Goal: Task Accomplishment & Management: Manage account settings

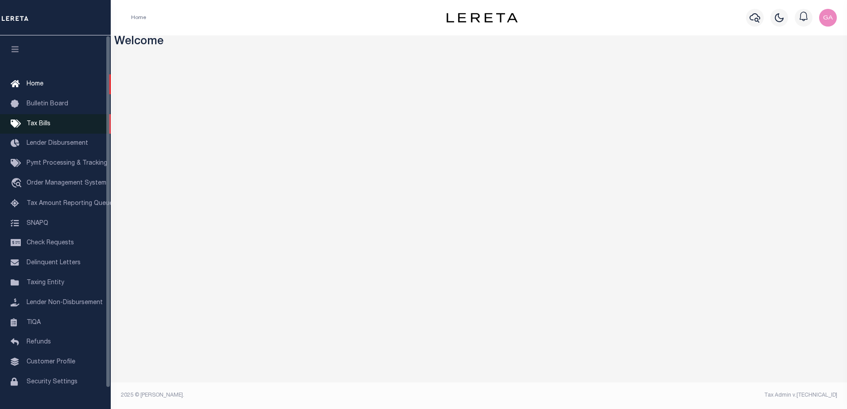
click at [48, 123] on span "Tax Bills" at bounding box center [39, 124] width 24 height 6
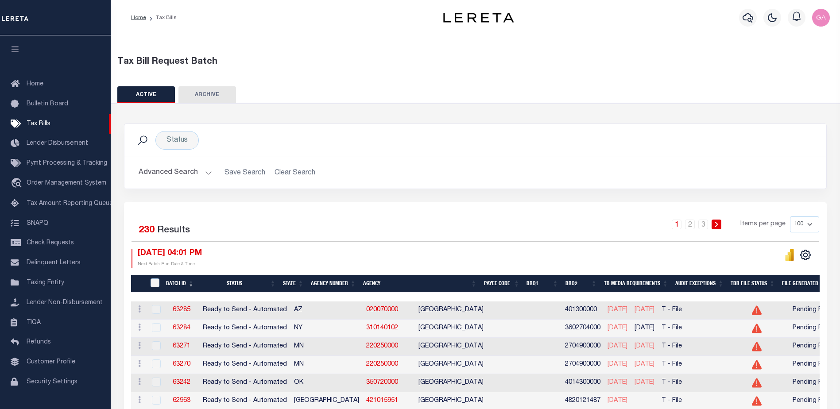
scroll to position [89, 0]
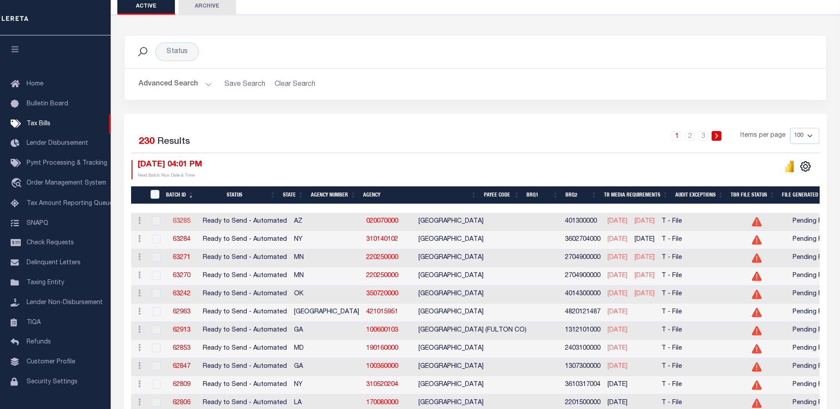
click at [183, 223] on link "63285" at bounding box center [182, 221] width 18 height 6
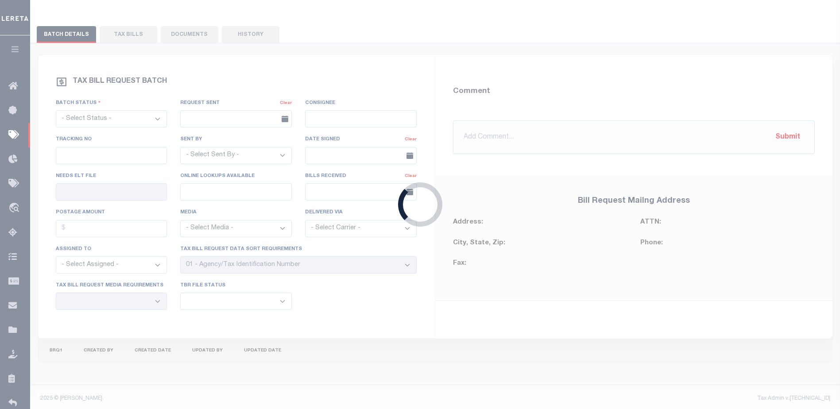
select select "RTA"
type input "No"
type input "Yes"
select select "28"
select select "22"
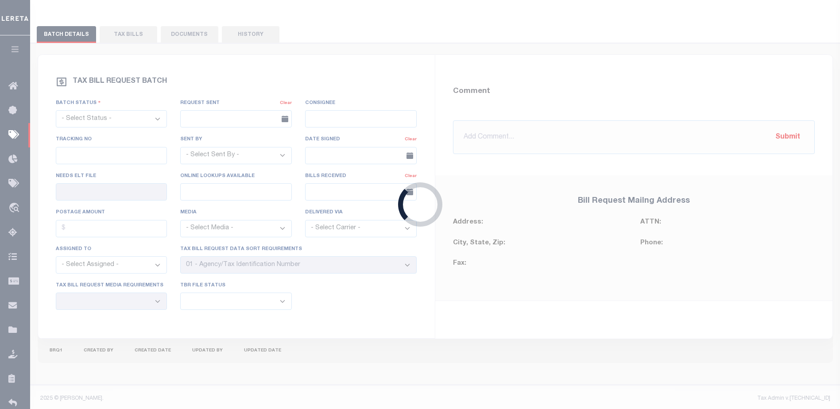
select select "1"
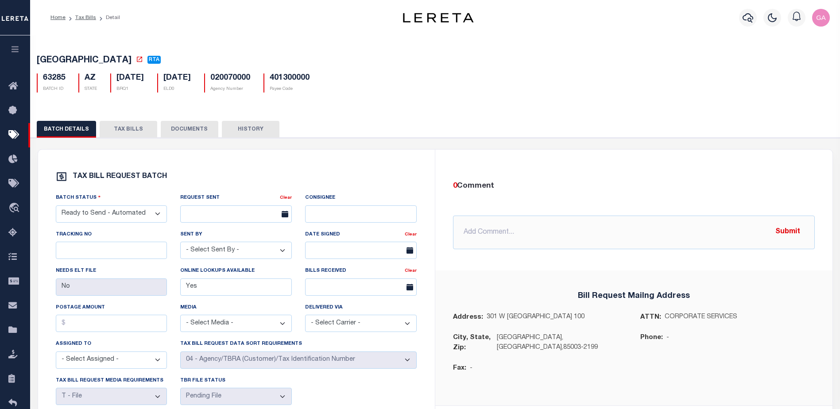
click at [128, 131] on button "TAX BILLS" at bounding box center [129, 129] width 58 height 17
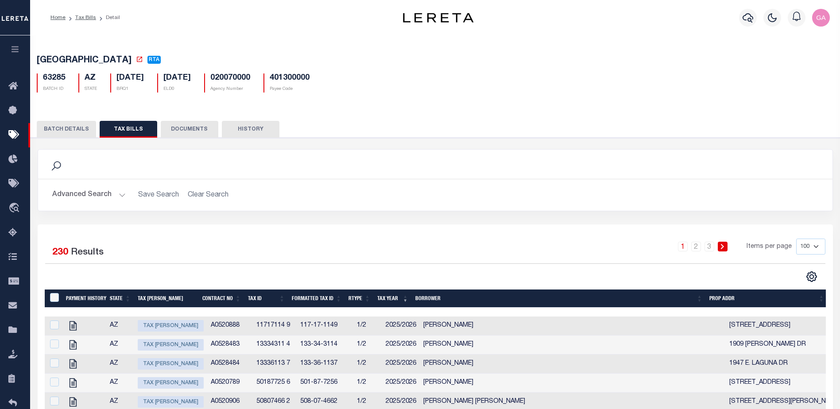
click at [128, 131] on button "TAX BILLS" at bounding box center [129, 129] width 58 height 17
click at [16, 51] on icon "button" at bounding box center [15, 49] width 10 height 8
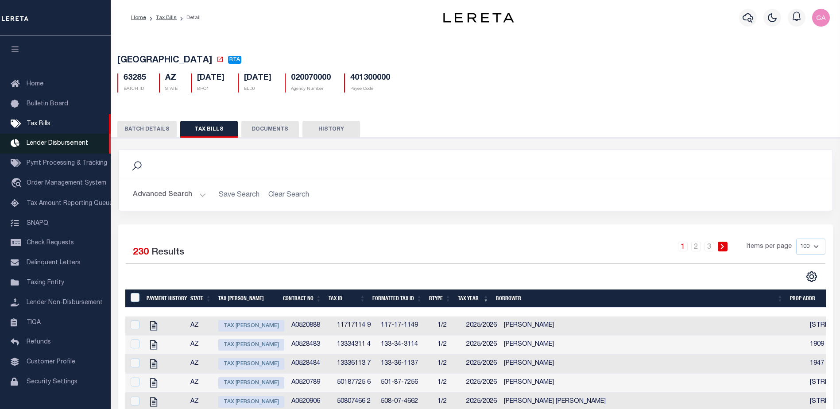
click at [47, 144] on span "Lender Disbursement" at bounding box center [58, 143] width 62 height 6
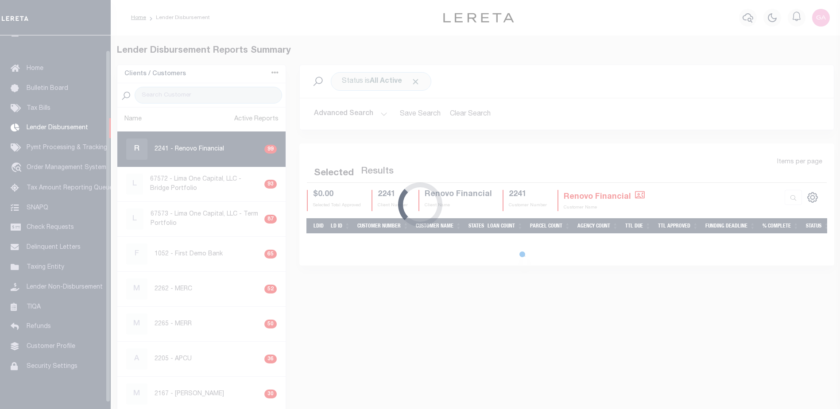
scroll to position [16, 0]
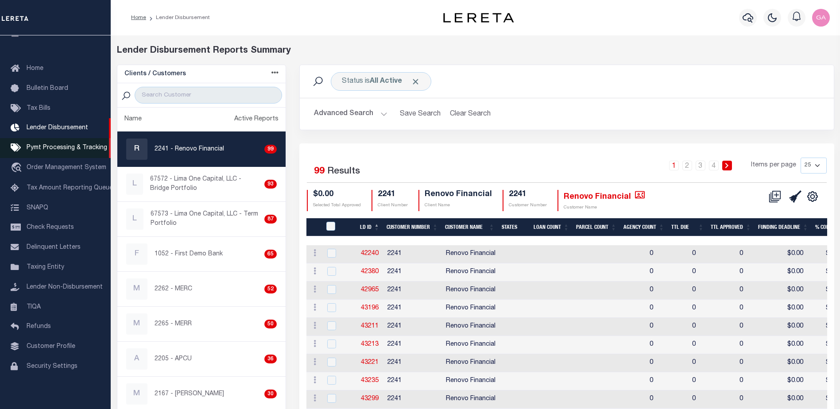
click at [48, 151] on span "Pymt Processing & Tracking" at bounding box center [67, 148] width 81 height 6
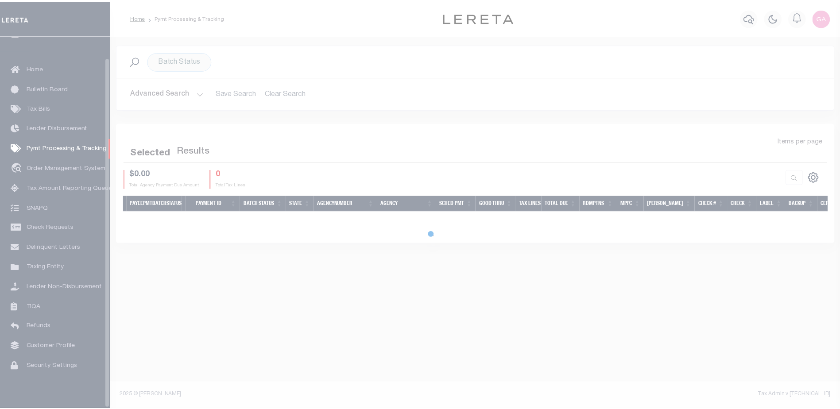
scroll to position [22, 0]
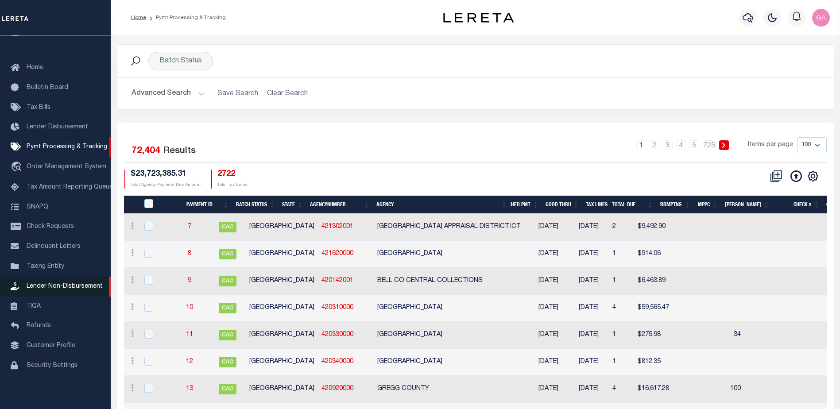
click at [54, 285] on span "Lender Non-Disbursement" at bounding box center [65, 286] width 76 height 6
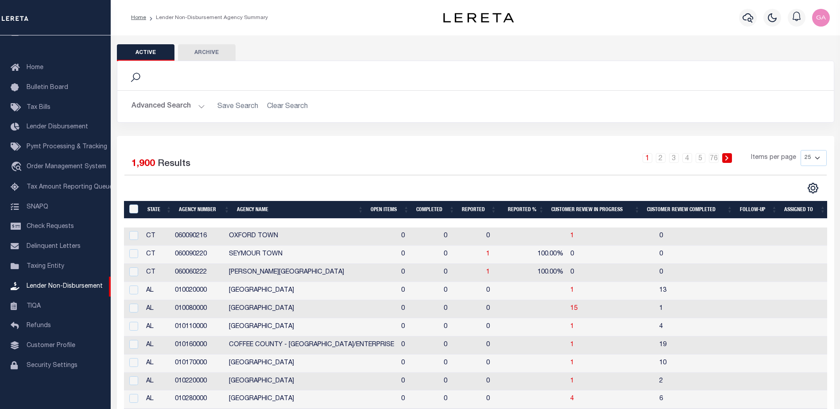
click at [382, 211] on th "Open Items" at bounding box center [390, 210] width 46 height 18
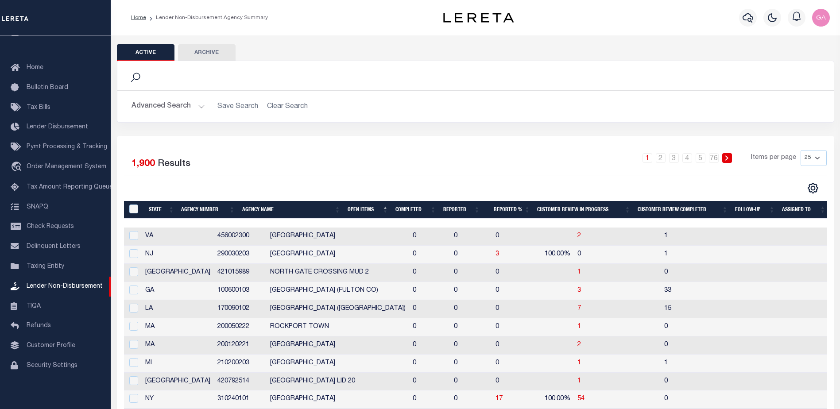
click at [364, 210] on th "Open Items" at bounding box center [368, 210] width 48 height 18
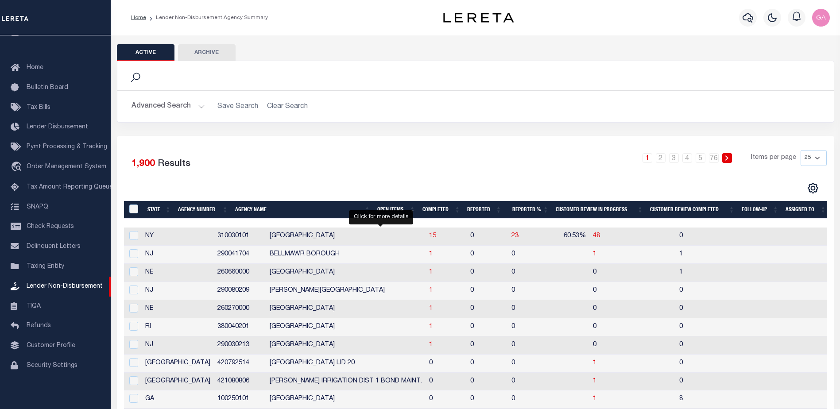
click at [429, 237] on span "15" at bounding box center [432, 236] width 7 height 6
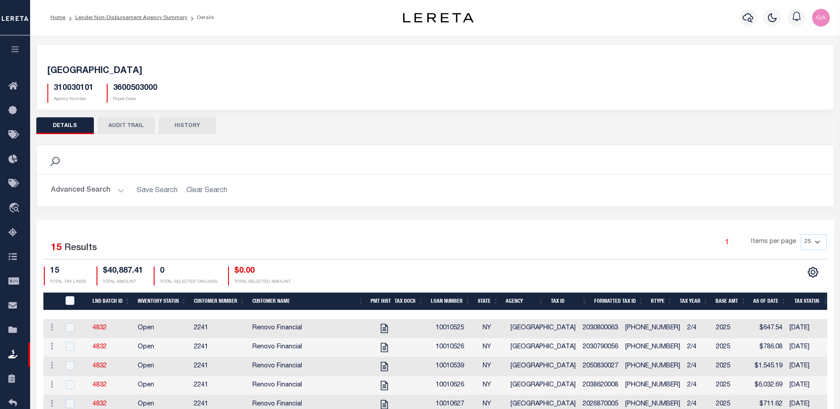
click at [16, 50] on icon "button" at bounding box center [15, 49] width 10 height 8
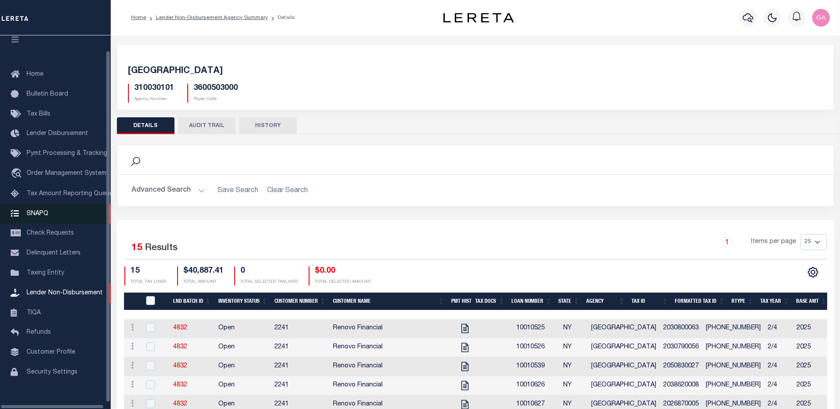
scroll to position [22, 0]
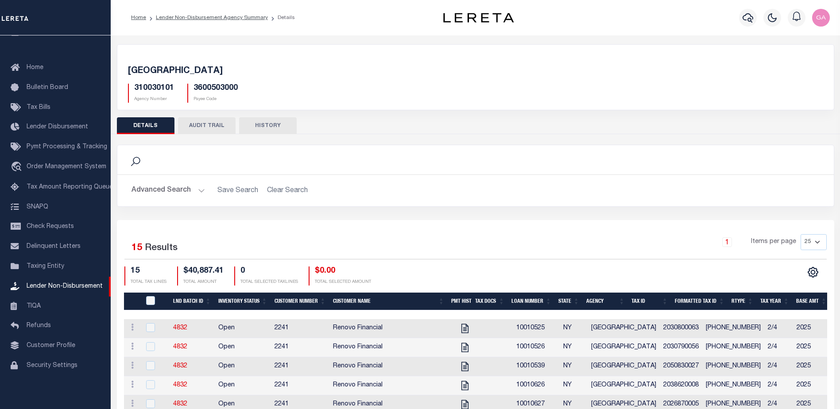
click at [177, 323] on td "4832" at bounding box center [192, 328] width 45 height 19
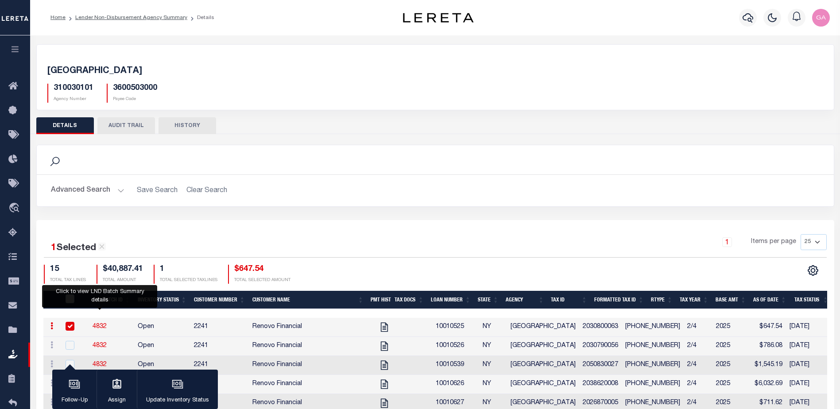
click at [98, 324] on body "Home Lender Non-Disbursement Agency Summary Details" at bounding box center [420, 318] width 840 height 637
click at [101, 328] on link "4832" at bounding box center [100, 327] width 14 height 6
checkbox input "false"
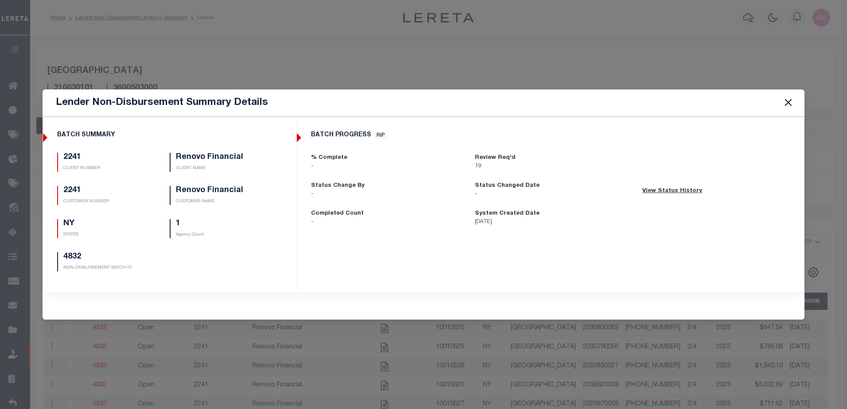
click at [784, 103] on button "Close" at bounding box center [788, 103] width 12 height 12
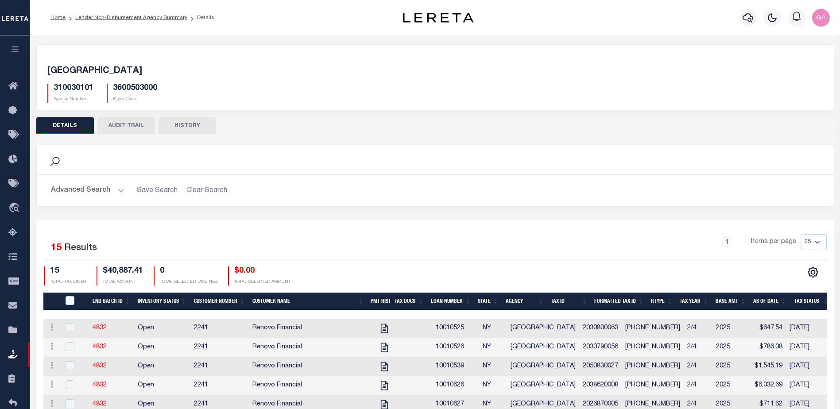
click at [13, 51] on icon "button" at bounding box center [15, 49] width 10 height 8
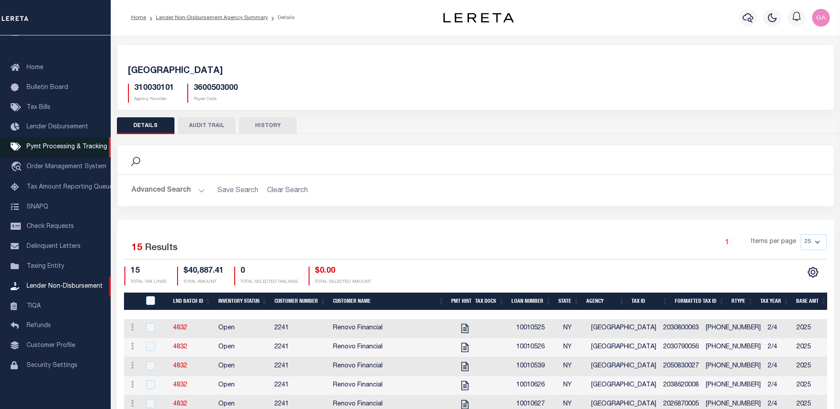
click at [55, 144] on span "Pymt Processing & Tracking" at bounding box center [67, 147] width 81 height 6
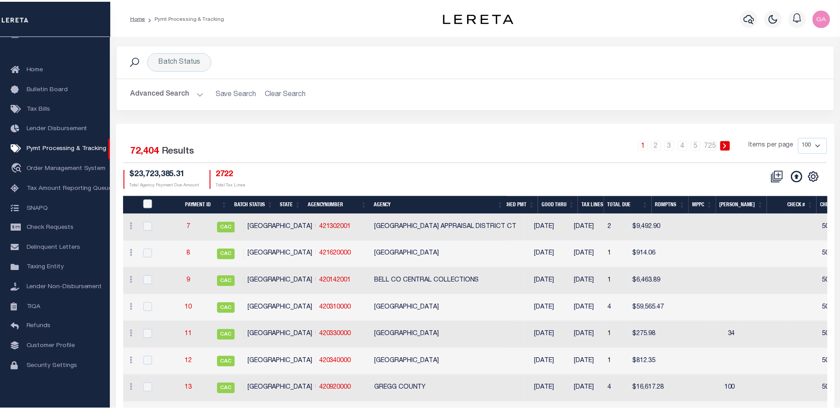
scroll to position [22, 0]
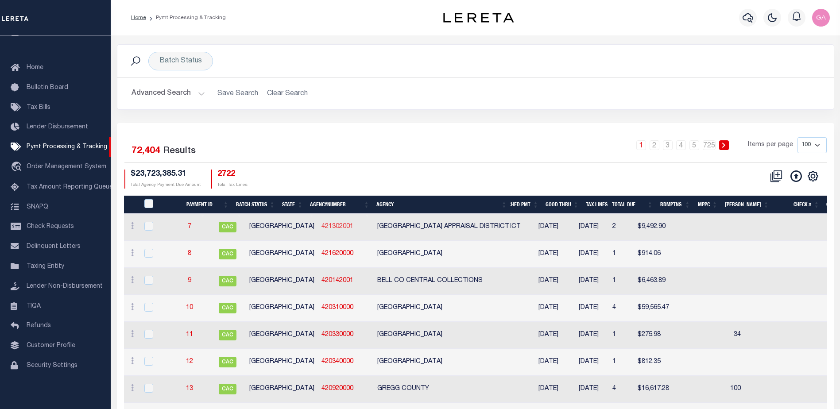
click at [322, 226] on link "421302001" at bounding box center [338, 227] width 32 height 6
checkbox input "true"
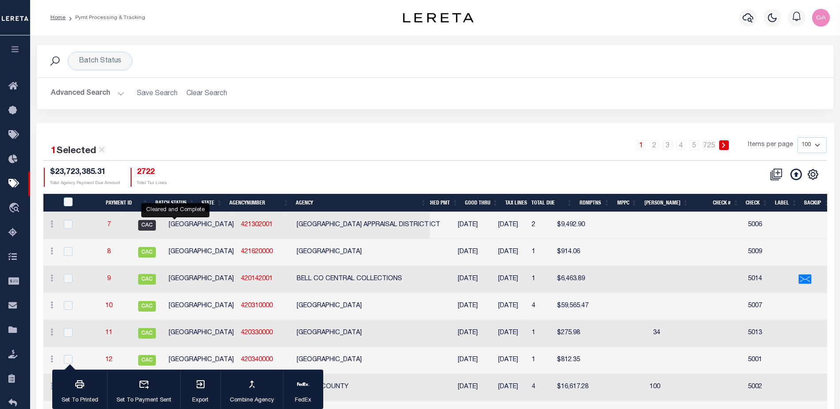
click at [156, 225] on span "CAC" at bounding box center [147, 225] width 18 height 11
select select "CAC"
checkbox input "false"
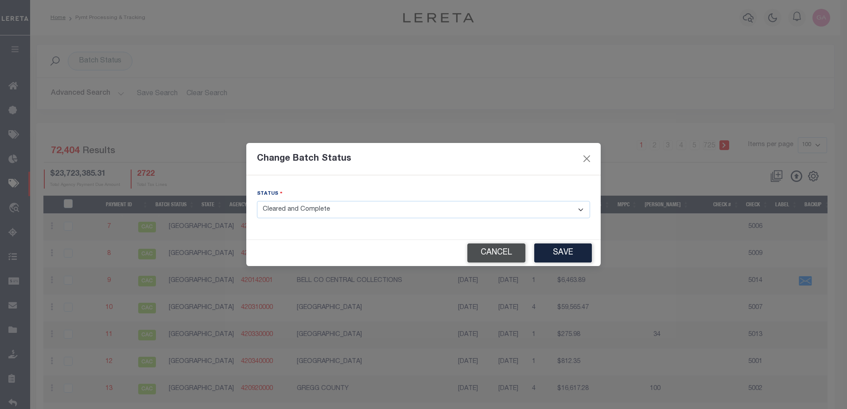
click at [504, 251] on button "Cancel" at bounding box center [496, 253] width 58 height 19
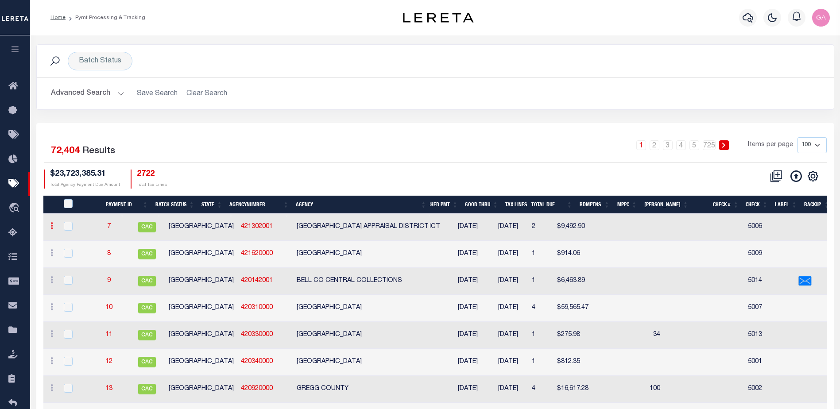
click at [50, 225] on icon at bounding box center [51, 225] width 3 height 7
click at [14, 47] on icon "button" at bounding box center [15, 49] width 10 height 8
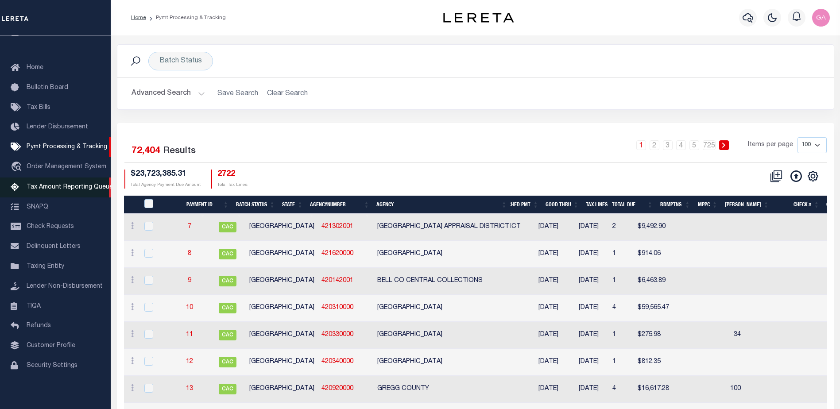
click at [52, 184] on span "Tax Amount Reporting Queue" at bounding box center [70, 187] width 86 height 6
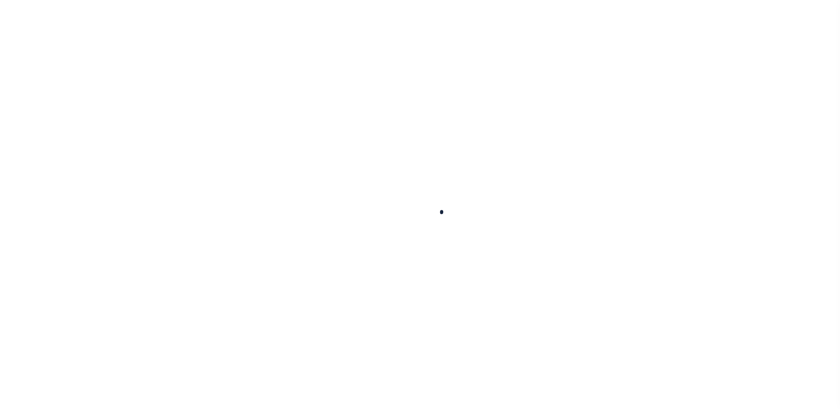
select select
select select "67"
select select "false"
type input "TRUE"
checkbox input "false"
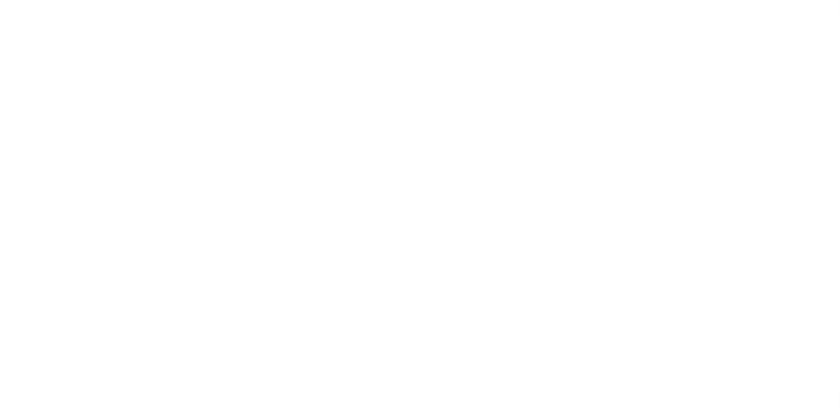
select select "true"
select select "5"
type input "4102"
type input "B - Escrow reporting includes - “Delinquent Prior Year(s) Exist”, “Delinquent C…"
radio input "true"
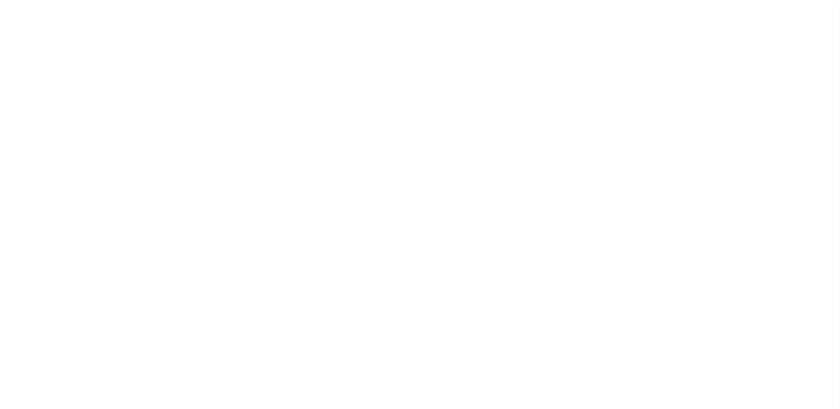
select select "70"
select select "44"
select select "53"
radio input "true"
checkbox input "false"
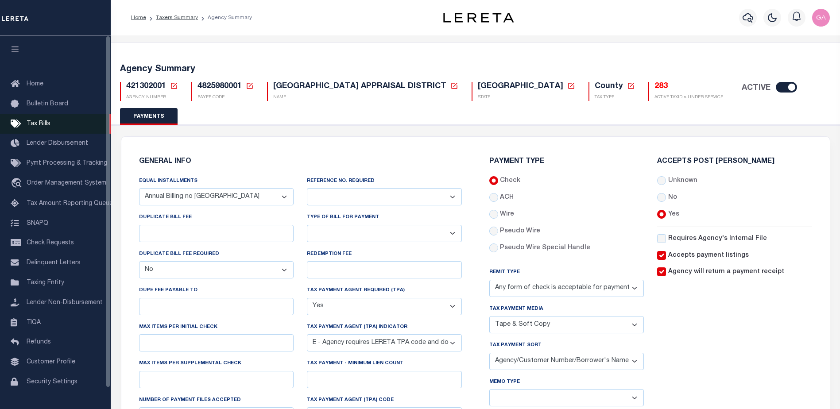
click at [43, 123] on span "Tax Bills" at bounding box center [39, 124] width 24 height 6
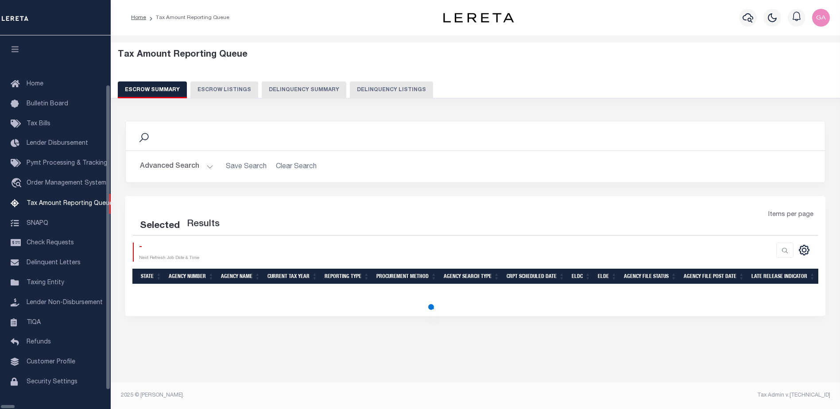
select select "100"
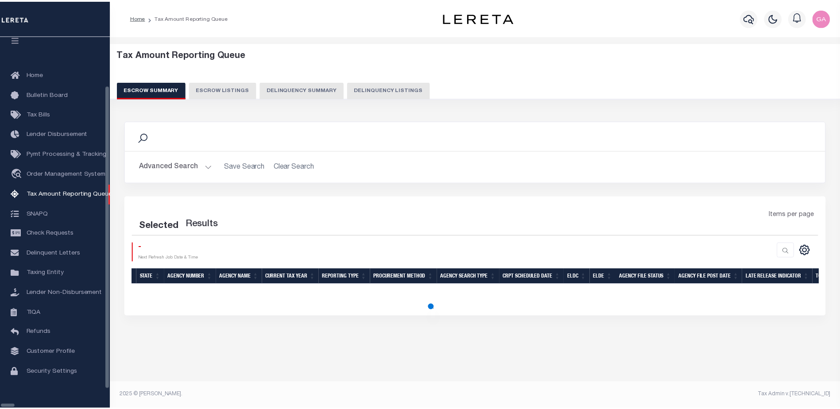
scroll to position [22, 0]
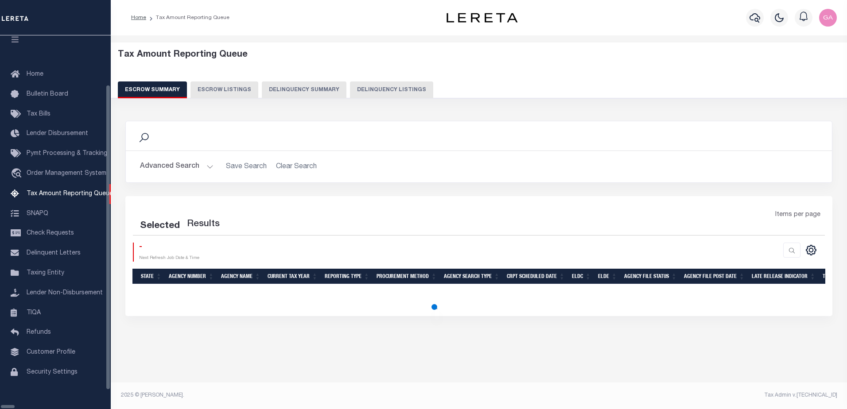
select select "100"
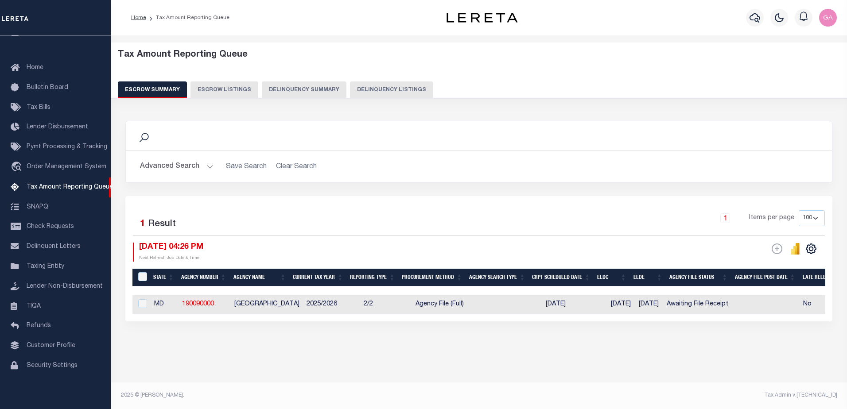
click at [206, 166] on button "Advanced Search" at bounding box center [177, 166] width 74 height 17
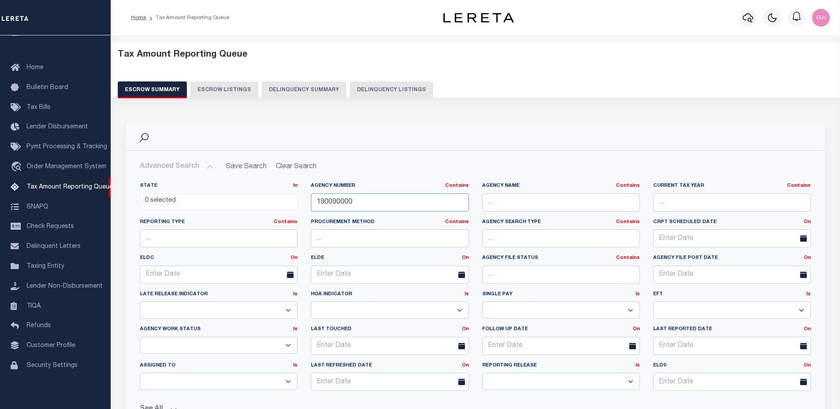
drag, startPoint x: 381, startPoint y: 202, endPoint x: 223, endPoint y: 201, distance: 157.7
click at [223, 201] on div "State In In AK AL AR AZ CA CO CT DC DE FL GA GU HI IA ID IL IN KS [GEOGRAPHIC_D…" at bounding box center [475, 290] width 684 height 216
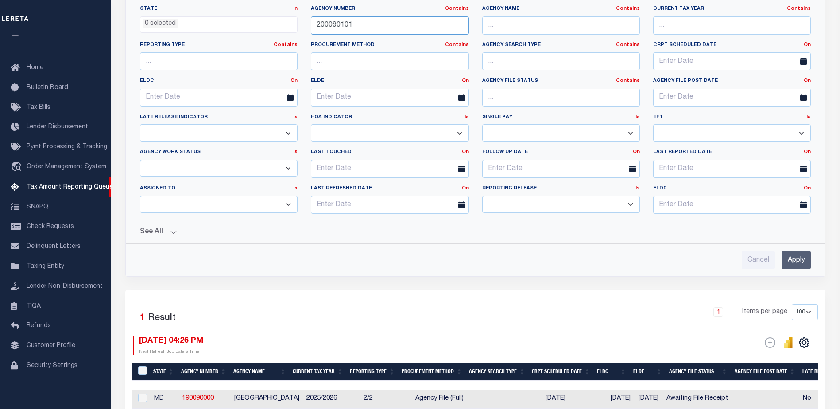
scroll to position [221, 0]
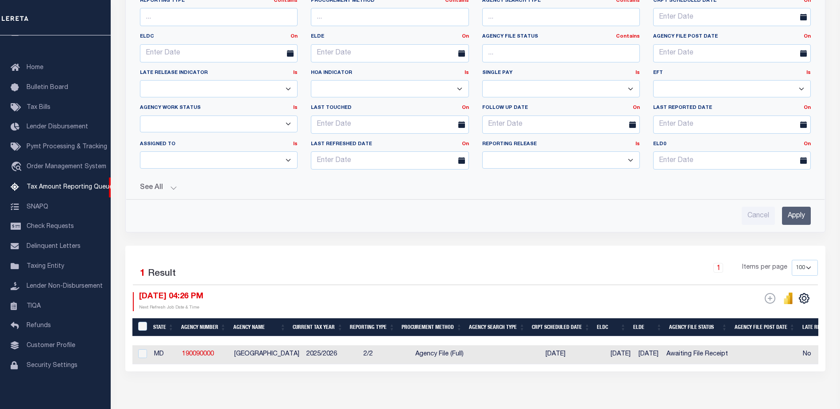
type input "200090101"
click at [794, 213] on input "Apply" at bounding box center [796, 216] width 29 height 18
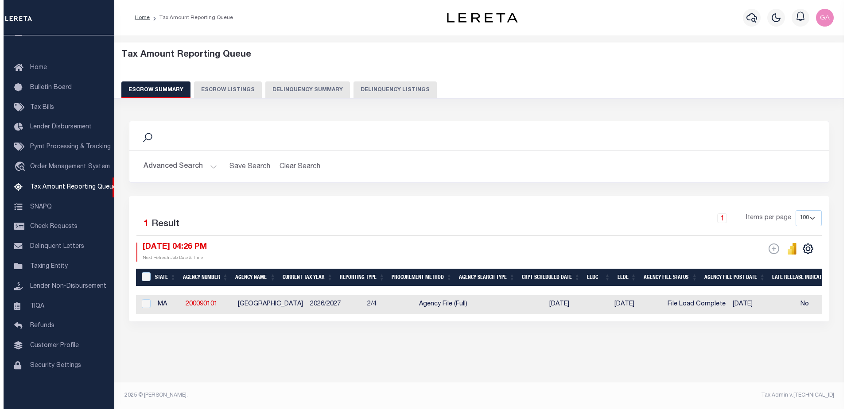
scroll to position [0, 0]
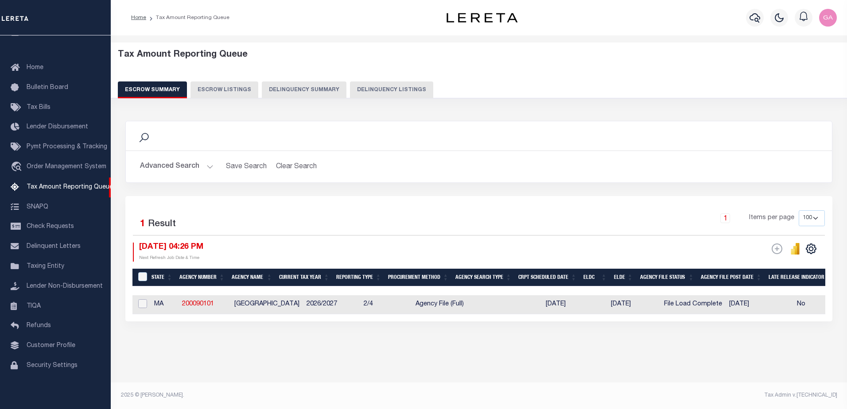
click at [146, 306] on input "checkbox" at bounding box center [142, 303] width 9 height 9
checkbox input "true"
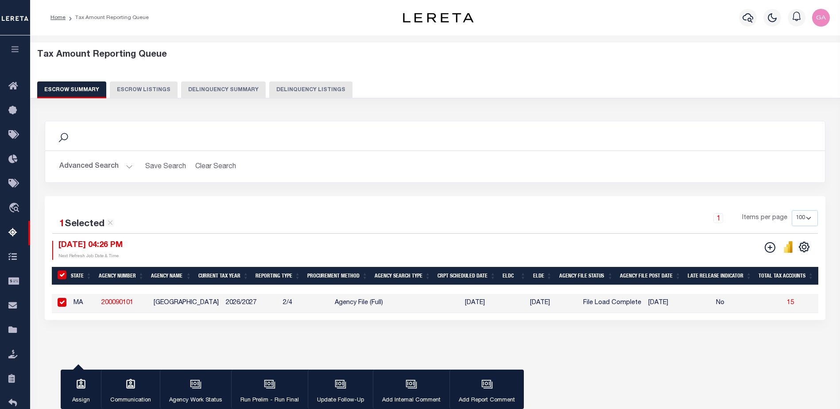
click at [15, 49] on icon "button" at bounding box center [15, 49] width 10 height 8
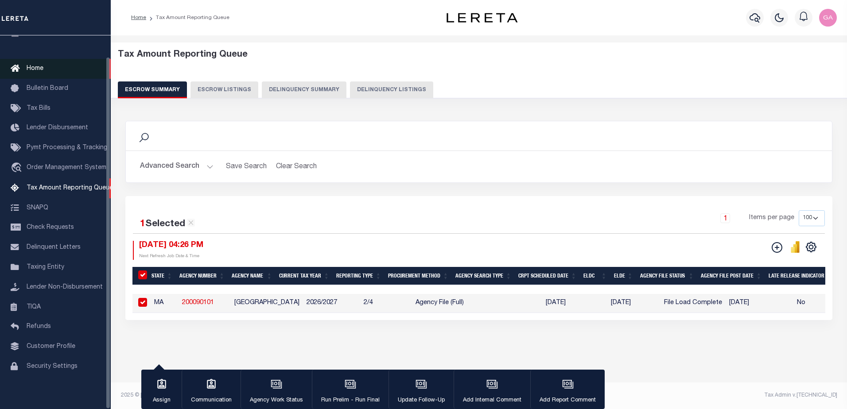
scroll to position [22, 0]
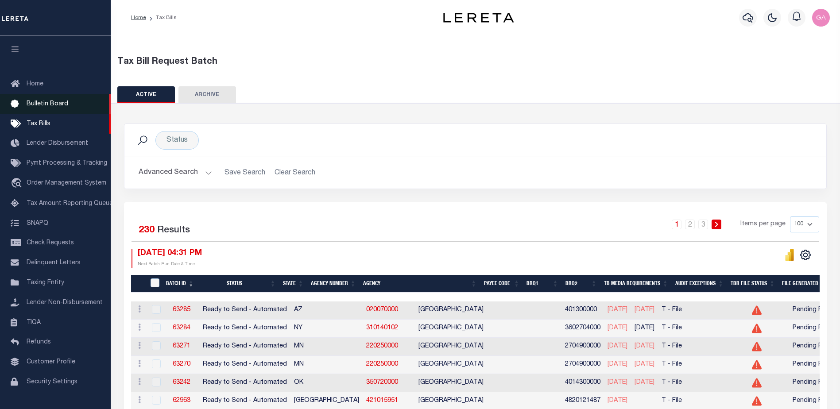
click at [41, 105] on span "Bulletin Board" at bounding box center [48, 104] width 42 height 6
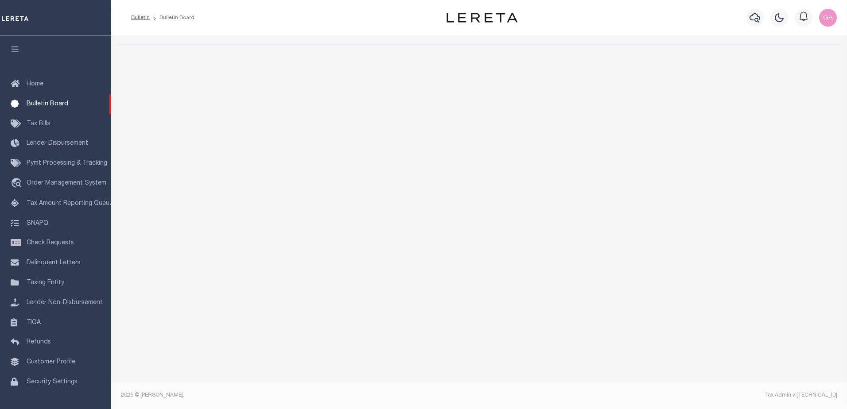
select select "50"
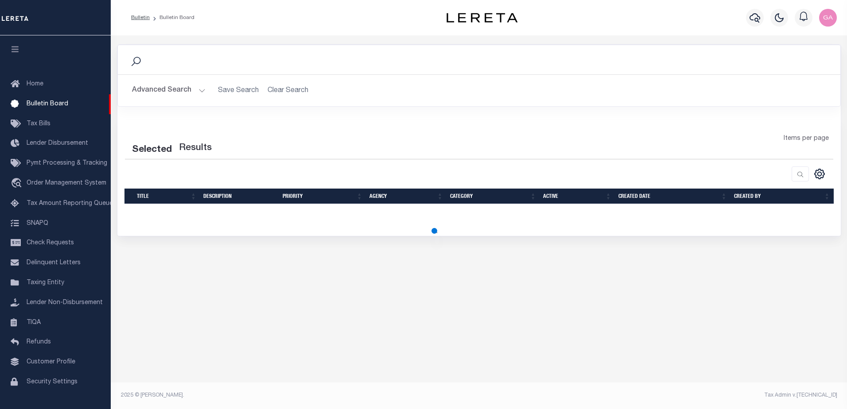
select select "50"
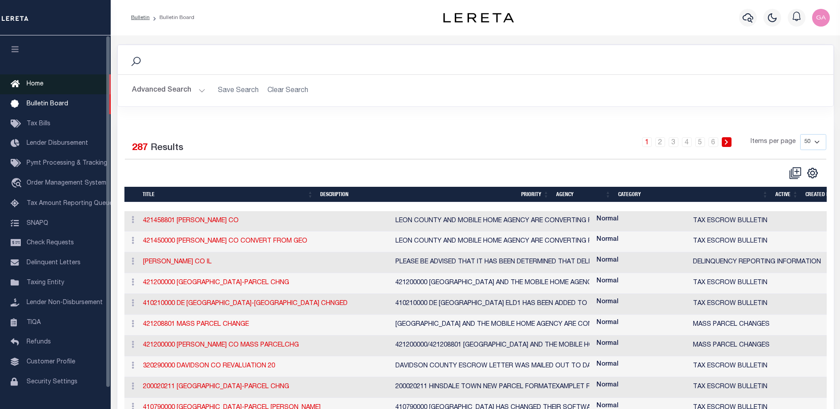
click at [36, 82] on span "Home" at bounding box center [35, 84] width 17 height 6
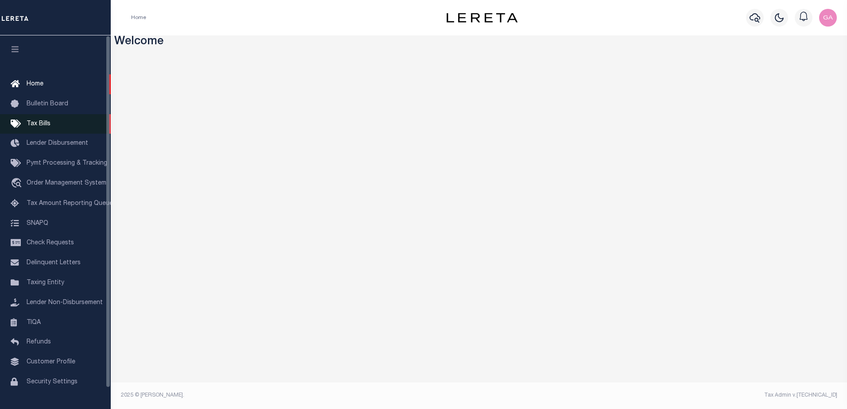
click at [34, 120] on link "Tax Bills" at bounding box center [55, 124] width 111 height 20
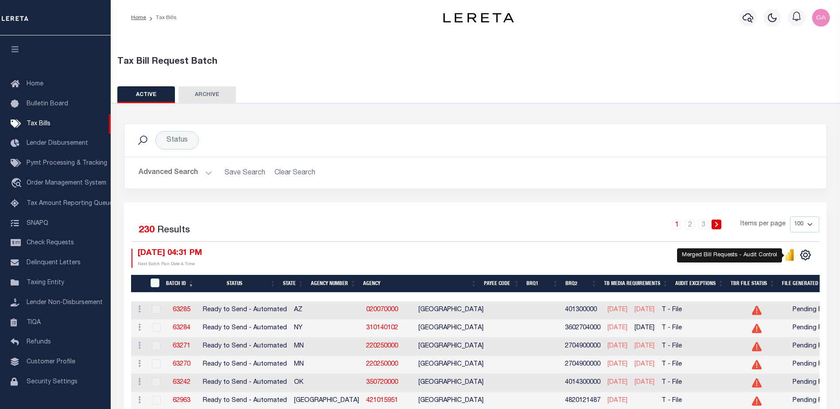
click at [790, 258] on icon "" at bounding box center [790, 256] width 4 height 8
click at [207, 173] on button "Advanced Search" at bounding box center [176, 172] width 74 height 17
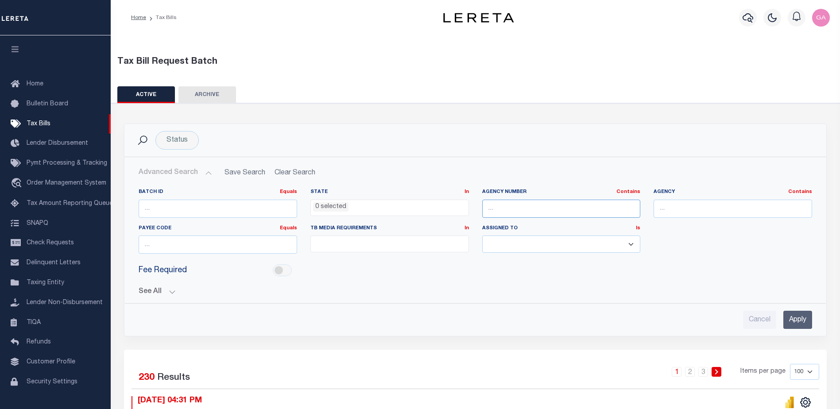
click at [517, 212] on input "text" at bounding box center [561, 209] width 159 height 18
type input "421010602"
click at [795, 318] on input "Apply" at bounding box center [797, 320] width 29 height 18
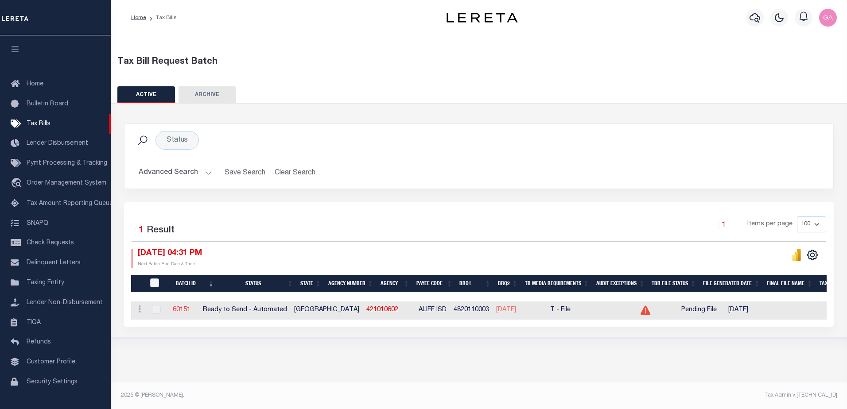
click at [187, 310] on link "60151" at bounding box center [182, 310] width 18 height 6
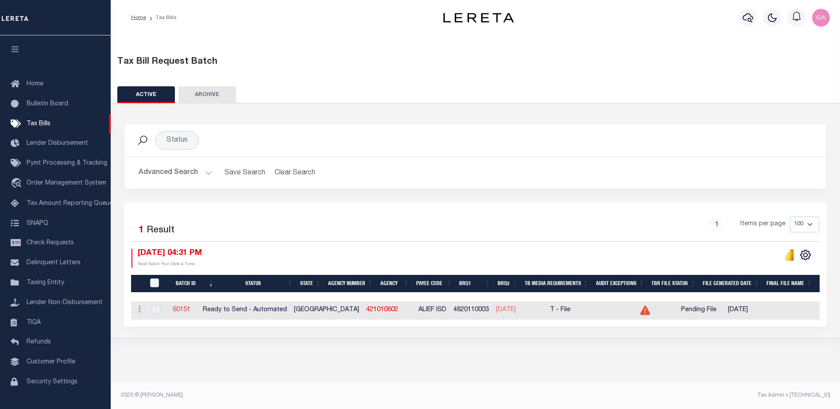
select select "RTA"
type input "Yes"
select select "22"
select select "1"
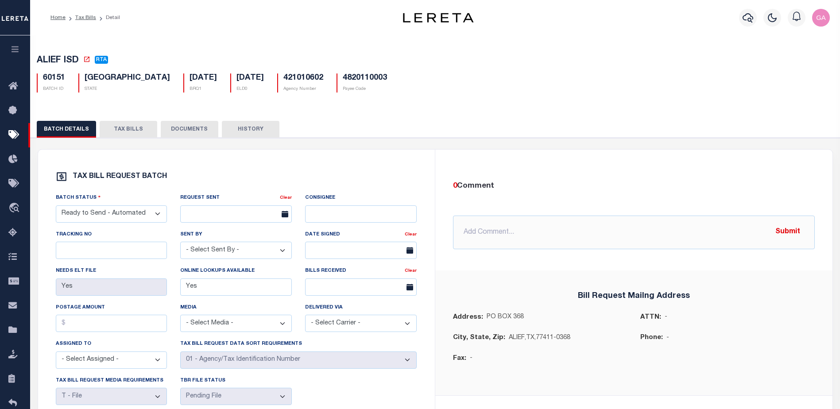
click at [117, 136] on button "TAX BILLS" at bounding box center [129, 129] width 58 height 17
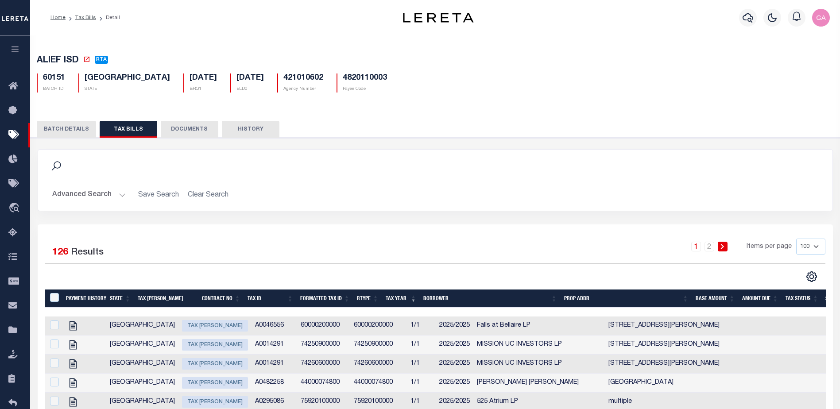
click at [63, 134] on button "BATCH DETAILS" at bounding box center [66, 129] width 59 height 17
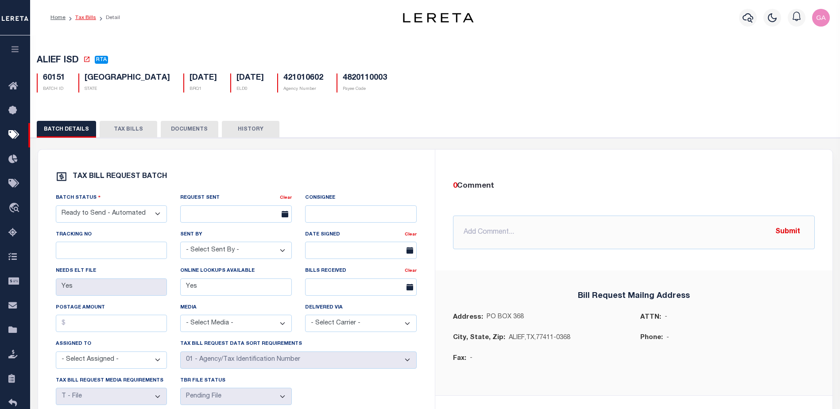
click at [89, 16] on link "Tax Bills" at bounding box center [85, 17] width 21 height 5
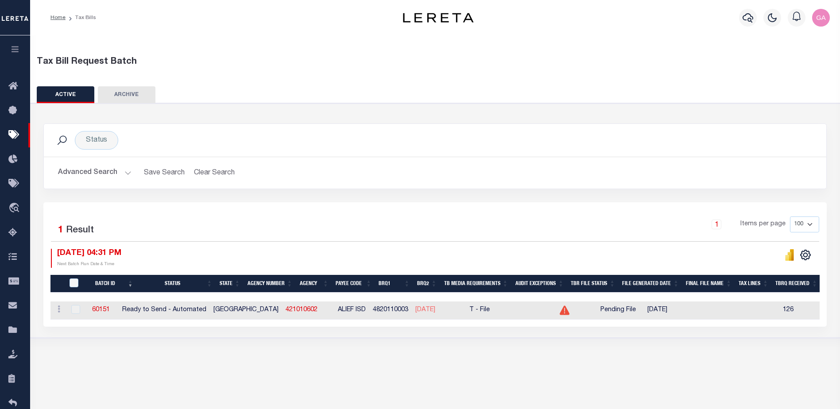
click at [560, 312] on icon at bounding box center [565, 310] width 10 height 9
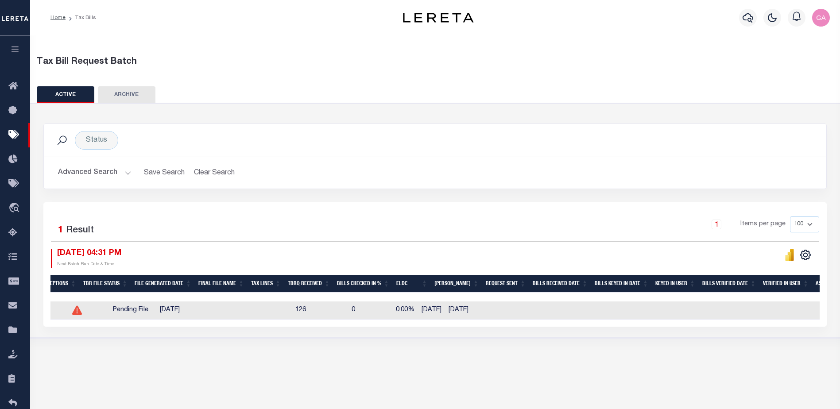
scroll to position [0, 244]
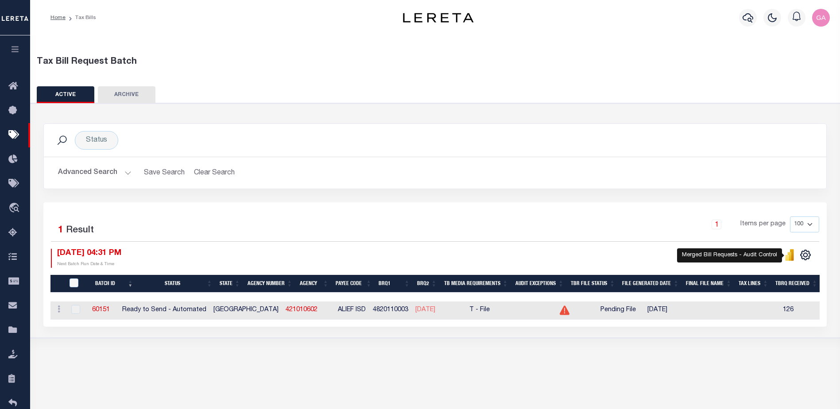
click at [788, 258] on icon "" at bounding box center [787, 258] width 4 height 6
click at [260, 65] on div "Tax Bill Request Batch" at bounding box center [435, 61] width 797 height 13
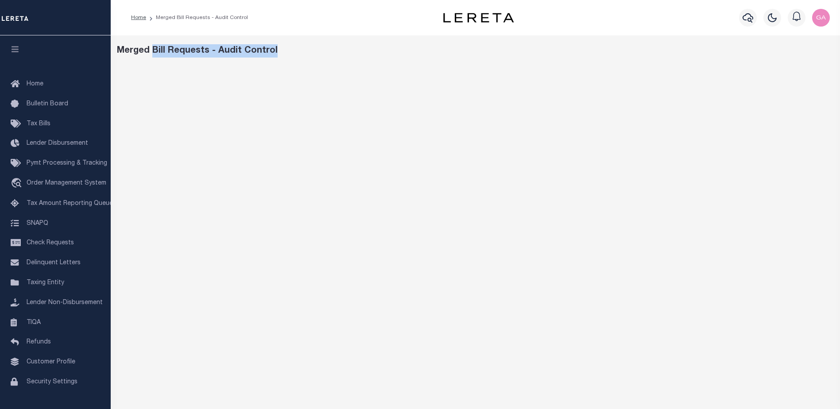
drag, startPoint x: 292, startPoint y: 50, endPoint x: 152, endPoint y: 55, distance: 140.0
click at [152, 55] on div "Merged Bill Requests - Audit Control" at bounding box center [475, 50] width 717 height 13
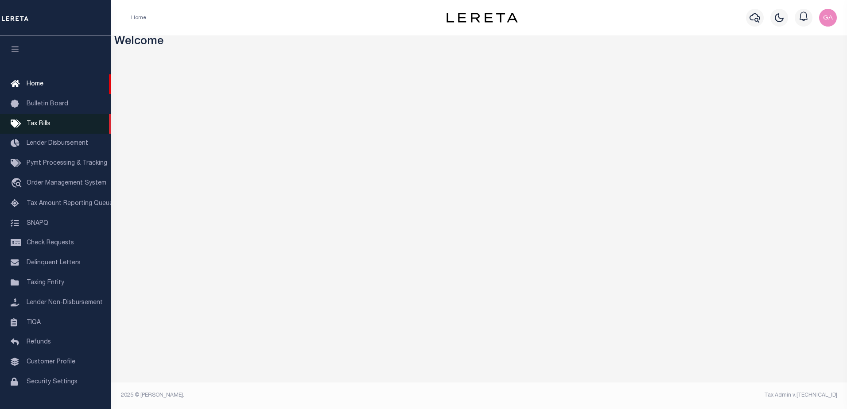
click at [42, 120] on link "Tax Bills" at bounding box center [55, 124] width 111 height 20
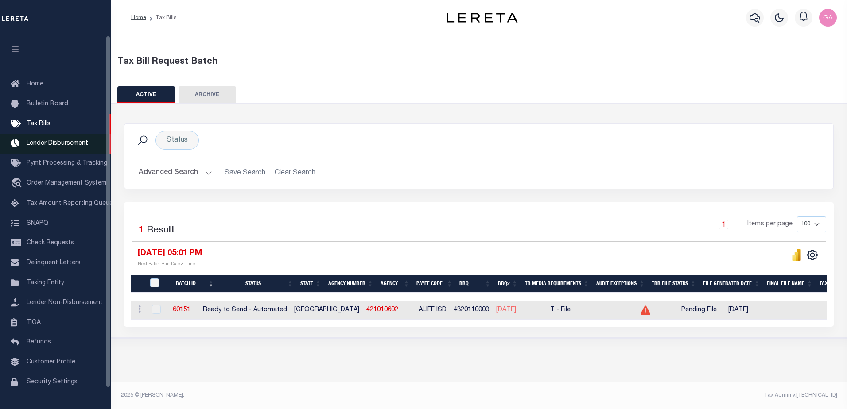
click at [58, 145] on span "Lender Disbursement" at bounding box center [58, 143] width 62 height 6
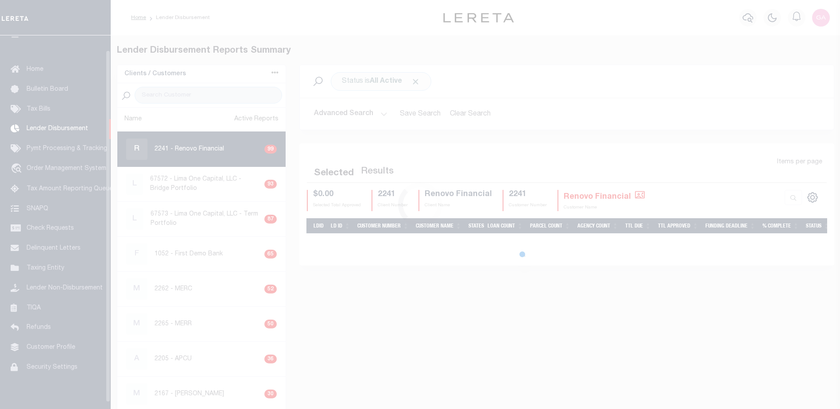
scroll to position [16, 0]
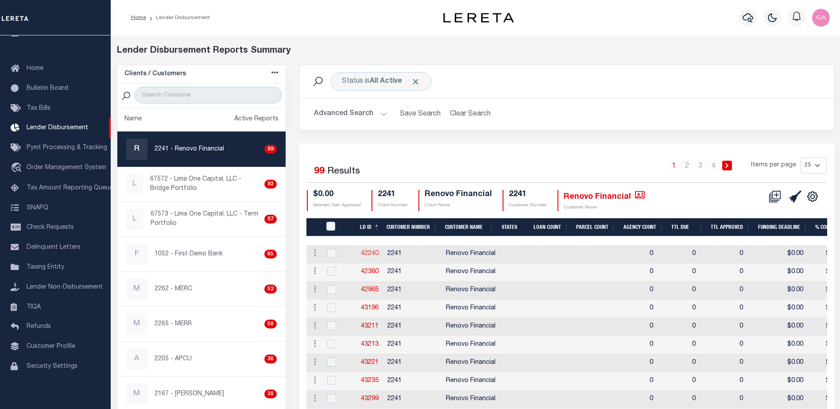
click at [372, 251] on link "42240" at bounding box center [370, 254] width 18 height 6
checkbox input "true"
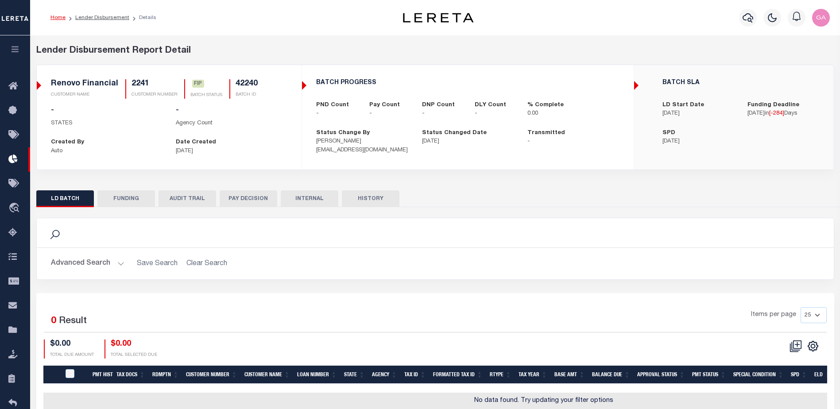
click at [128, 201] on button "FUNDING" at bounding box center [126, 198] width 58 height 17
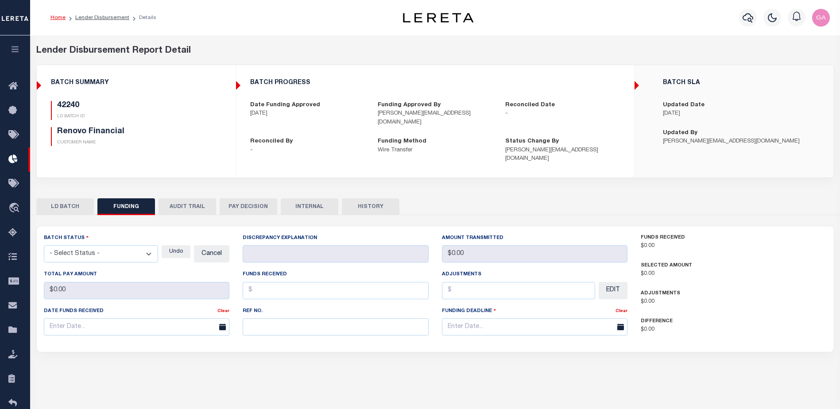
type input "Delay Payment 12.26.2024"
type input "$0"
type input "12/26/2024"
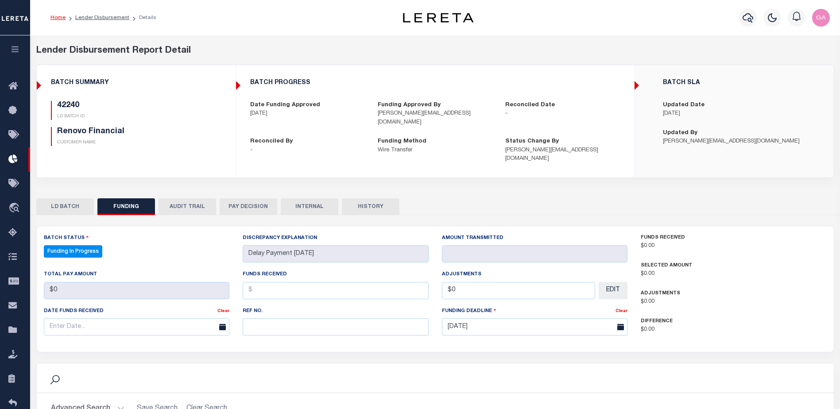
select select "100"
click at [190, 198] on button "AUDIT TRAIL" at bounding box center [188, 206] width 58 height 17
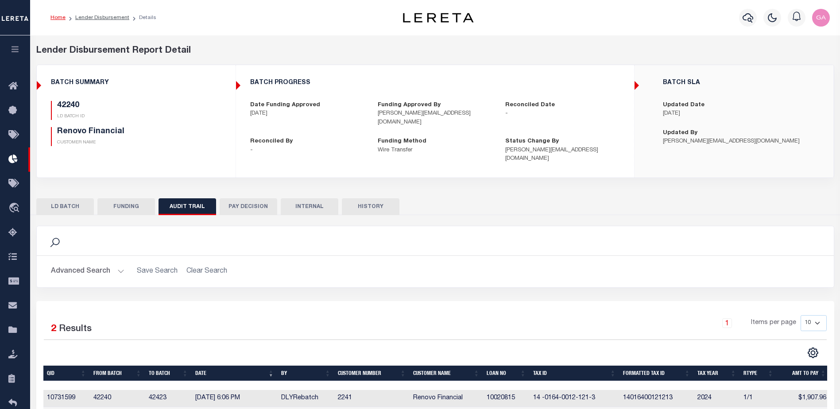
click at [249, 198] on button "PAY DECISION" at bounding box center [249, 206] width 58 height 17
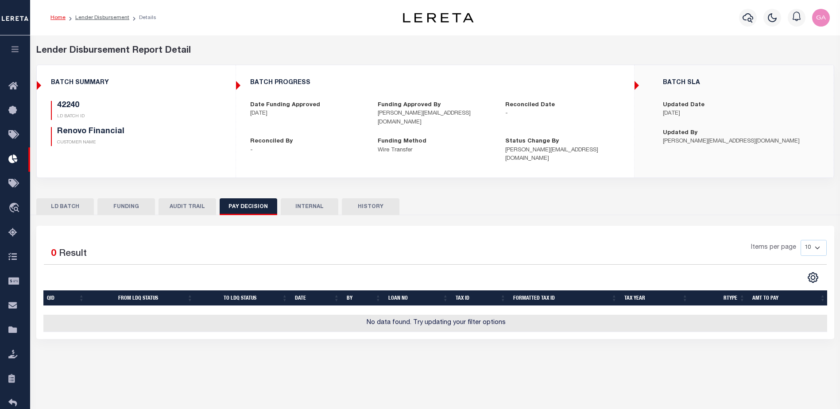
click at [303, 198] on button "INTERNAL" at bounding box center [310, 206] width 58 height 17
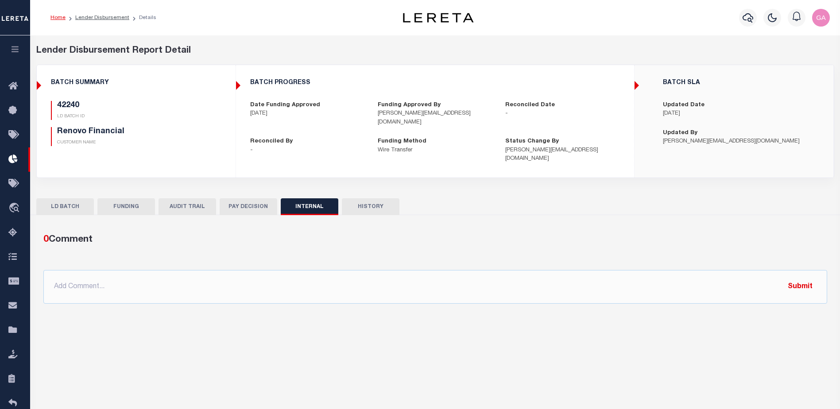
click at [369, 198] on button "HISTORY" at bounding box center [371, 206] width 58 height 17
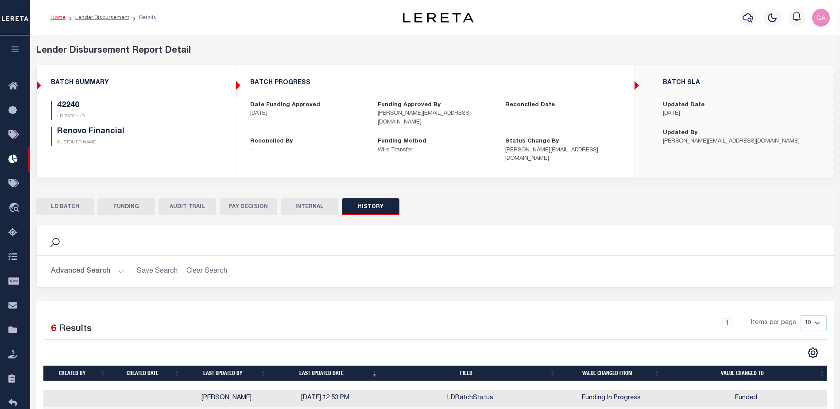
click at [16, 50] on icon "button" at bounding box center [15, 49] width 10 height 8
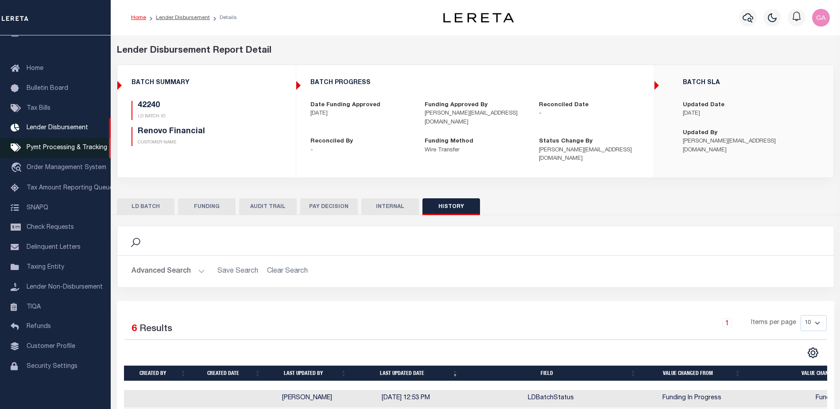
click at [55, 150] on span "Pymt Processing & Tracking" at bounding box center [67, 148] width 81 height 6
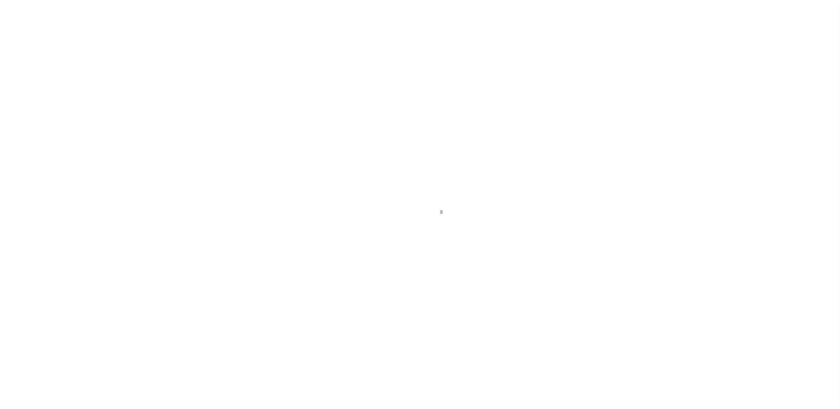
scroll to position [22, 0]
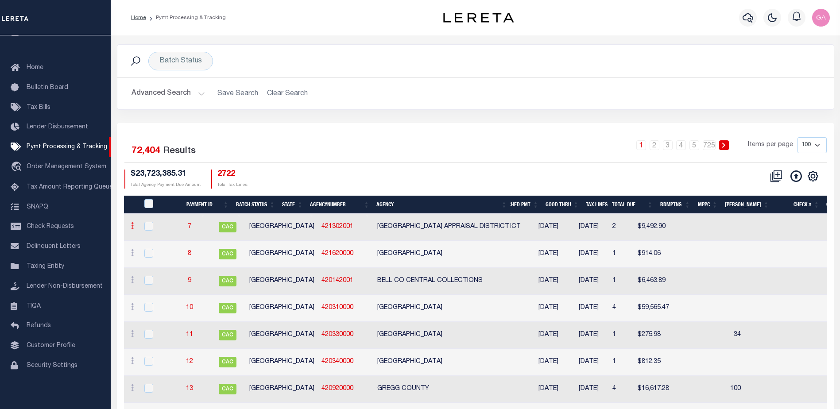
click at [133, 227] on icon at bounding box center [132, 225] width 3 height 7
click at [143, 225] on div at bounding box center [151, 227] width 17 height 10
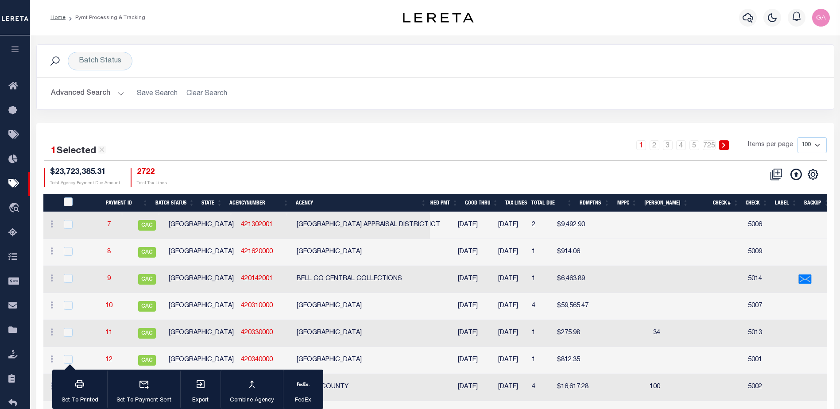
click at [129, 225] on td "7" at bounding box center [108, 225] width 39 height 27
checkbox input "false"
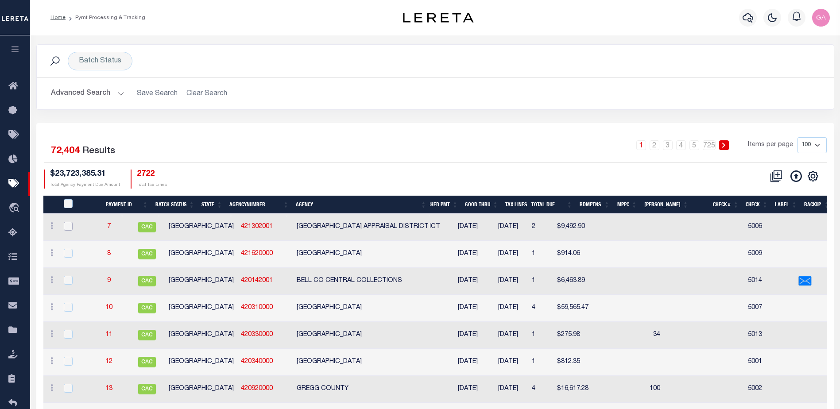
click at [69, 226] on input "checkbox" at bounding box center [68, 226] width 9 height 9
checkbox input "true"
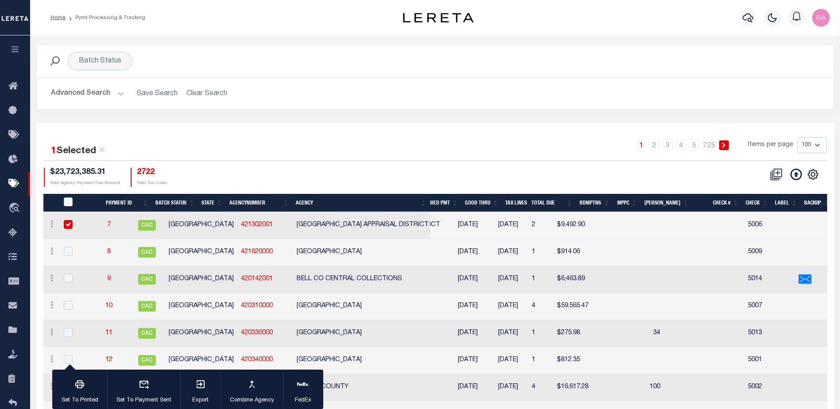
click at [67, 225] on input "checkbox" at bounding box center [68, 224] width 9 height 9
checkbox input "false"
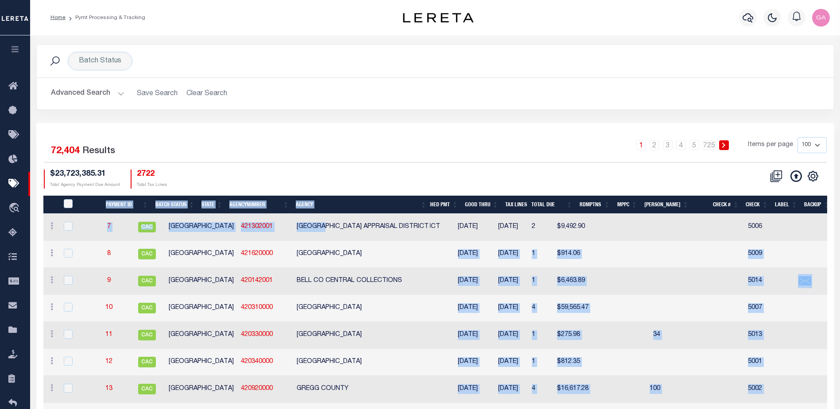
drag, startPoint x: 763, startPoint y: 228, endPoint x: 341, endPoint y: 213, distance: 422.7
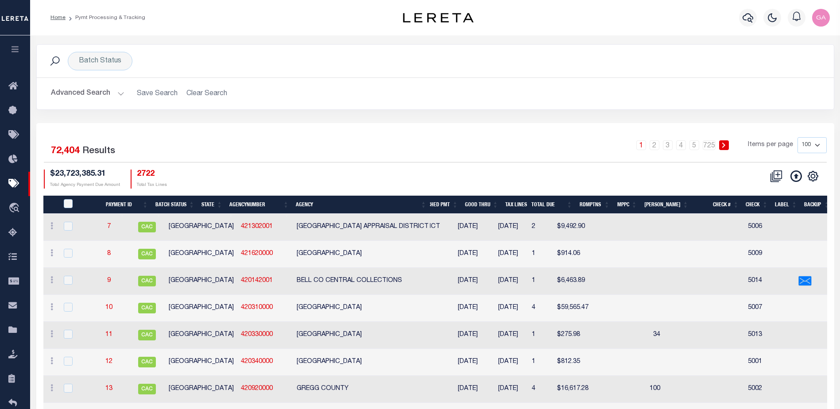
drag, startPoint x: 341, startPoint y: 213, endPoint x: 397, endPoint y: 151, distance: 84.4
click at [397, 151] on div "1 2 3 4 5 … 725 Items per page 100 200 500 1000" at bounding box center [535, 148] width 584 height 23
click at [16, 52] on icon "button" at bounding box center [15, 49] width 10 height 8
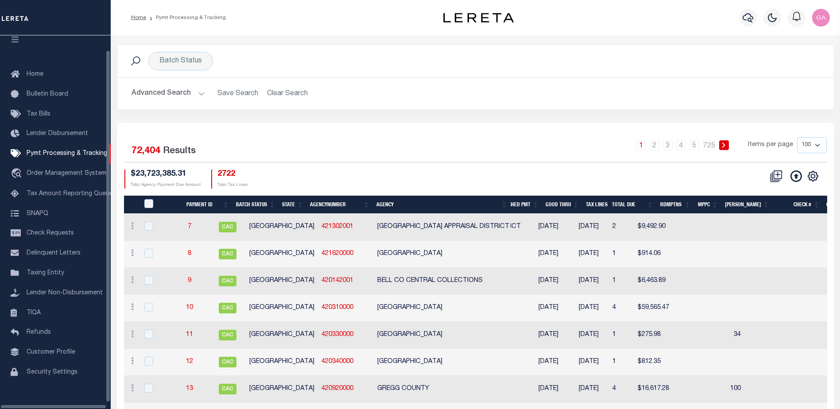
scroll to position [22, 0]
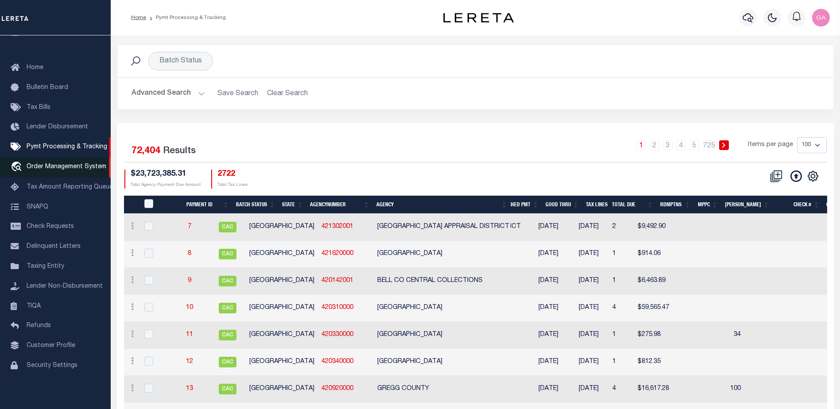
click at [55, 164] on span "Order Management System" at bounding box center [67, 167] width 80 height 6
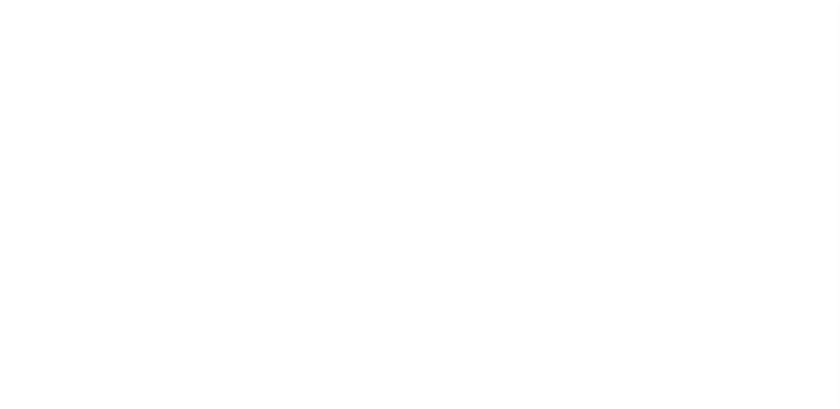
scroll to position [22, 0]
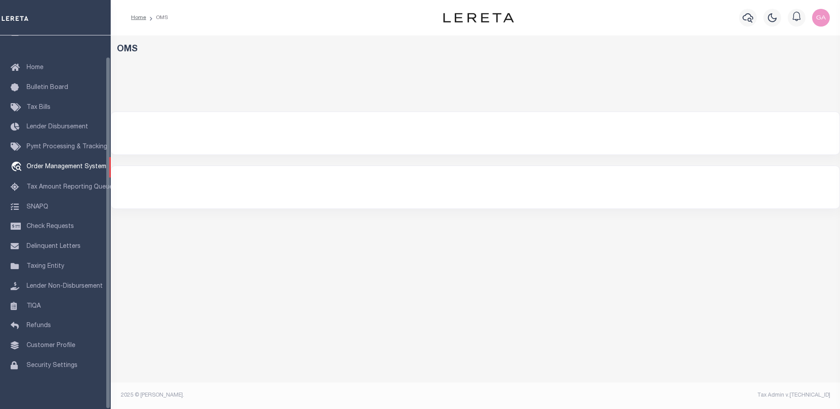
select select "200"
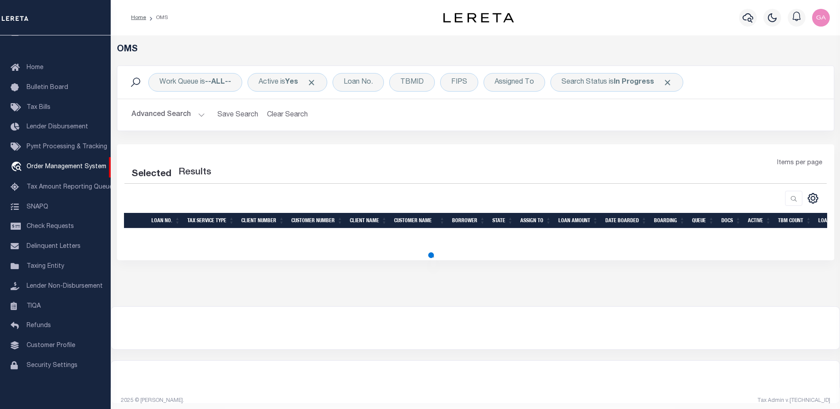
select select "200"
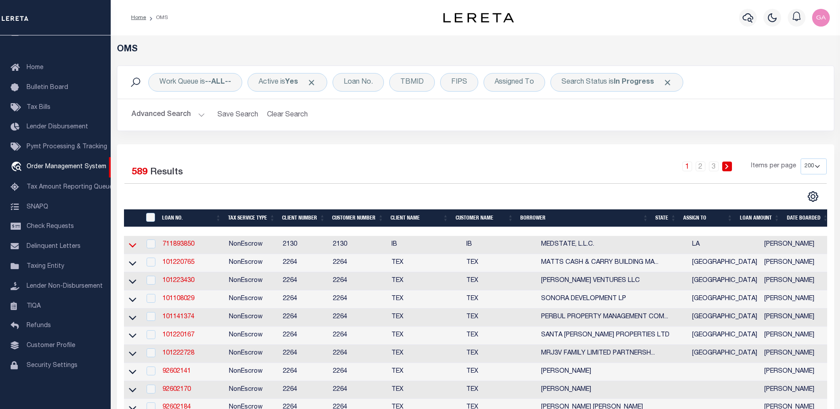
click at [132, 247] on icon at bounding box center [133, 244] width 8 height 9
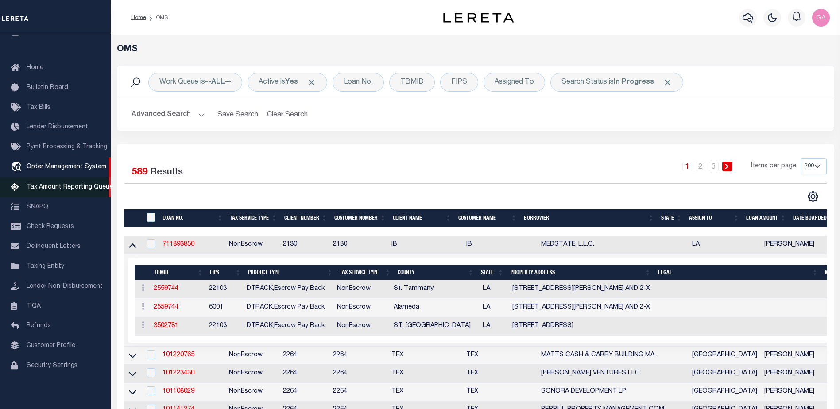
click at [50, 186] on span "Tax Amount Reporting Queue" at bounding box center [70, 187] width 86 height 6
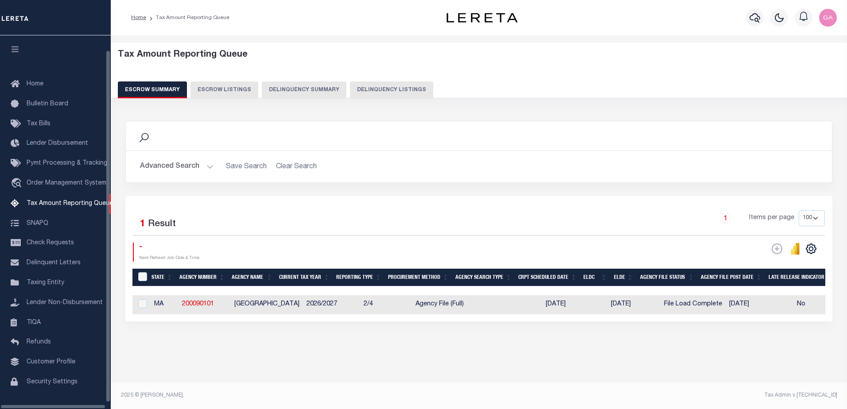
select select "100"
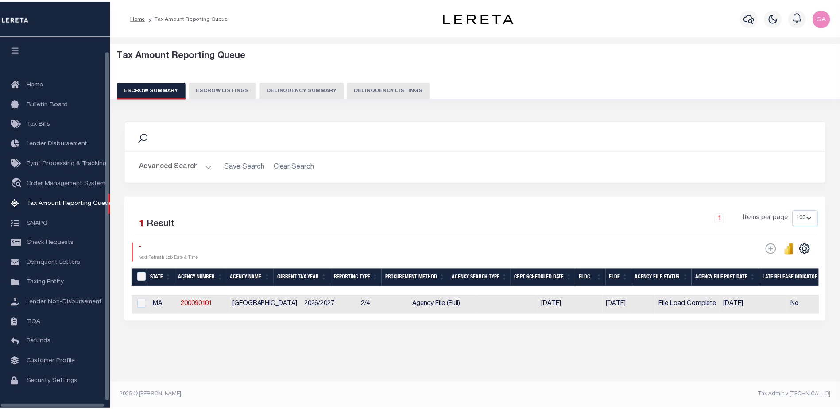
scroll to position [22, 0]
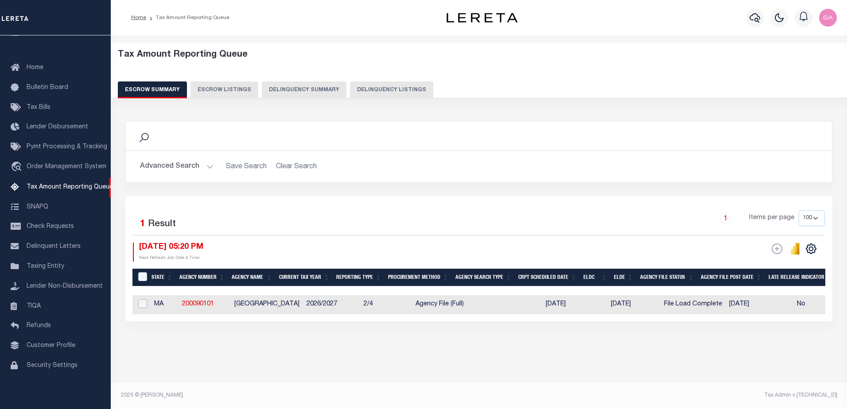
click at [141, 302] on input "checkbox" at bounding box center [142, 303] width 9 height 9
checkbox input "true"
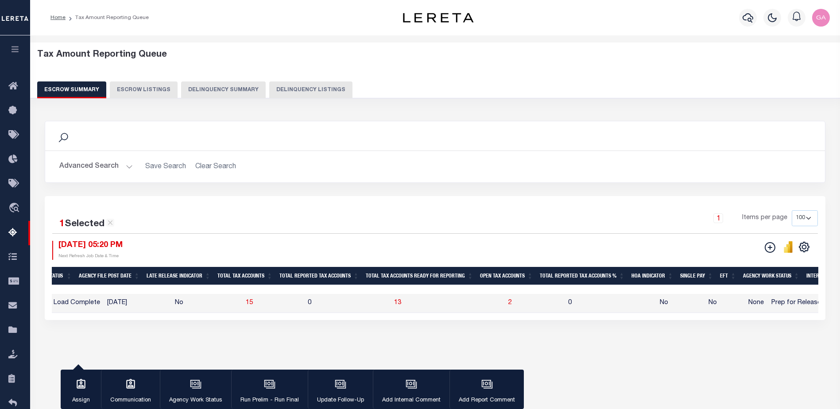
scroll to position [0, 534]
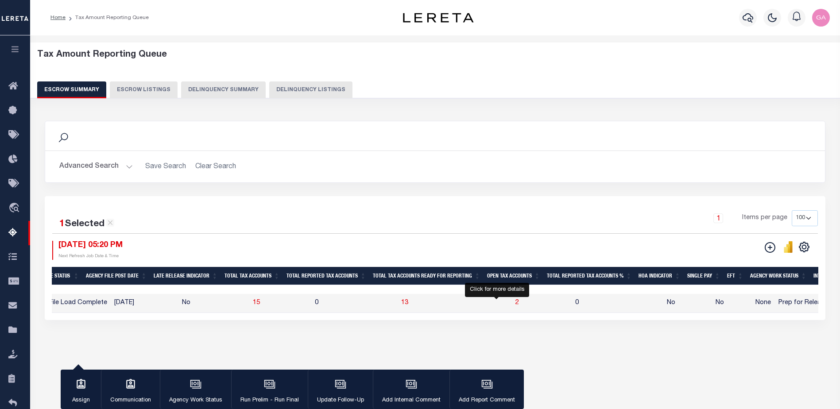
click at [516, 304] on span "2" at bounding box center [518, 303] width 4 height 6
select select "100"
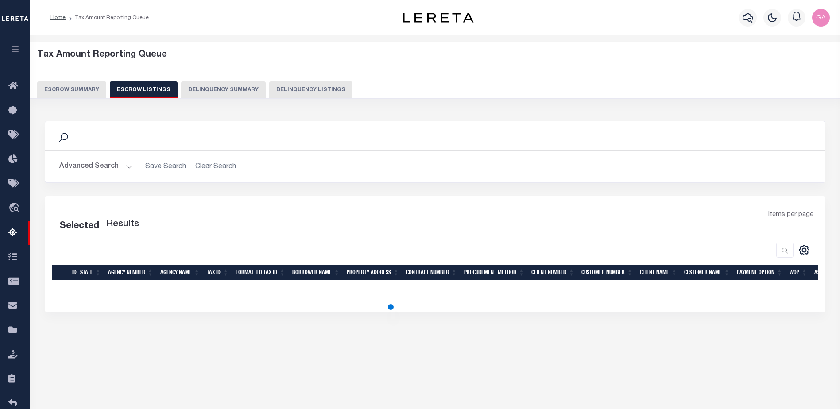
select select "100"
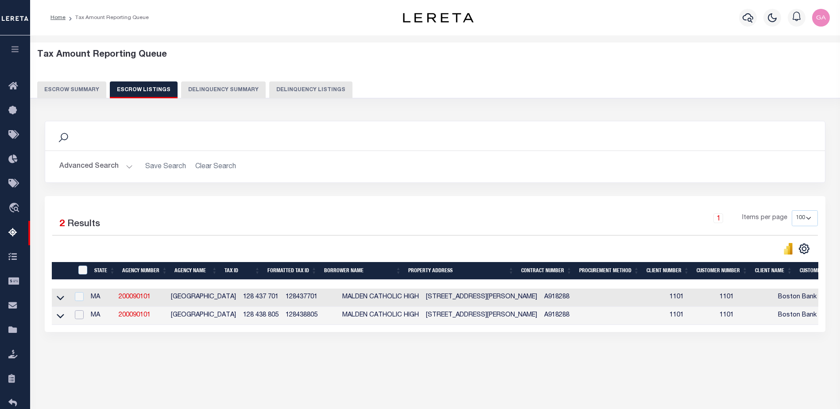
click at [82, 316] on input "checkbox" at bounding box center [79, 314] width 9 height 9
checkbox input "true"
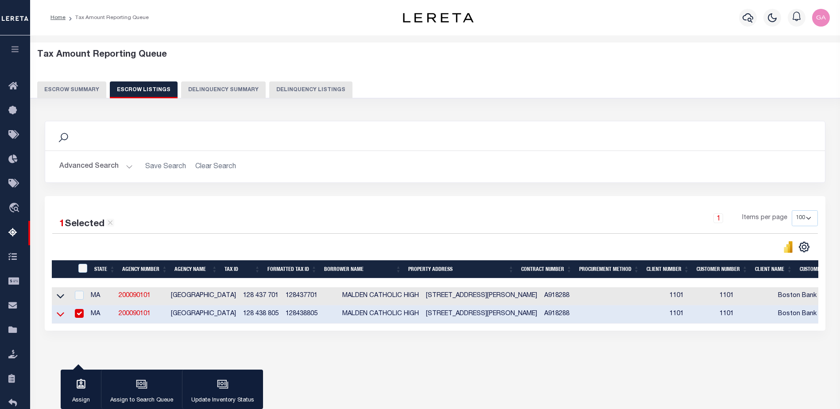
click at [60, 316] on icon at bounding box center [61, 314] width 8 height 9
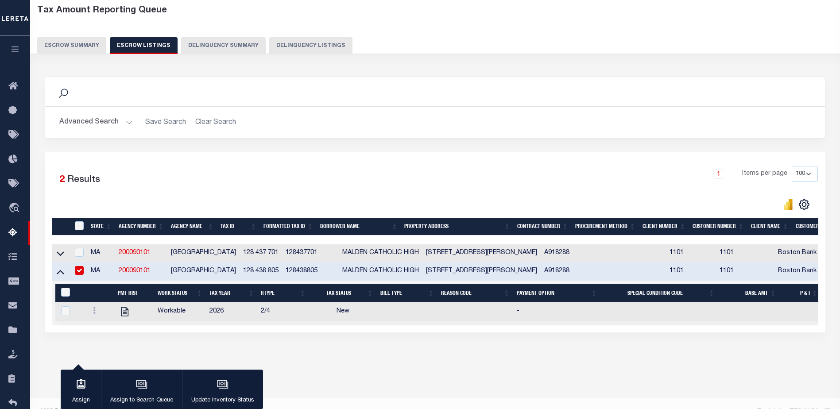
scroll to position [60, 0]
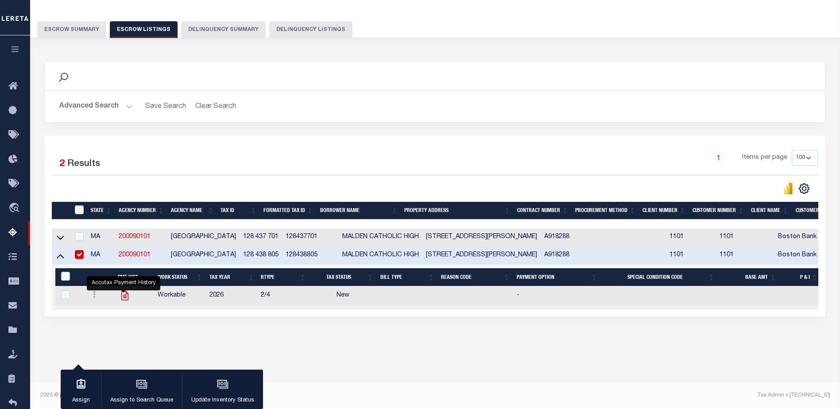
click at [124, 299] on icon "" at bounding box center [124, 295] width 7 height 9
checkbox input "true"
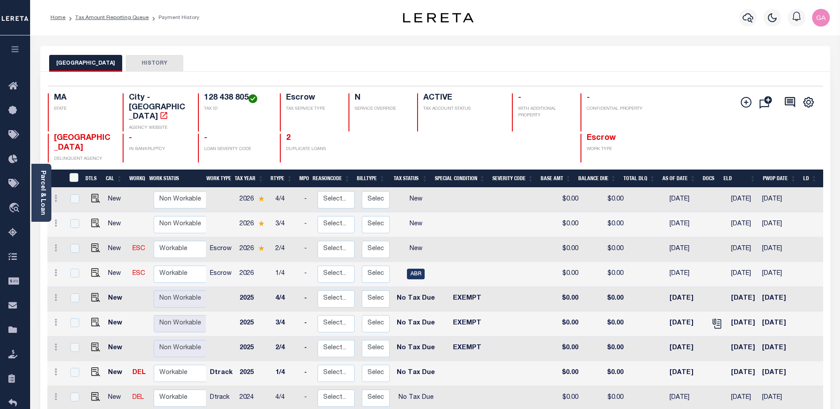
click at [16, 50] on icon "button" at bounding box center [15, 49] width 10 height 8
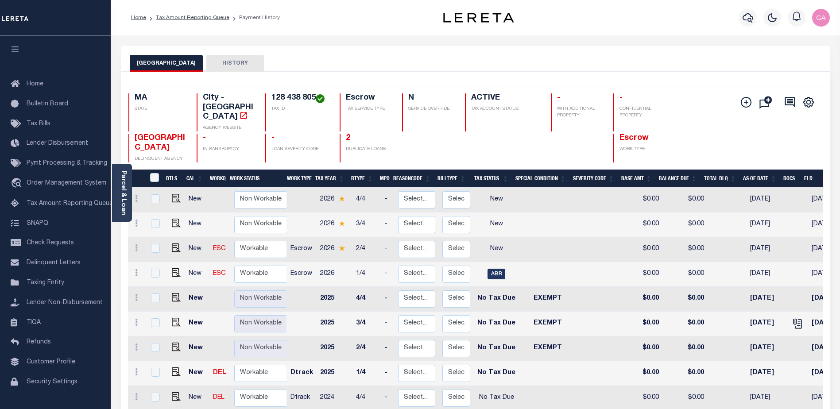
click at [212, 61] on button "HISTORY" at bounding box center [235, 63] width 58 height 17
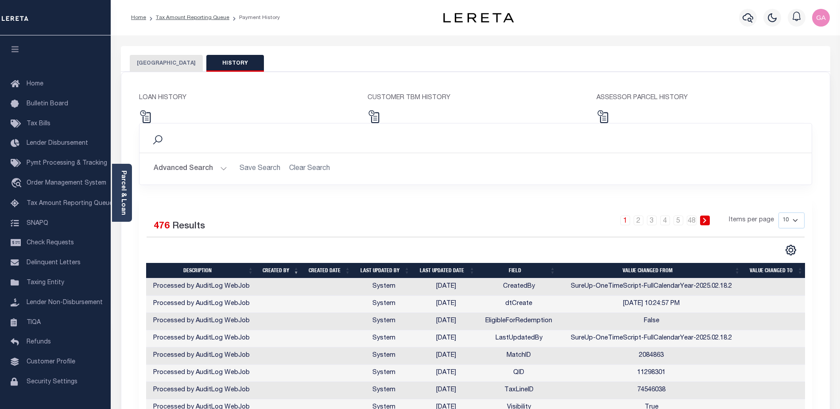
click at [222, 171] on button "Advanced Search" at bounding box center [191, 168] width 74 height 17
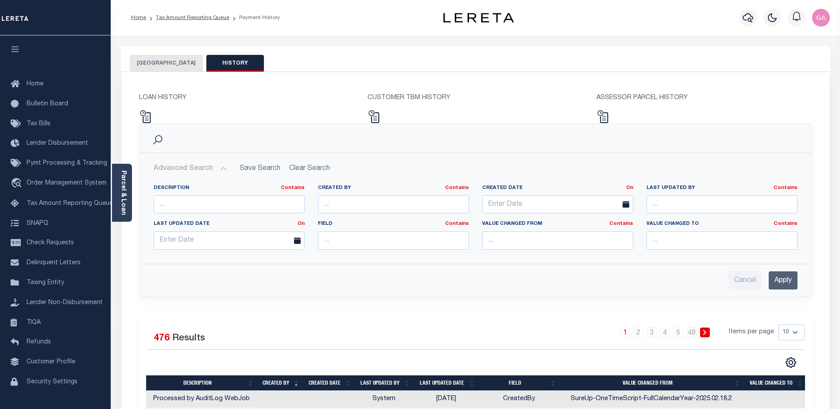
click at [158, 61] on button "[GEOGRAPHIC_DATA]" at bounding box center [166, 63] width 73 height 17
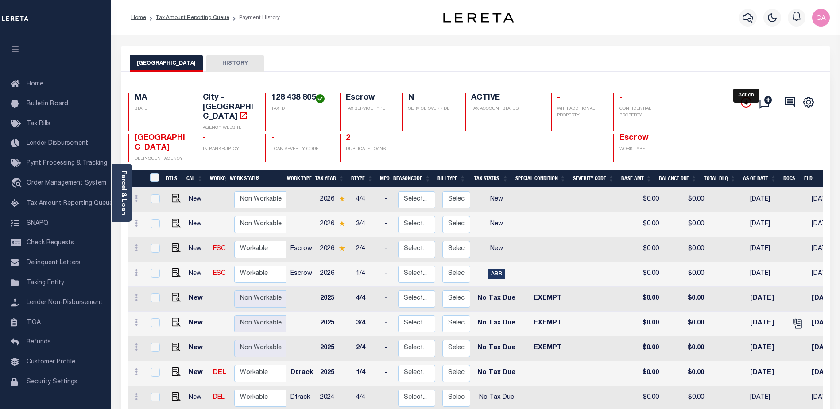
click at [744, 100] on icon "" at bounding box center [746, 102] width 11 height 11
click at [746, 105] on icon "" at bounding box center [746, 102] width 11 height 11
click at [154, 194] on input "checkbox" at bounding box center [155, 198] width 9 height 9
checkbox input "true"
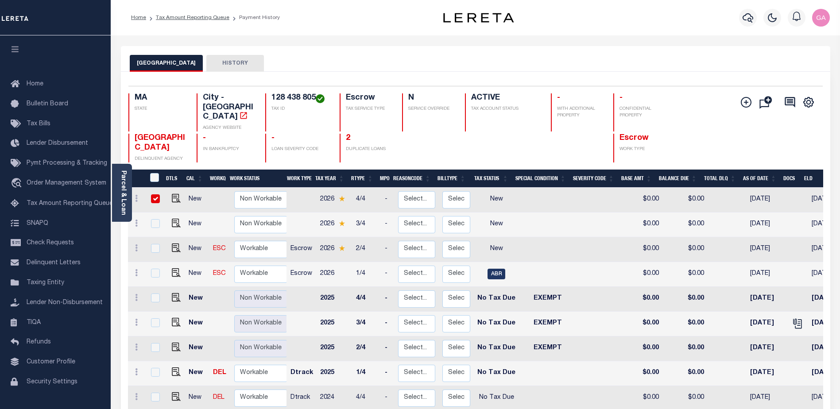
checkbox input "true"
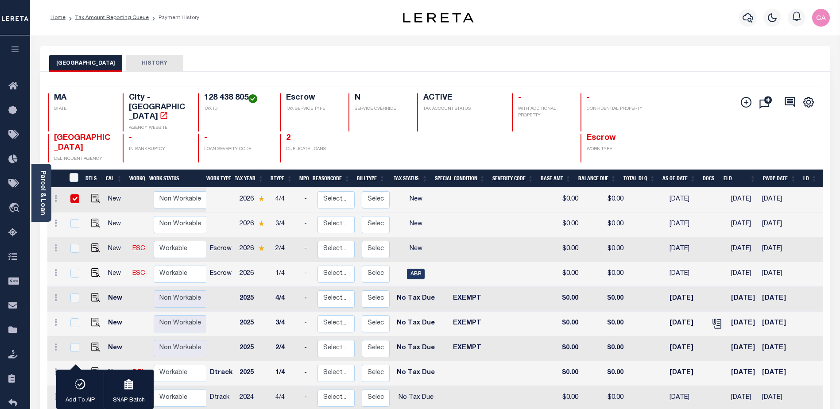
click at [75, 194] on input "checkbox" at bounding box center [74, 198] width 9 height 9
checkbox input "false"
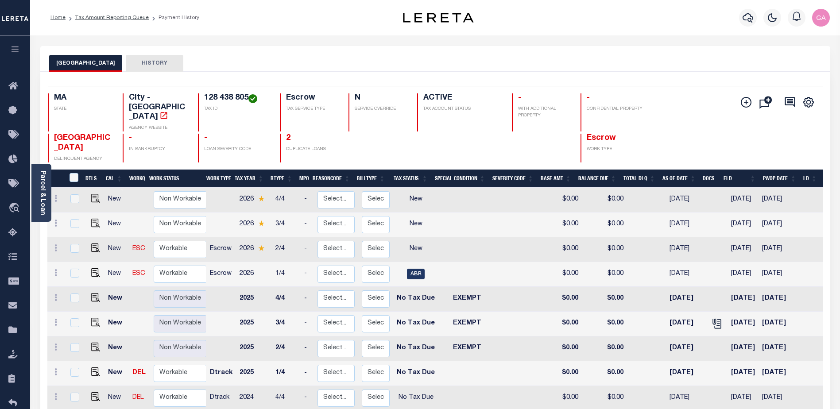
click at [16, 47] on icon "button" at bounding box center [15, 49] width 10 height 8
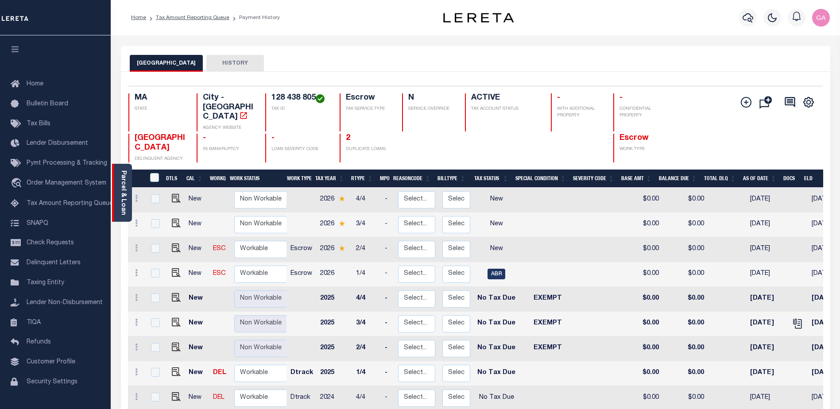
click at [121, 185] on link "Parcel & Loan" at bounding box center [123, 193] width 6 height 45
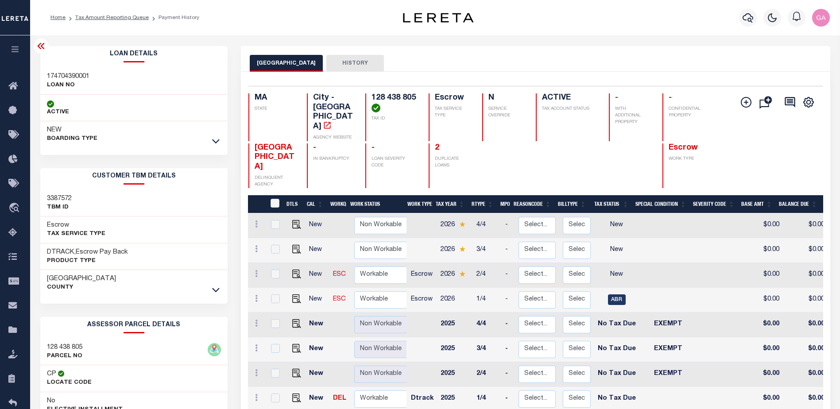
click at [42, 45] on icon at bounding box center [41, 46] width 11 height 11
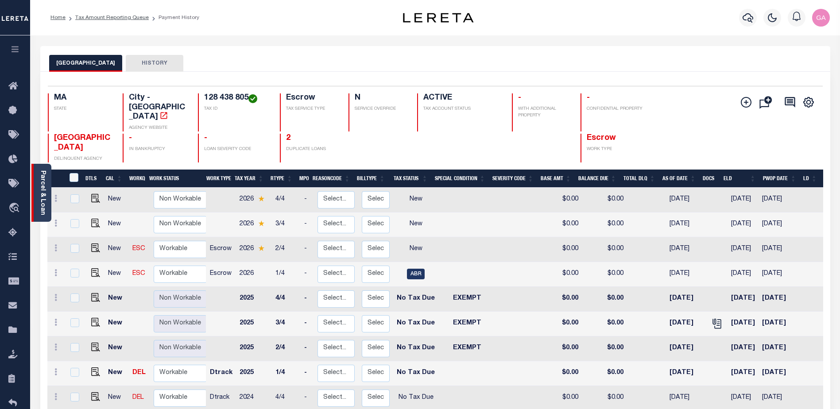
click at [43, 186] on link "Parcel & Loan" at bounding box center [42, 193] width 6 height 45
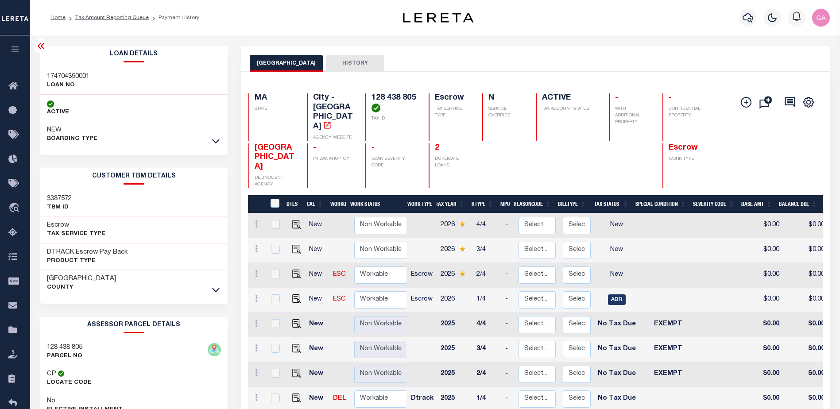
click at [61, 75] on h3 "174704390001" at bounding box center [68, 76] width 43 height 9
click at [62, 76] on h3 "174704390001" at bounding box center [68, 76] width 43 height 9
drag, startPoint x: 94, startPoint y: 76, endPoint x: 46, endPoint y: 74, distance: 48.3
click at [46, 74] on div "174704390001 LOAN NO" at bounding box center [134, 81] width 188 height 27
copy h3 "174704390001"
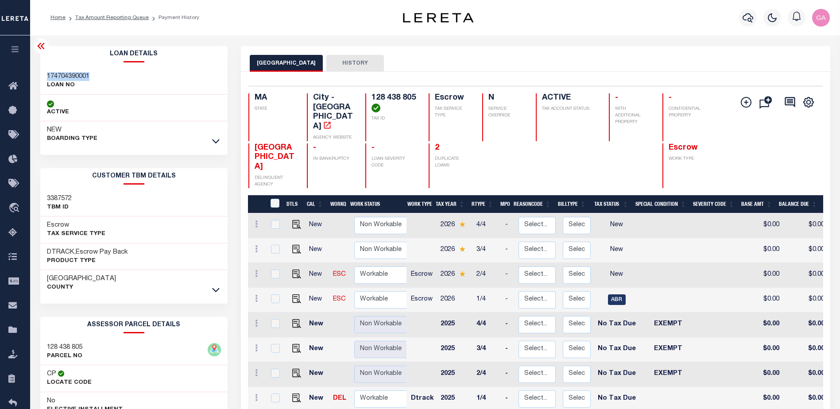
click at [17, 49] on icon "button" at bounding box center [15, 49] width 10 height 8
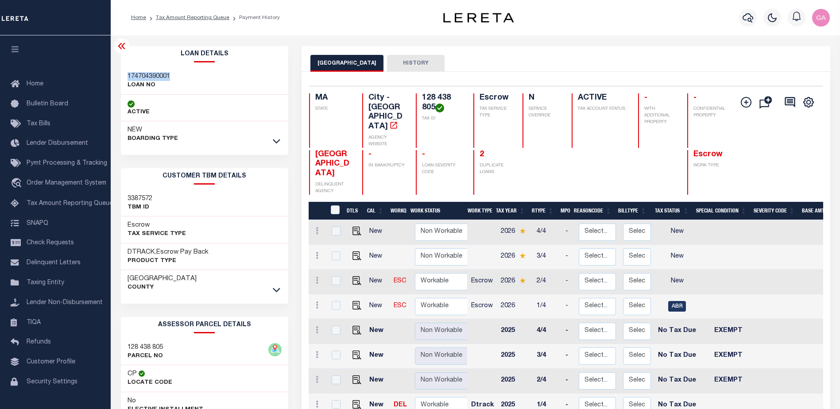
click at [395, 60] on button "HISTORY" at bounding box center [416, 63] width 58 height 17
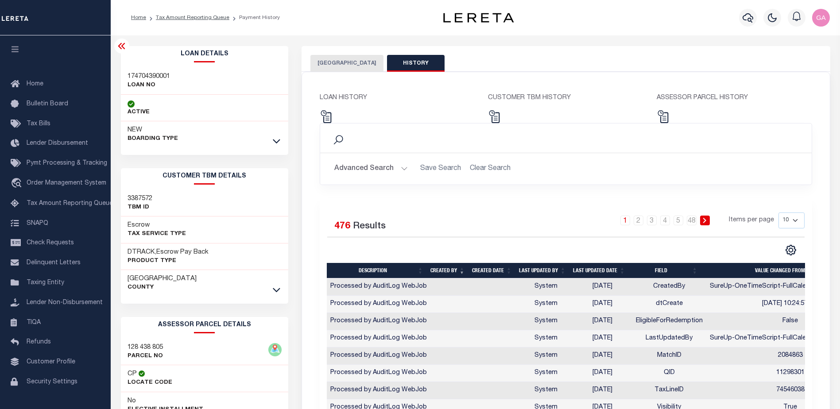
click at [340, 93] on p "LOAN HISTORY" at bounding box center [397, 98] width 155 height 10
click at [538, 92] on div "LOAN HISTORY CUSTOMER TBM HISTORY ASSESSOR PARCEL HISTORY Search Save Search Is" at bounding box center [566, 275] width 528 height 407
click at [329, 63] on button "[GEOGRAPHIC_DATA]" at bounding box center [346, 63] width 73 height 17
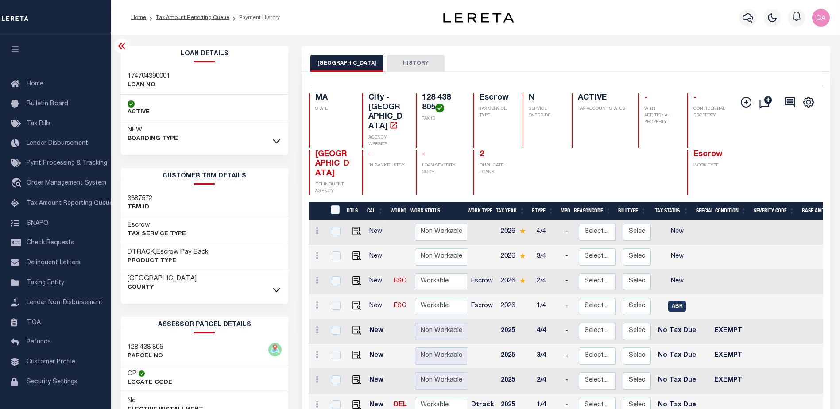
click at [147, 74] on h3 "174704390001" at bounding box center [149, 76] width 43 height 9
copy h3 "174704390001"
drag, startPoint x: 128, startPoint y: 347, endPoint x: 166, endPoint y: 350, distance: 38.3
click at [166, 350] on div "128 438 805 PARCEL NO" at bounding box center [204, 352] width 167 height 27
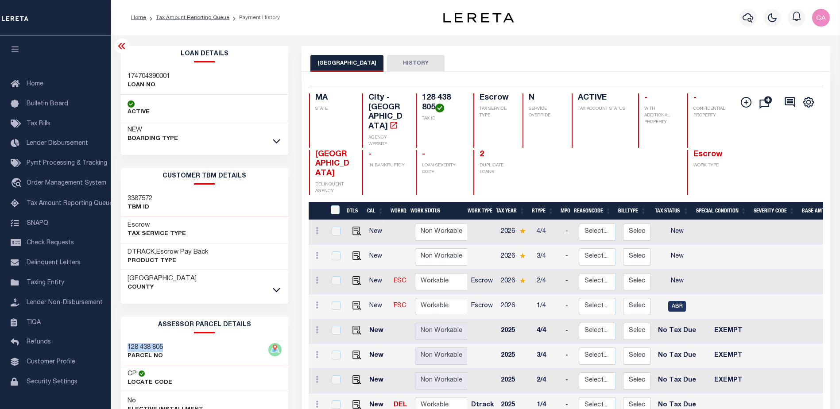
copy h3 "128 438 805"
click at [397, 65] on button "HISTORY" at bounding box center [416, 63] width 58 height 17
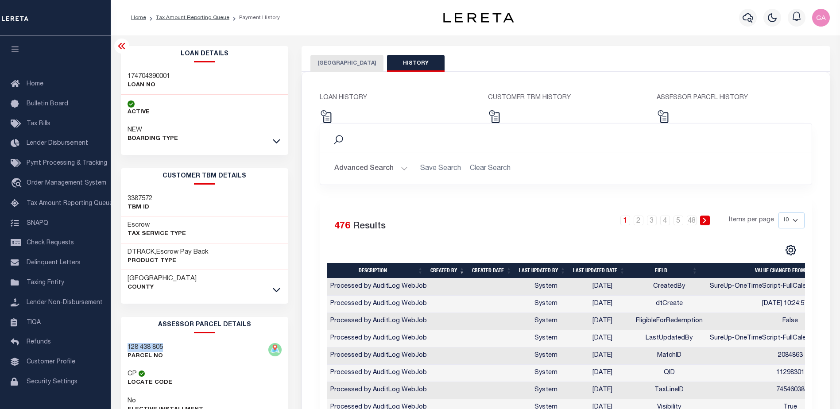
click at [331, 67] on button "[GEOGRAPHIC_DATA]" at bounding box center [346, 63] width 73 height 17
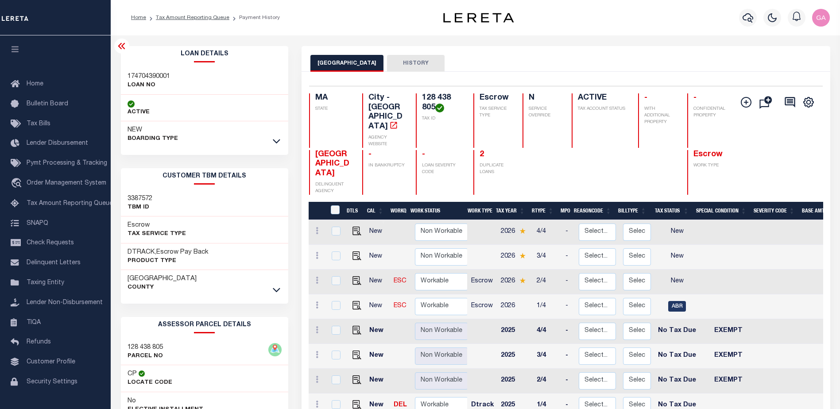
click at [144, 78] on h3 "174704390001" at bounding box center [149, 76] width 43 height 9
copy h3 "174704390001"
click at [151, 74] on h3 "174704390001" at bounding box center [149, 76] width 43 height 9
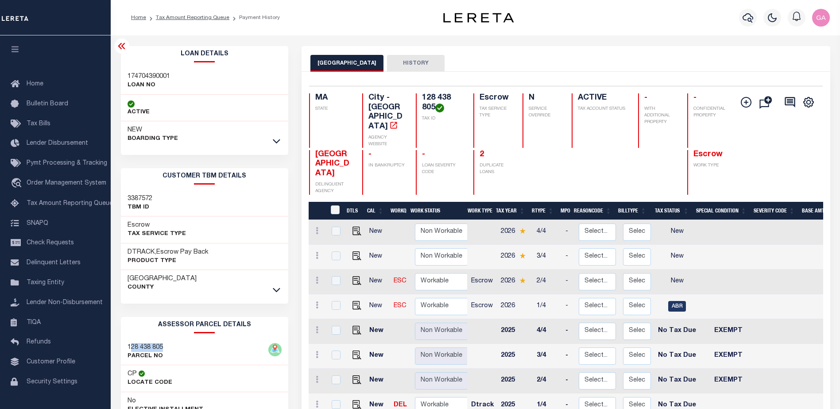
drag, startPoint x: 129, startPoint y: 346, endPoint x: 170, endPoint y: 347, distance: 40.3
click at [170, 347] on div "128 438 805 PARCEL NO" at bounding box center [204, 352] width 167 height 27
drag, startPoint x: 170, startPoint y: 347, endPoint x: 128, endPoint y: 346, distance: 41.2
click at [128, 346] on h3 "128 438 805" at bounding box center [145, 347] width 35 height 9
drag, startPoint x: 128, startPoint y: 347, endPoint x: 164, endPoint y: 349, distance: 35.9
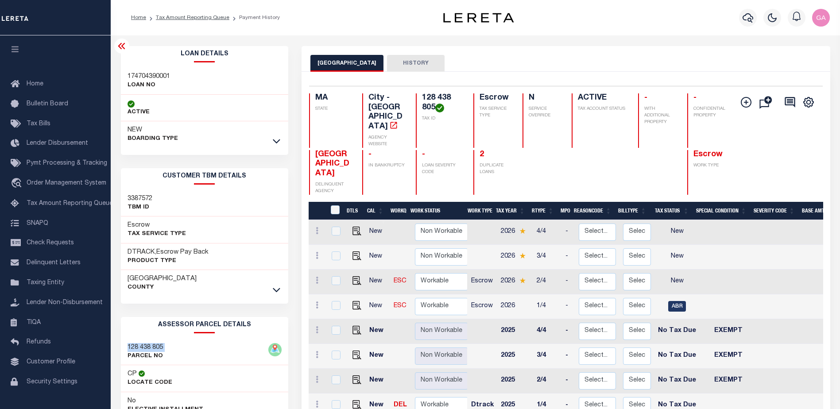
click at [164, 349] on div "128 438 805 PARCEL NO" at bounding box center [204, 352] width 167 height 27
copy div "128 438 805"
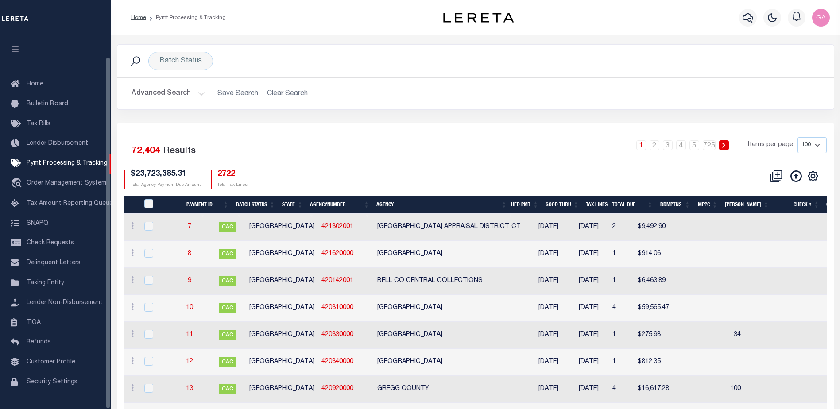
scroll to position [22, 0]
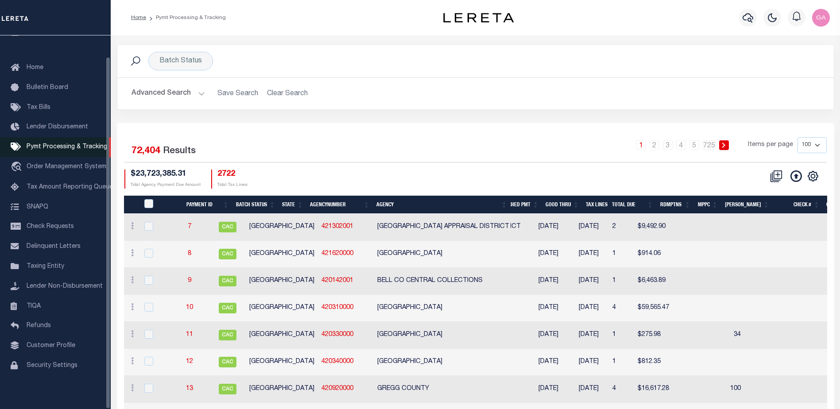
click at [52, 144] on span "Pymt Processing & Tracking" at bounding box center [67, 147] width 81 height 6
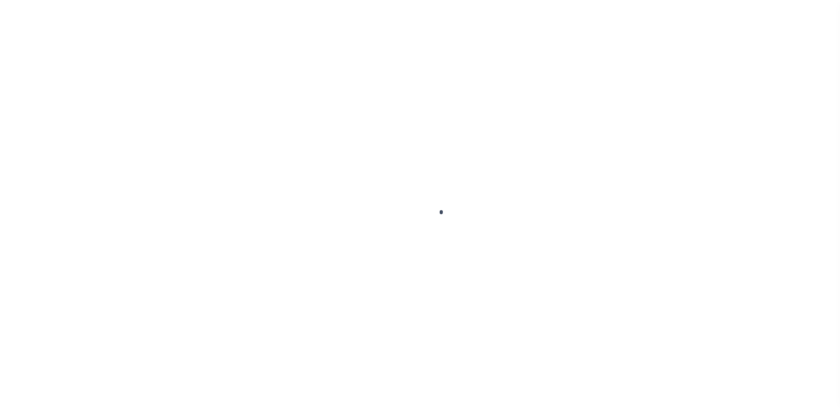
scroll to position [22, 0]
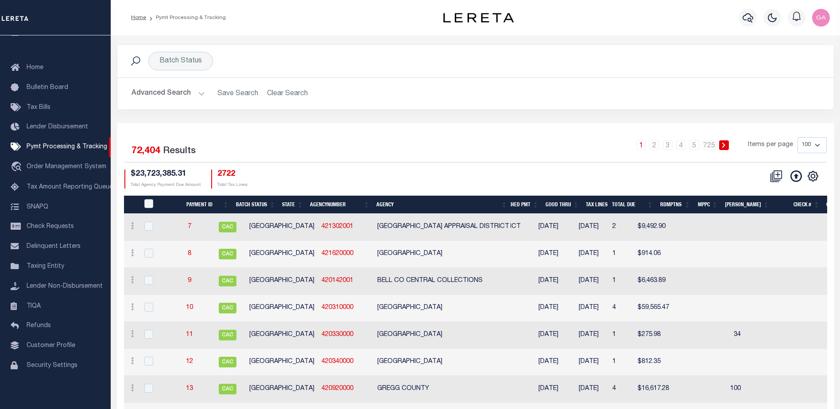
click at [200, 92] on button "Advanced Search" at bounding box center [169, 93] width 74 height 17
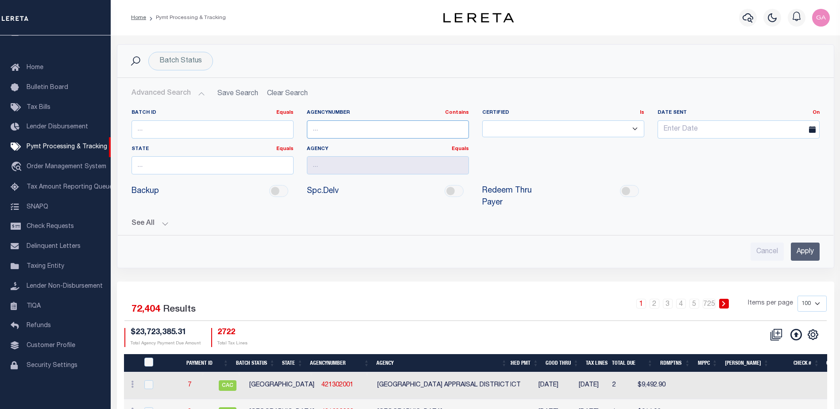
click at [362, 128] on input "text" at bounding box center [388, 129] width 162 height 18
paste input "I was supp"
type input "I was supp"
drag, startPoint x: 302, startPoint y: 128, endPoint x: 274, endPoint y: 129, distance: 27.5
click at [275, 128] on div "Batch ID Equals Equals Is Not Equal To Is Greater Than Is Less Than AgencyNumbe…" at bounding box center [476, 145] width 702 height 72
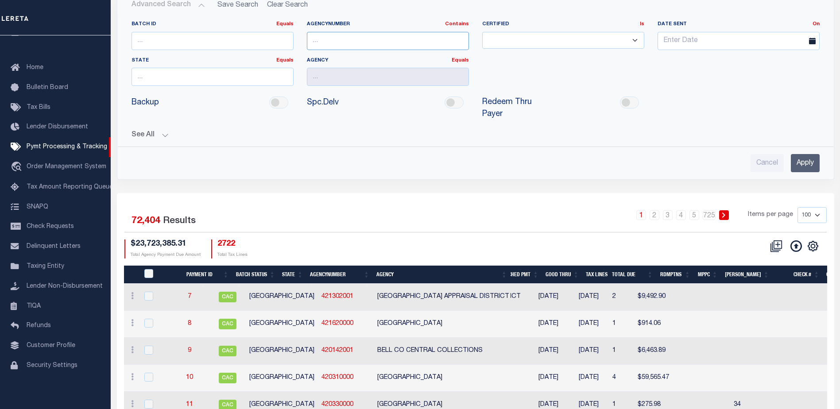
scroll to position [0, 0]
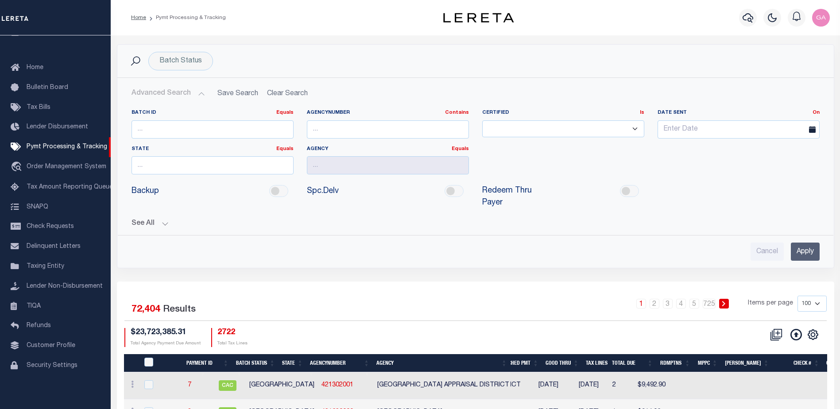
click at [165, 213] on div "See All Payment ID Equals Equals Is Not Equal To On On" at bounding box center [476, 221] width 688 height 16
click at [165, 220] on button "See All" at bounding box center [476, 224] width 688 height 8
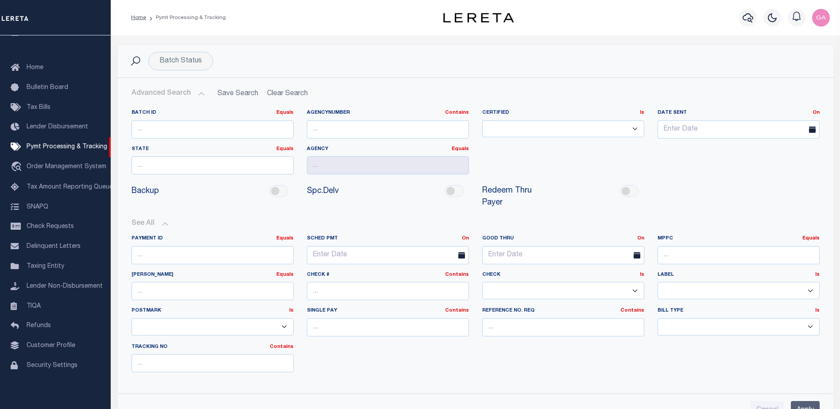
click at [514, 357] on div "Payment ID Equals Equals Is Not Equal To Is Greater Than Is Less Than SCHED PMT…" at bounding box center [476, 307] width 702 height 144
click at [654, 165] on div "Batch ID Equals Equals Is Not Equal To Is Greater Than Is Less Than AgencyNumbe…" at bounding box center [476, 145] width 702 height 72
click at [60, 144] on span "Pymt Processing & Tracking" at bounding box center [67, 147] width 81 height 6
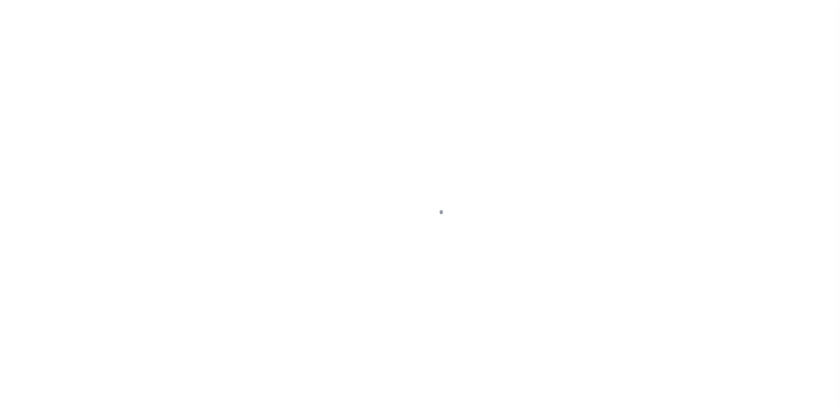
scroll to position [22, 0]
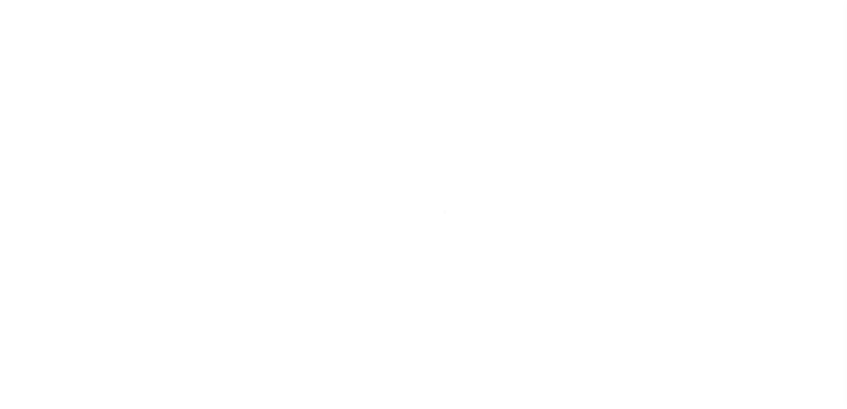
select select
select select "200"
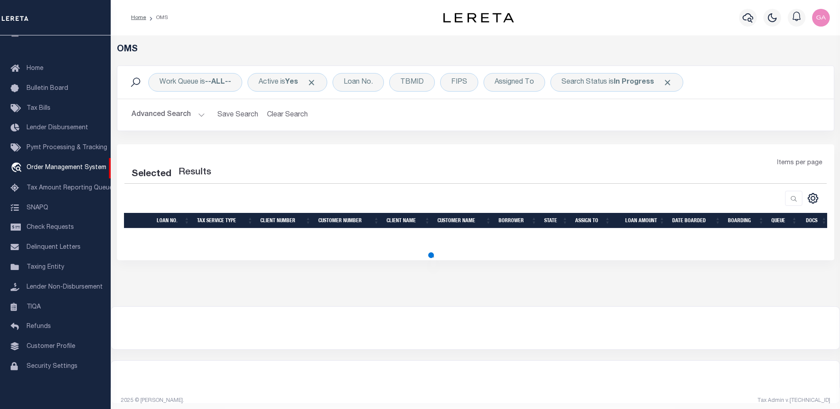
click at [198, 111] on button "Advanced Search" at bounding box center [169, 114] width 74 height 17
select select "200"
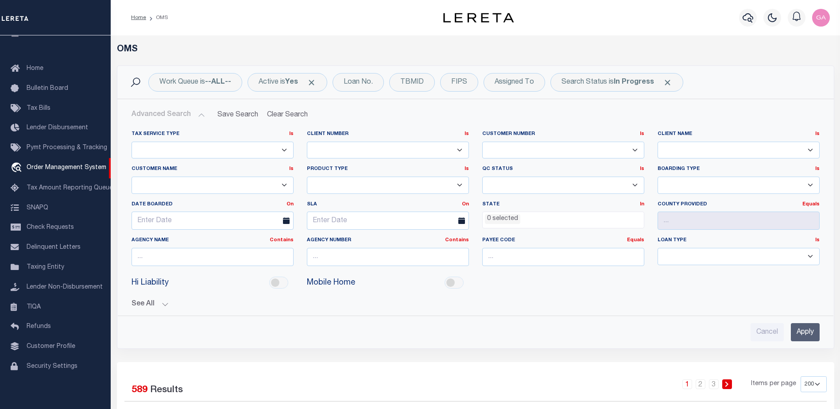
scroll to position [89, 0]
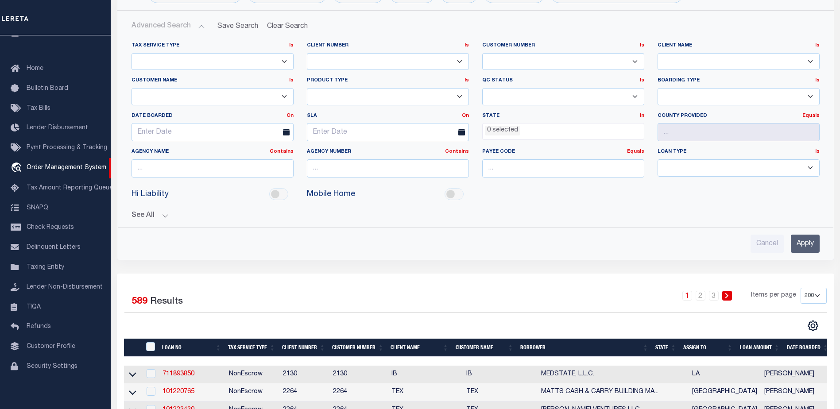
click at [163, 215] on button "See All" at bounding box center [476, 216] width 688 height 8
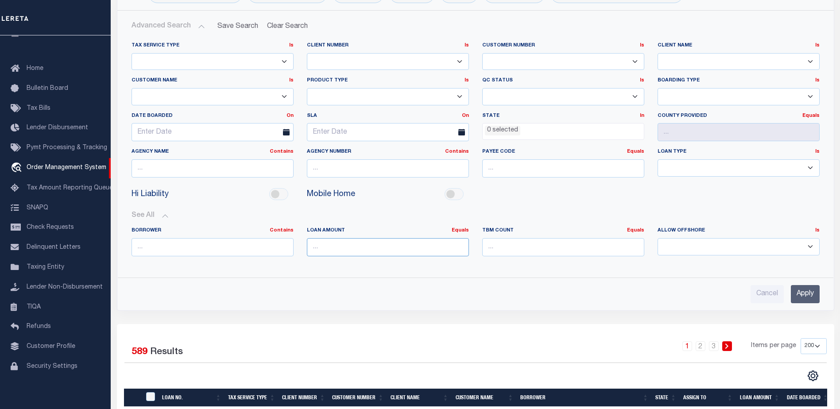
click at [392, 245] on input "number" at bounding box center [388, 247] width 162 height 18
paste input "174704390001"
type input "174704390001"
click at [807, 296] on input "Apply" at bounding box center [805, 294] width 29 height 18
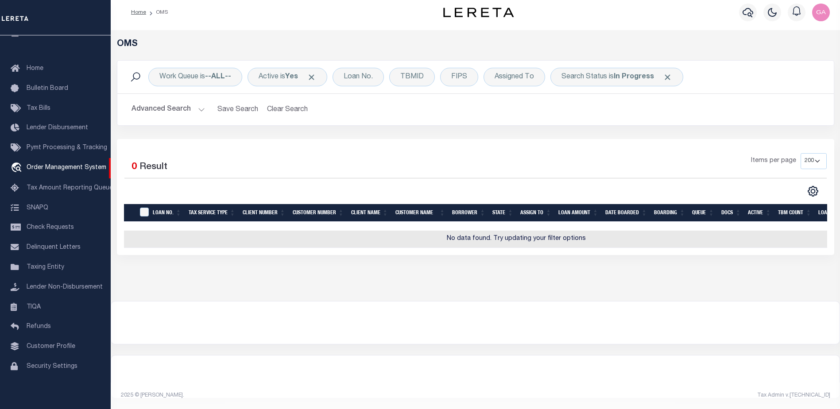
scroll to position [0, 0]
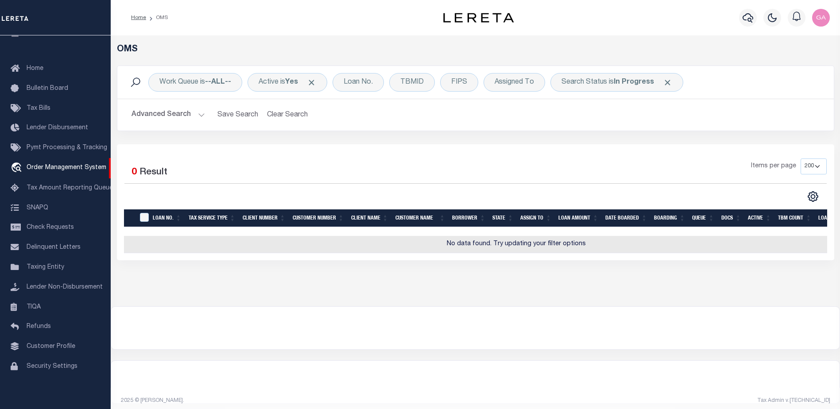
click at [195, 113] on button "Advanced Search" at bounding box center [169, 114] width 74 height 17
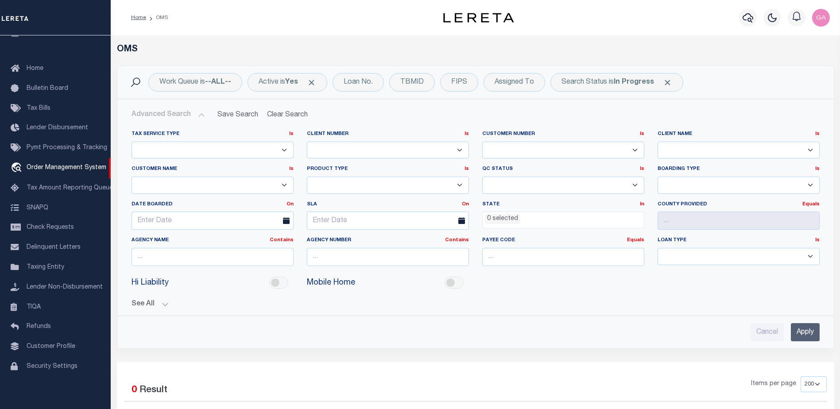
click at [163, 303] on button "See All" at bounding box center [476, 304] width 688 height 8
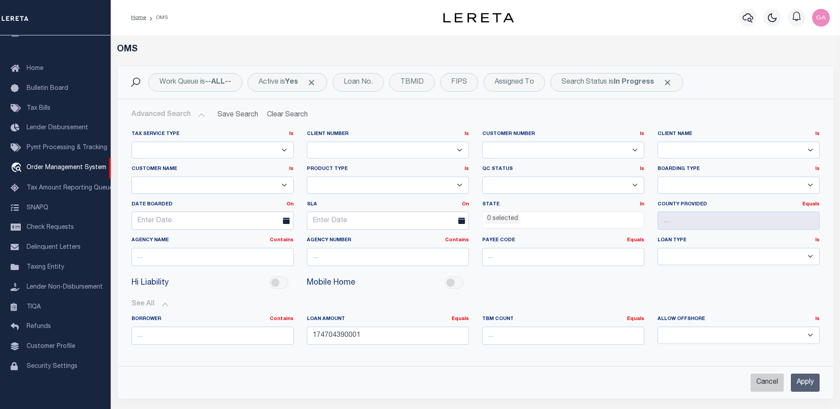
click at [763, 384] on input "Cancel" at bounding box center [767, 383] width 33 height 18
checkbox input "true"
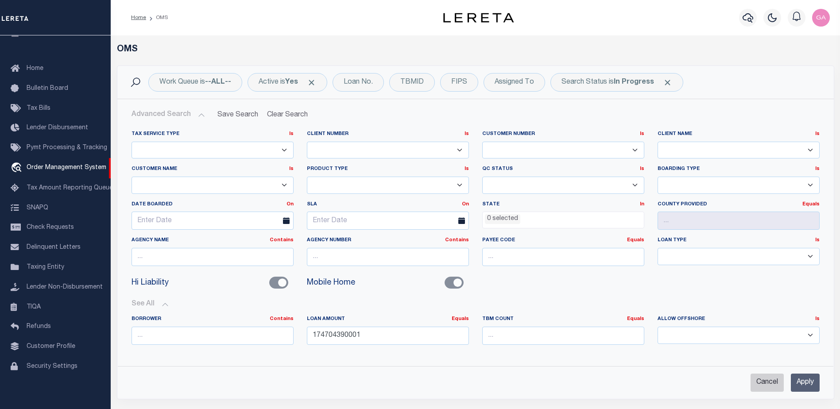
checkbox input "false"
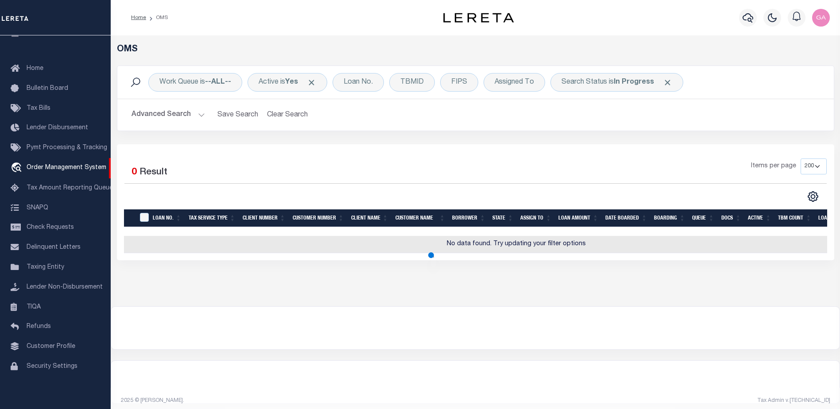
scroll to position [430, 0]
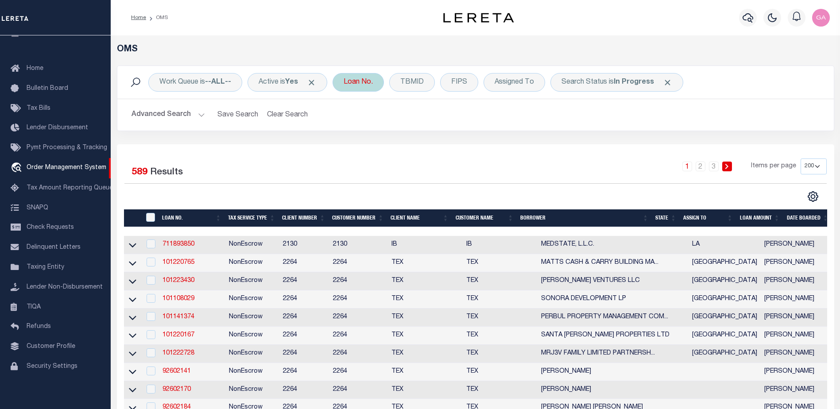
click at [358, 78] on div "Loan No." at bounding box center [358, 82] width 51 height 19
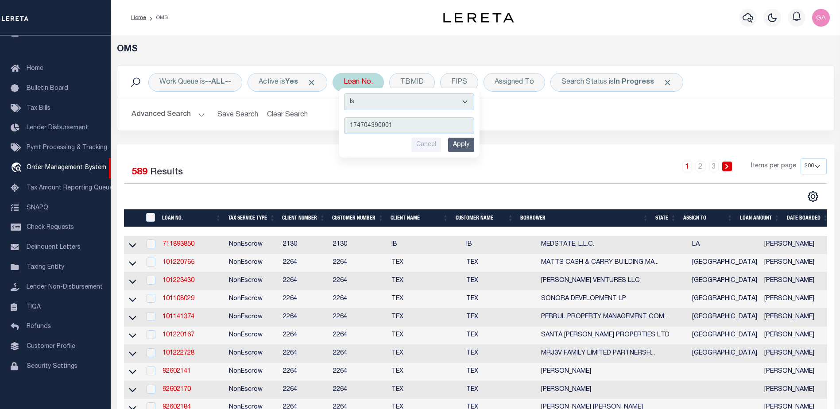
type input "174704390001"
click at [468, 145] on input "Apply" at bounding box center [461, 145] width 26 height 15
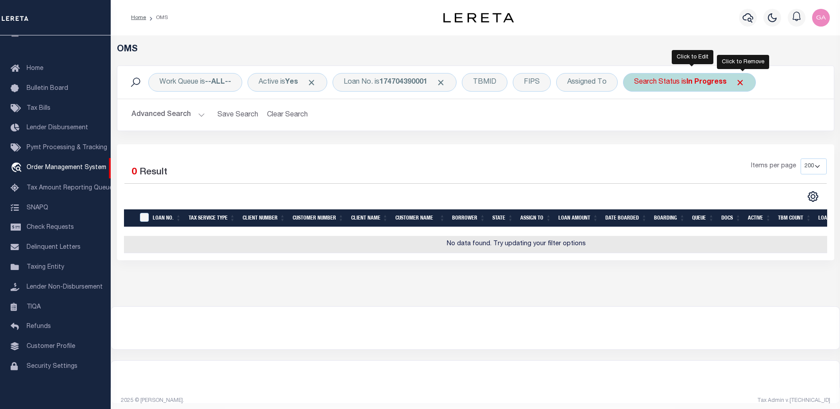
click at [743, 81] on span "Click to Remove" at bounding box center [740, 82] width 9 height 9
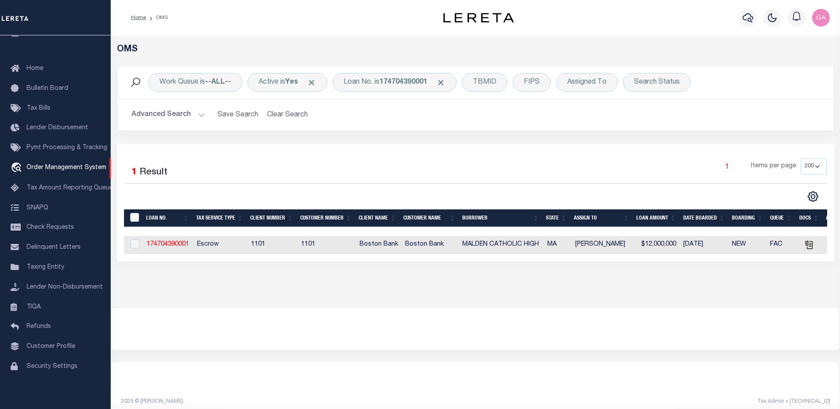
scroll to position [0, 0]
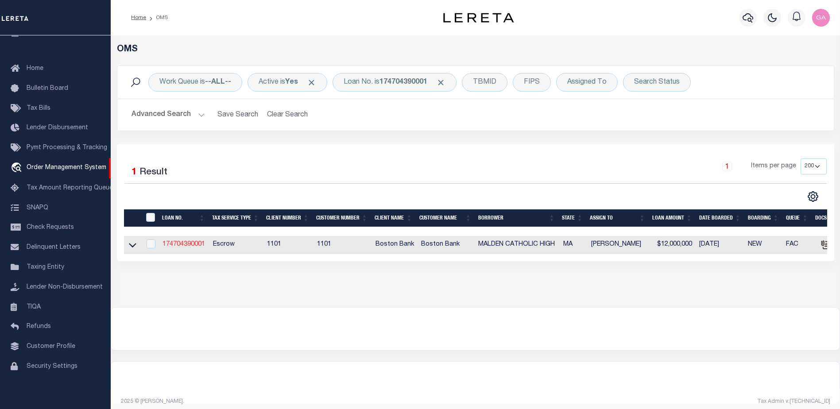
click at [178, 244] on link "174704390001" at bounding box center [184, 244] width 43 height 6
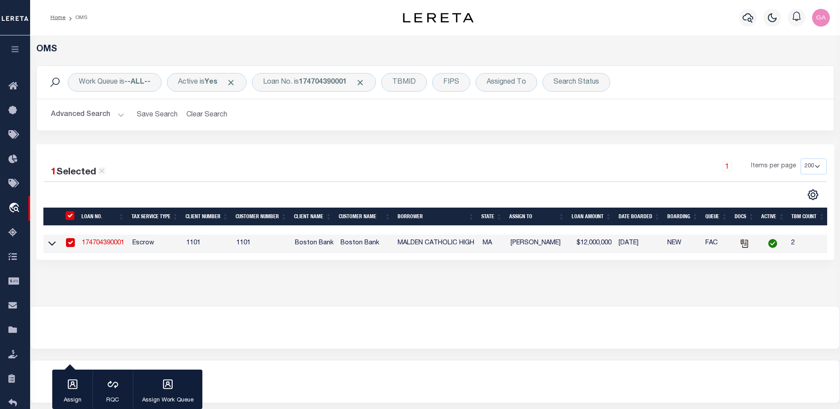
type input "174704390001"
type input "MALDEN CATHOLIC HIGH"
select select
select select "10"
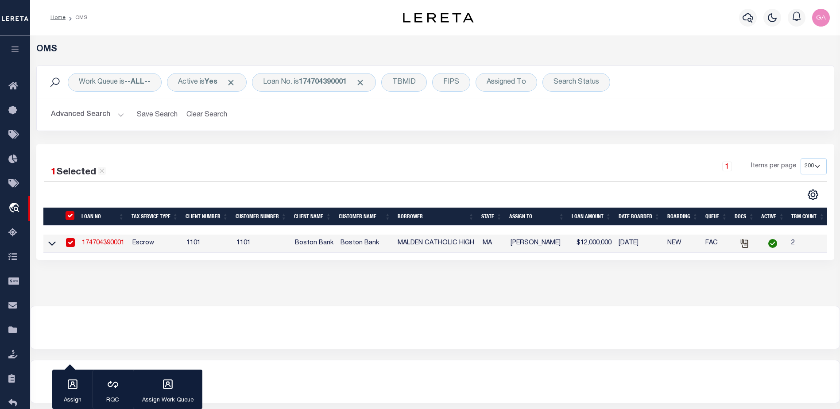
select select "Escrow"
select select "45636"
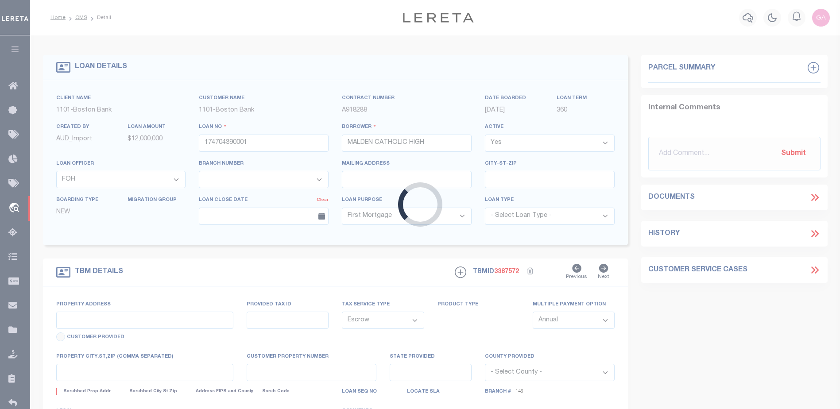
type input "99 [PERSON_NAME]"
type input "PARCEL ID:128 438 805"
select select
type input "MALDEN MA 02148"
type input "41609"
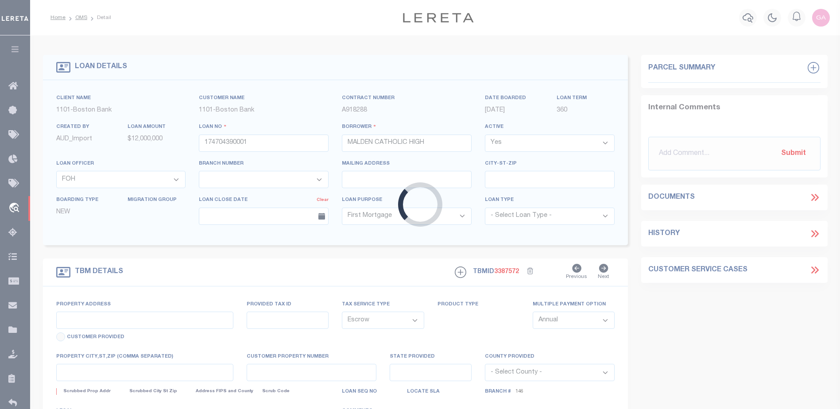
type input "MA"
select select
select select "4566"
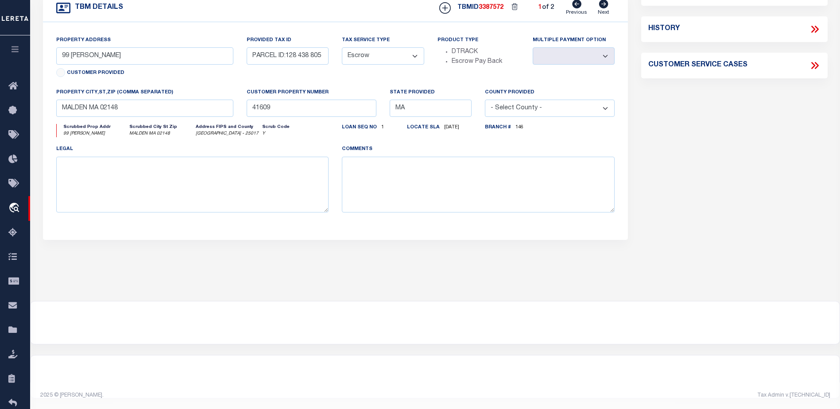
scroll to position [135, 0]
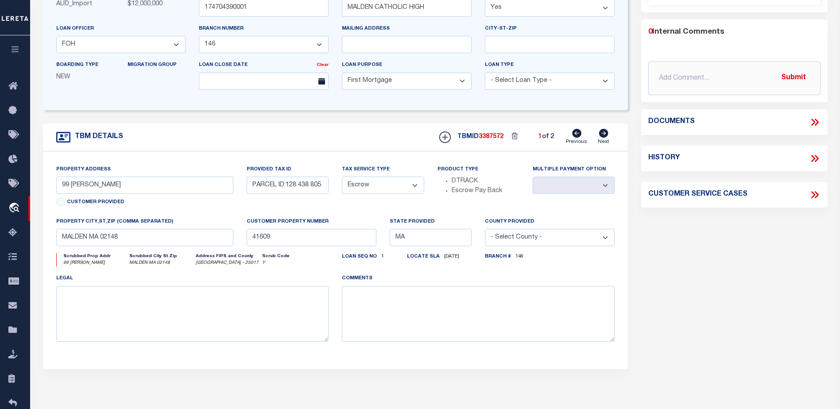
click at [602, 129] on div "TBM DETAILS TBMID 3387572 1 of 2 Next" at bounding box center [335, 138] width 585 height 28
click at [601, 136] on icon at bounding box center [603, 133] width 9 height 9
type input "[STREET_ADDRESS][PERSON_NAME]"
type input "PARCEL ID:128 437 701"
select select
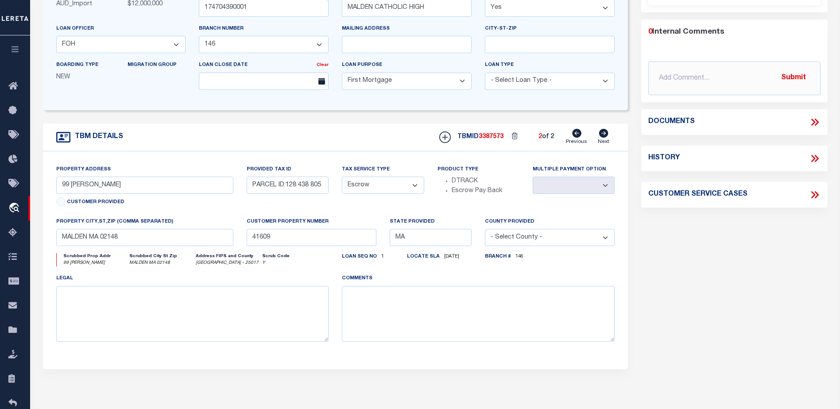
type input "41610"
select select
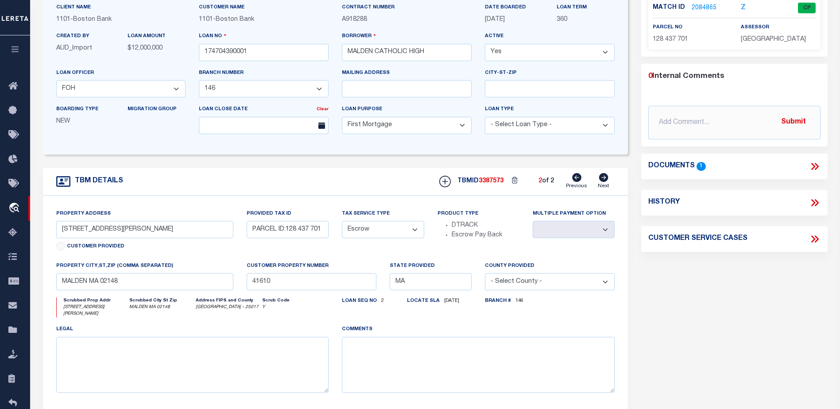
scroll to position [2, 0]
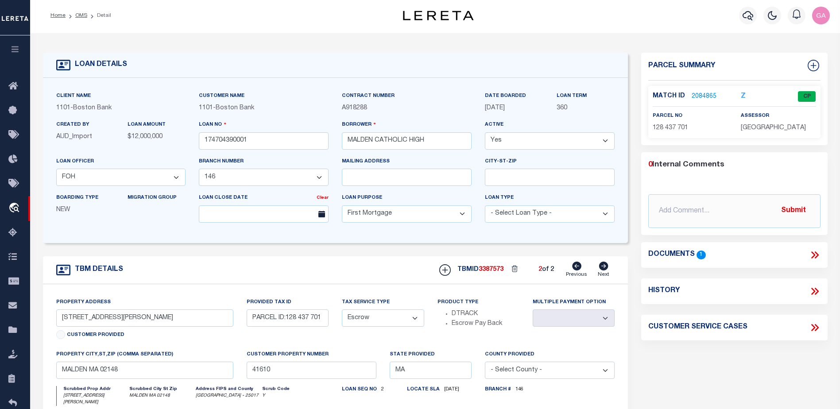
click at [575, 265] on icon at bounding box center [576, 266] width 9 height 9
type input "99 [PERSON_NAME]"
type input "PARCEL ID:128 438 805"
select select
type input "41609"
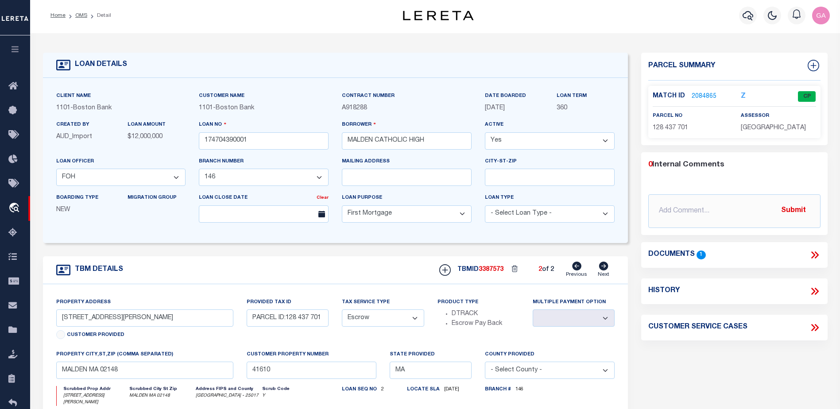
select select
click at [605, 268] on icon at bounding box center [604, 266] width 10 height 9
type input "[STREET_ADDRESS][PERSON_NAME]"
type input "PARCEL ID:128 437 701"
select select
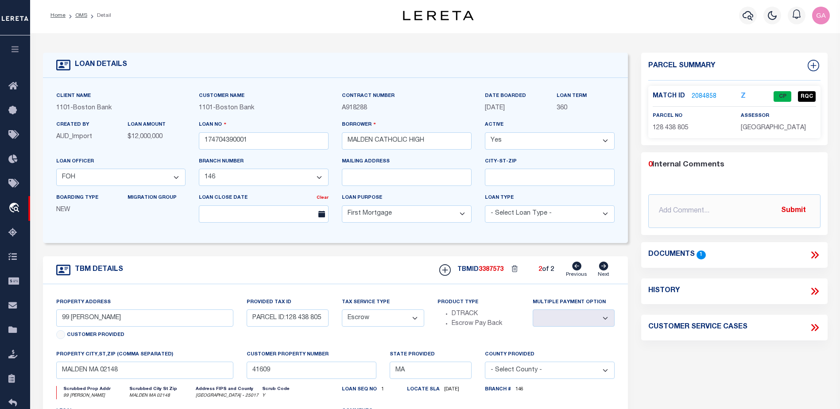
type input "41610"
select select
click at [578, 271] on icon at bounding box center [576, 266] width 9 height 9
type input "99 [PERSON_NAME]"
type input "PARCEL ID:128 438 805"
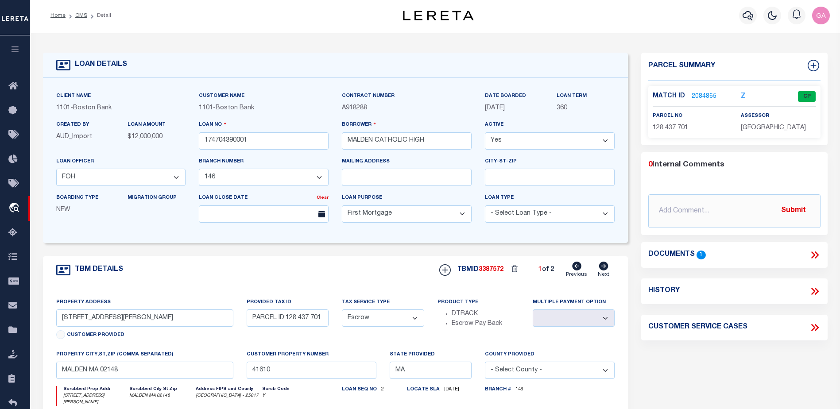
select select
type input "41609"
select select
click at [605, 268] on icon at bounding box center [604, 266] width 10 height 9
type input "[STREET_ADDRESS][PERSON_NAME]"
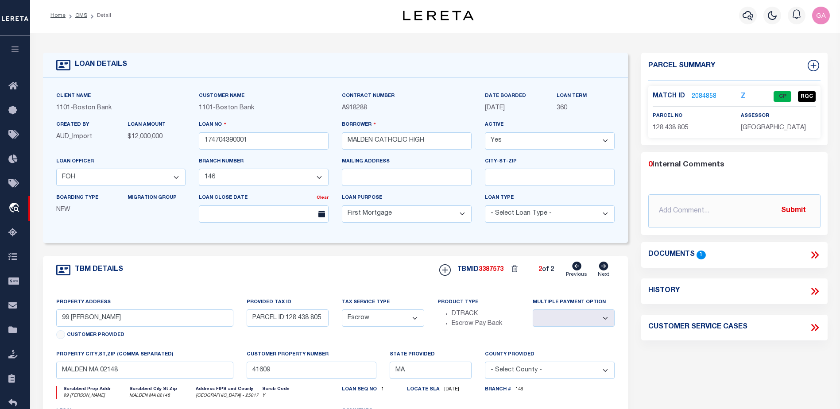
type input "PARCEL ID:128 437 701"
select select
type input "41610"
select select
click at [77, 16] on link "OMS" at bounding box center [81, 15] width 12 height 5
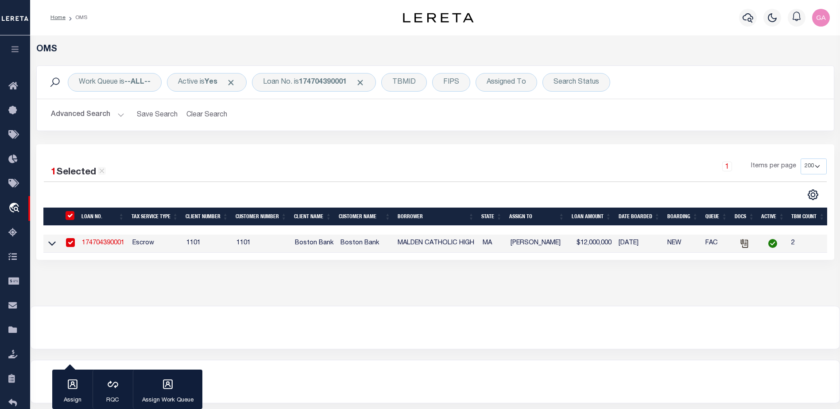
click at [109, 243] on link "174704390001" at bounding box center [103, 243] width 43 height 6
type input "99 CRYSTAL ST"
type input "PARCEL ID:128 438 805"
select select
type input "41609"
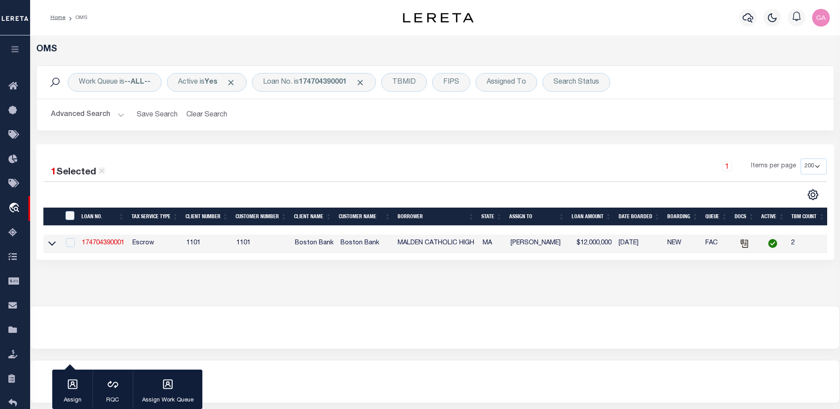
select select
select select "45636"
select select "4566"
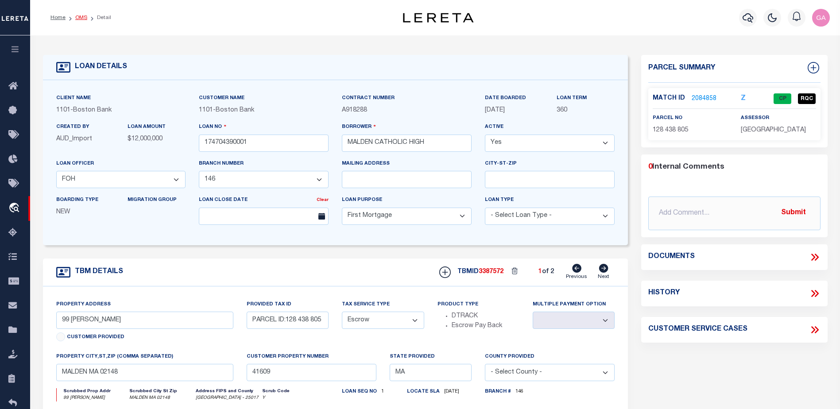
click at [78, 17] on link "OMS" at bounding box center [81, 17] width 12 height 5
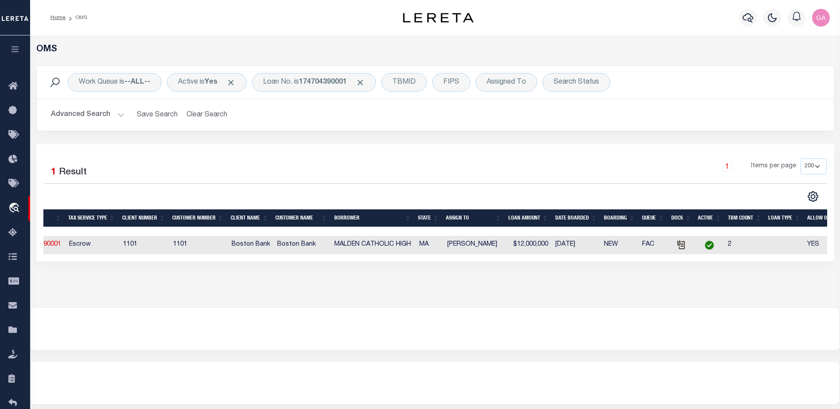
scroll to position [0, 95]
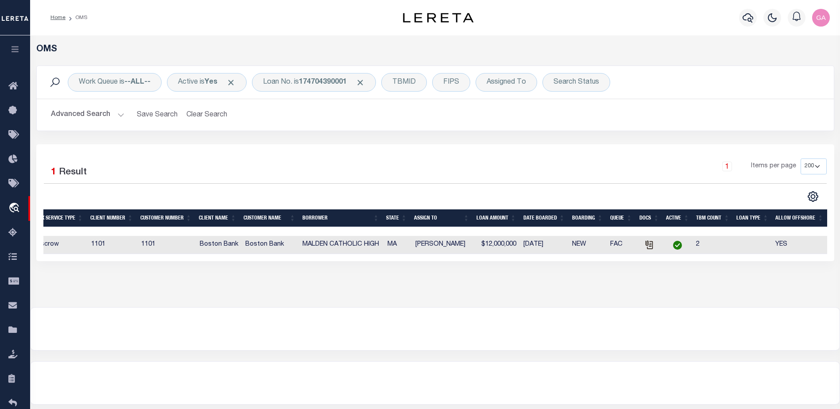
click at [651, 248] on icon at bounding box center [649, 245] width 10 height 10
checkbox input "true"
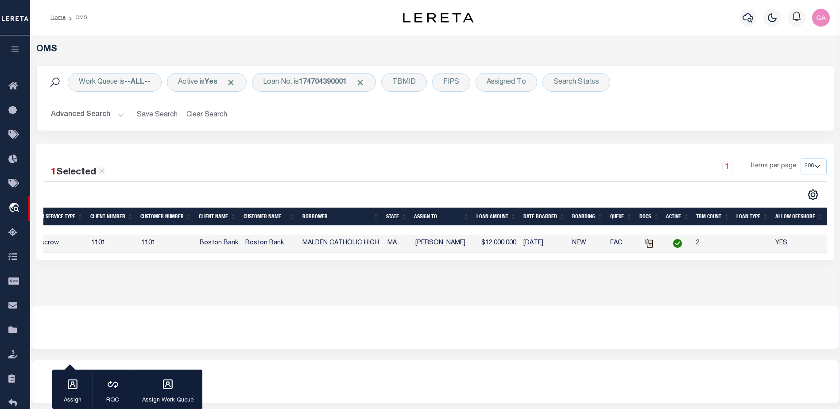
click at [651, 243] on icon at bounding box center [649, 244] width 10 height 10
checkbox input "false"
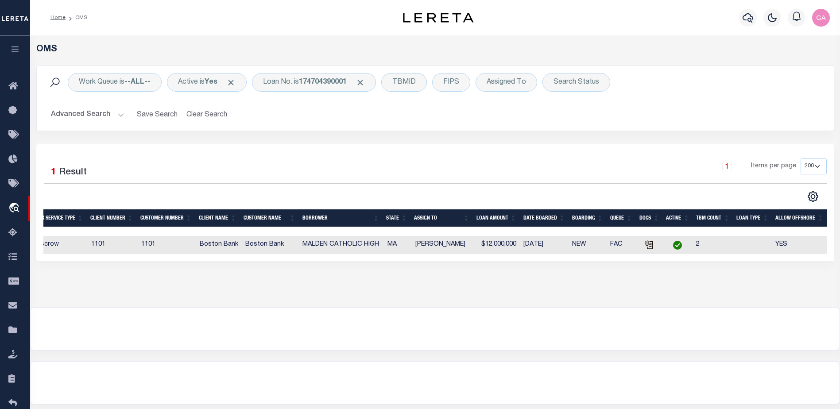
scroll to position [0, 0]
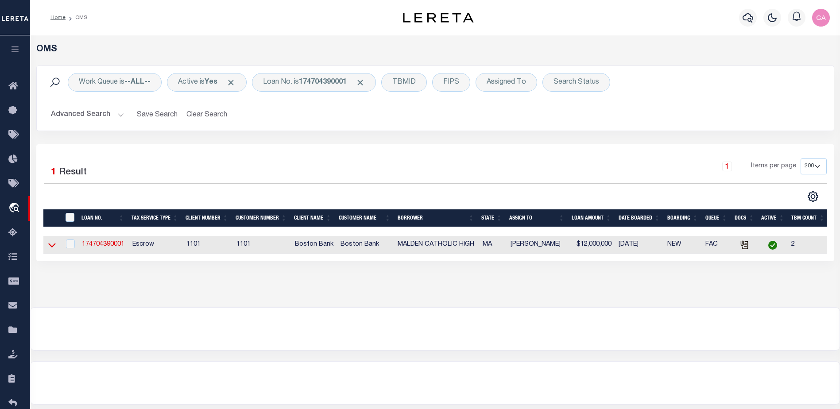
click at [54, 246] on icon at bounding box center [52, 244] width 8 height 9
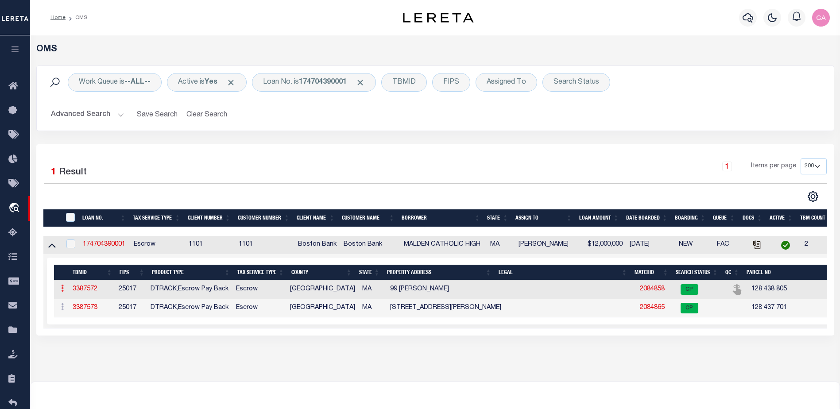
click at [62, 290] on icon at bounding box center [62, 288] width 3 height 7
click at [60, 291] on link at bounding box center [63, 289] width 10 height 7
click at [61, 306] on icon at bounding box center [62, 306] width 3 height 7
click at [61, 310] on icon at bounding box center [62, 306] width 3 height 7
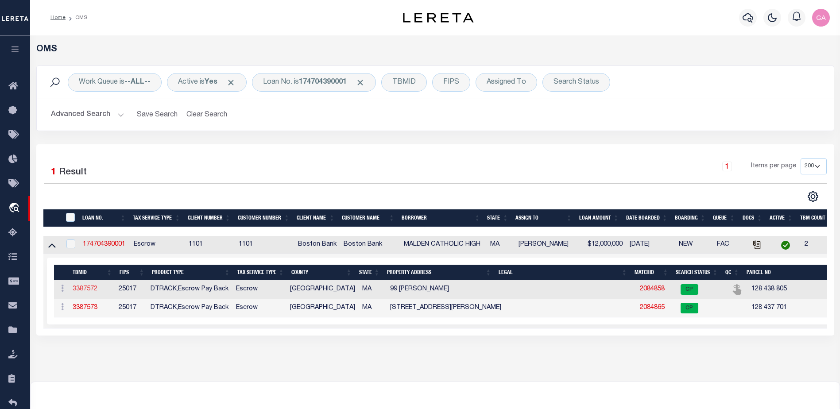
click at [87, 290] on link "3387572" at bounding box center [85, 289] width 25 height 6
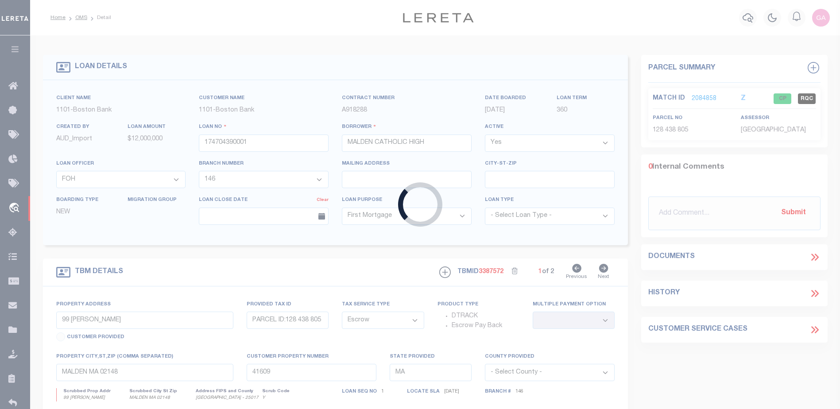
select select
select select "45636"
select select "4566"
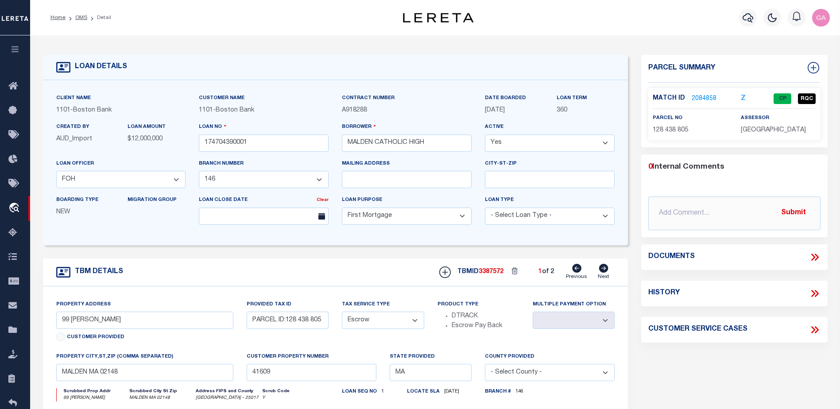
click at [601, 271] on icon at bounding box center [603, 268] width 9 height 9
type input "50 CRYSTAL ST"
type input "PARCEL ID:128 437 701"
select select
type input "41610"
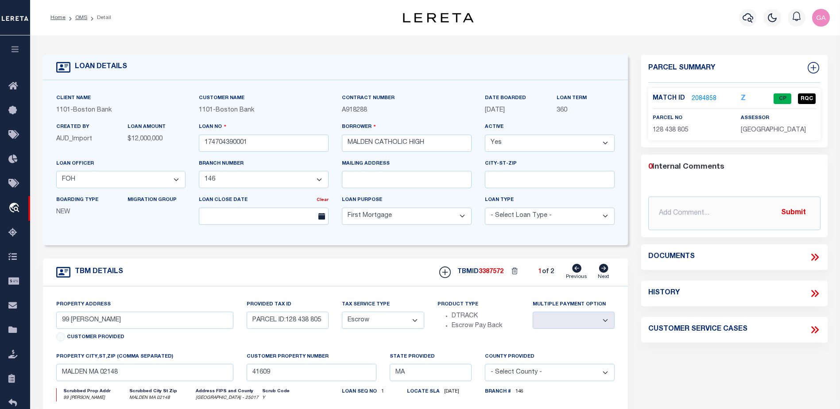
select select
click at [577, 271] on icon at bounding box center [576, 268] width 9 height 9
type input "99 CRYSTAL ST"
type input "PARCEL ID:128 438 805"
select select
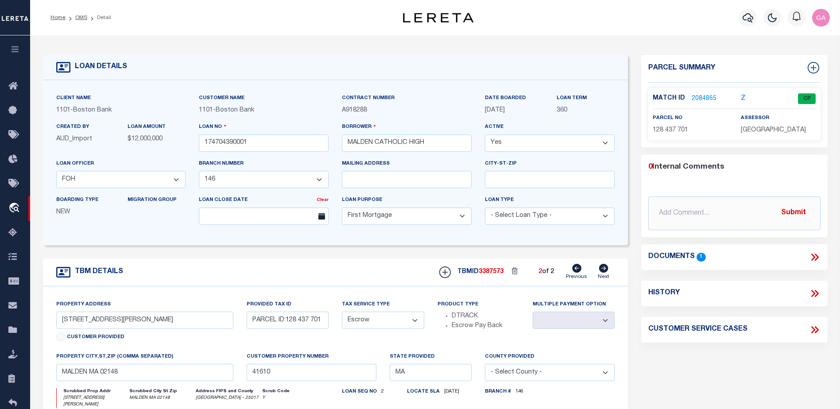
type input "41609"
select select
click at [607, 271] on icon at bounding box center [603, 268] width 9 height 9
type input "50 CRYSTAL ST"
type input "PARCEL ID:128 437 701"
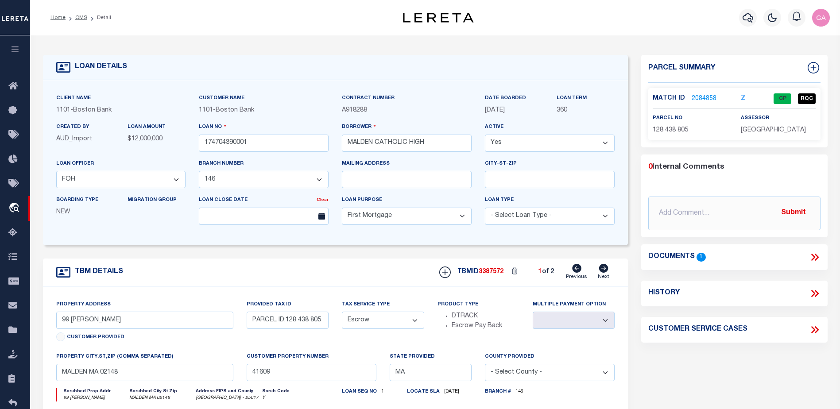
select select
type input "41610"
select select
click at [570, 268] on link "Previous" at bounding box center [576, 272] width 21 height 17
type input "99 CRYSTAL ST"
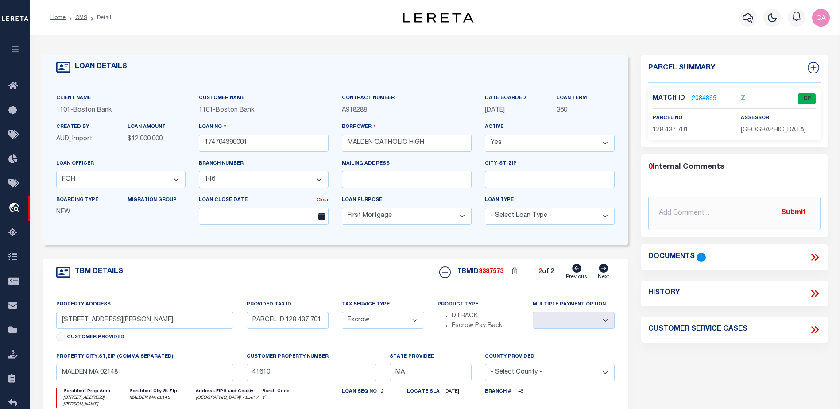
type input "PARCEL ID:128 438 805"
select select
type input "41609"
select select
click at [608, 272] on icon at bounding box center [603, 268] width 9 height 9
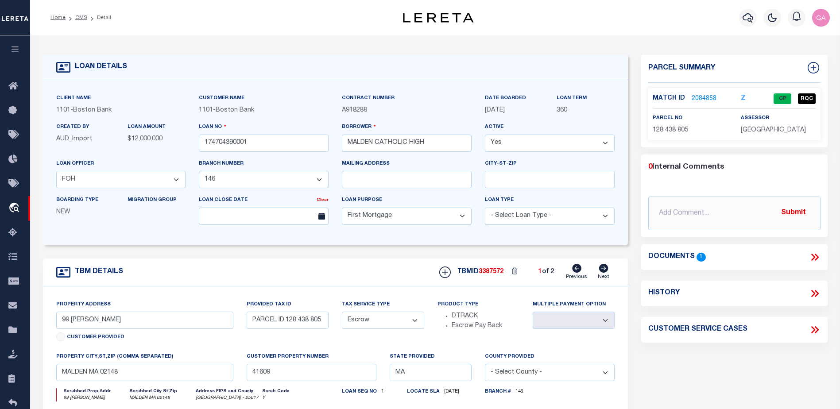
type input "50 CRYSTAL ST"
type input "PARCEL ID:128 437 701"
select select
type input "41610"
select select
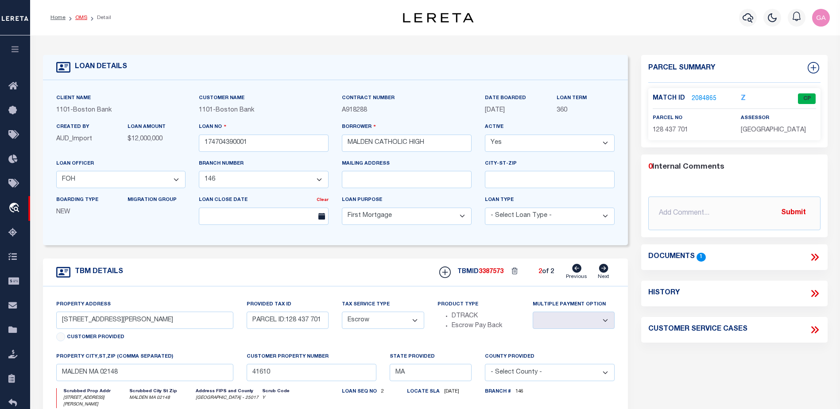
click at [78, 16] on link "OMS" at bounding box center [81, 17] width 12 height 5
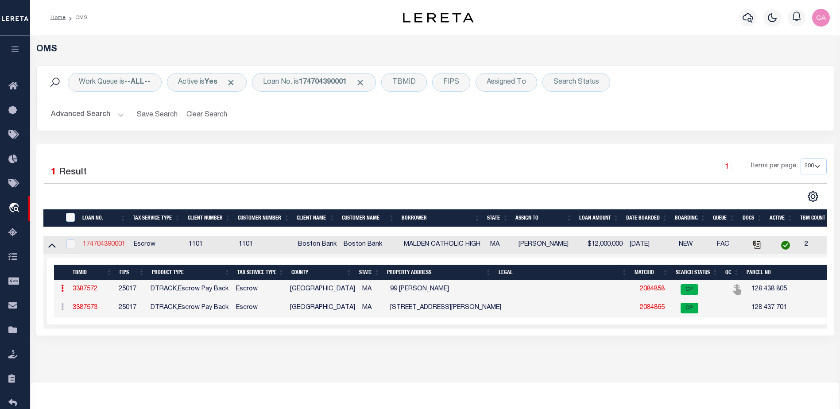
click at [107, 247] on link "174704390001" at bounding box center [104, 244] width 43 height 6
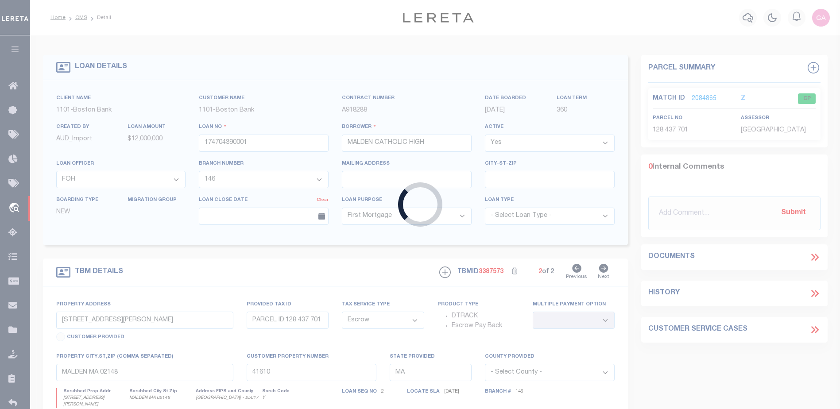
type input "99 CRYSTAL ST"
type input "PARCEL ID:128 438 805"
select select
type input "41609"
select select
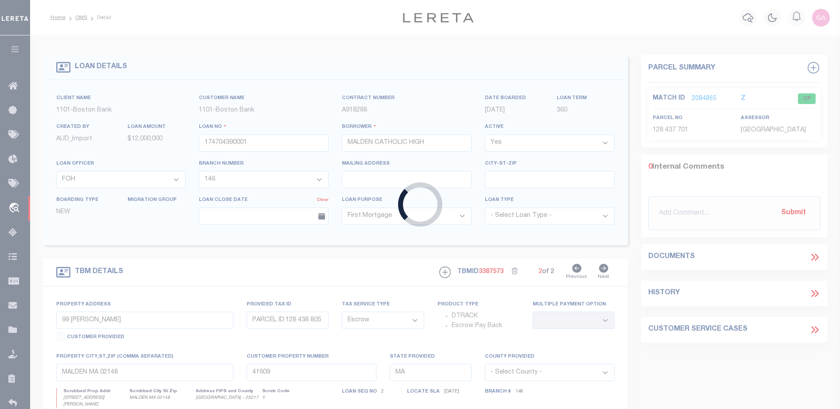
select select "45636"
select select "4566"
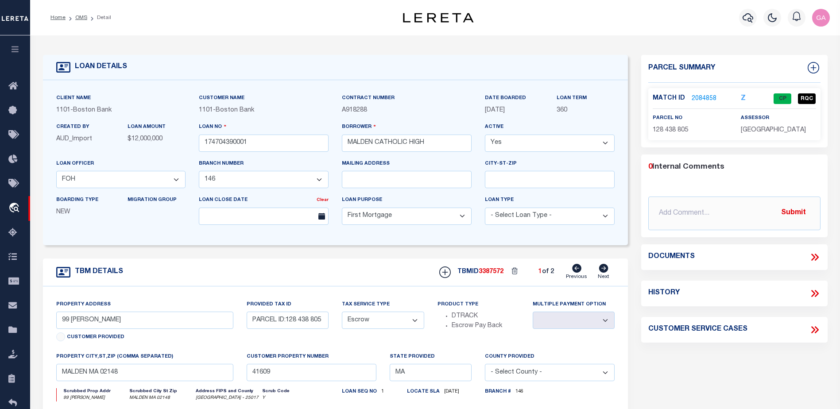
click at [699, 97] on link "2084858" at bounding box center [704, 98] width 25 height 9
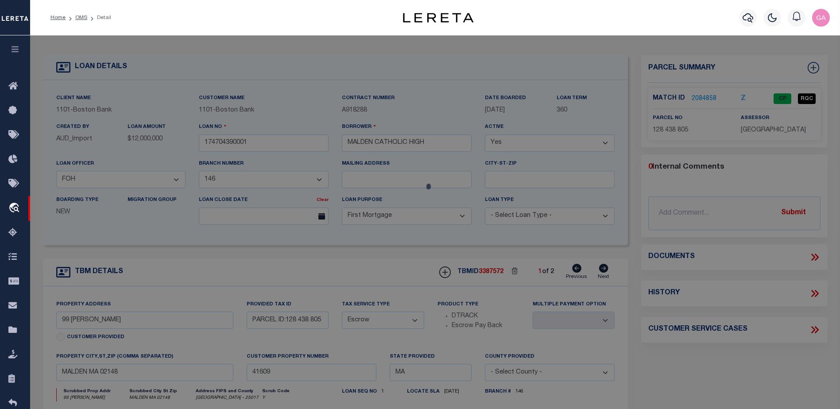
checkbox input "false"
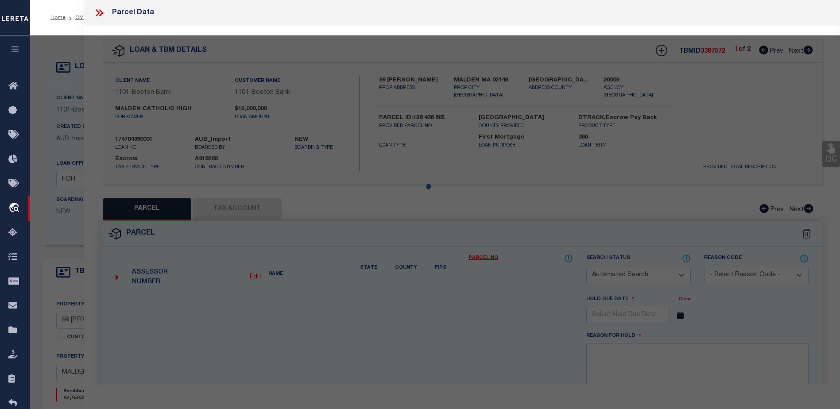
select select "CP"
type input "MALDEN CATHOLIC HIGH SCHOOL"
select select "AGF"
select select "ADD"
type input "99 CRYSTAL ST"
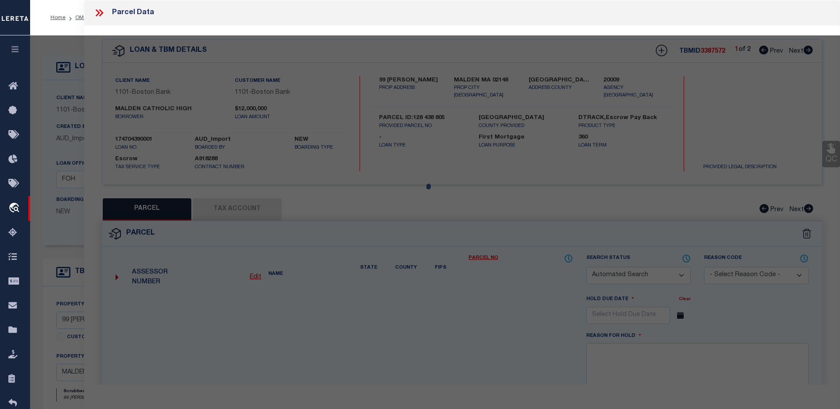
type input "MALDEN MA 02148"
type textarea "LOT:805 BLK:438 DIST:165 CITY/MUNI/TWP:MALDEN"
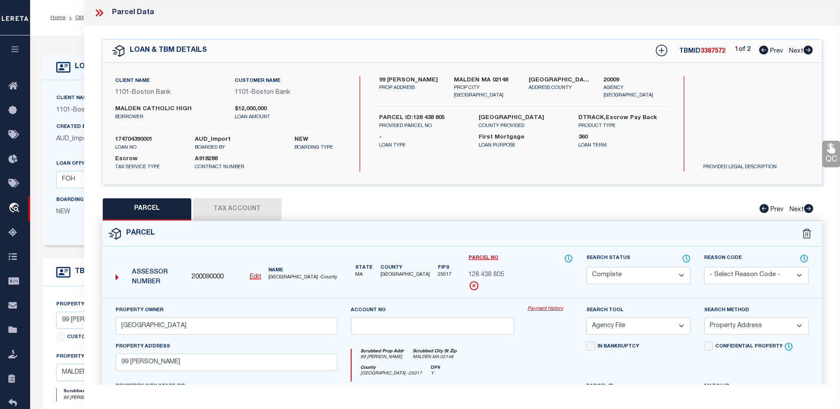
click at [250, 210] on button "Tax Account" at bounding box center [237, 209] width 89 height 22
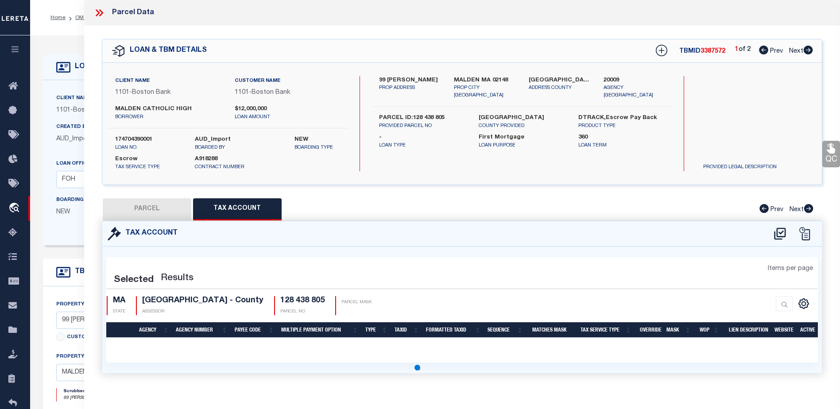
select select "100"
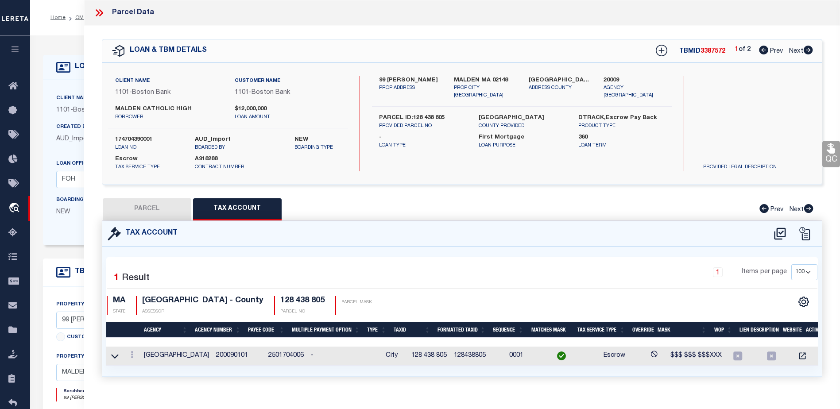
click at [154, 204] on button "PARCEL" at bounding box center [147, 209] width 89 height 22
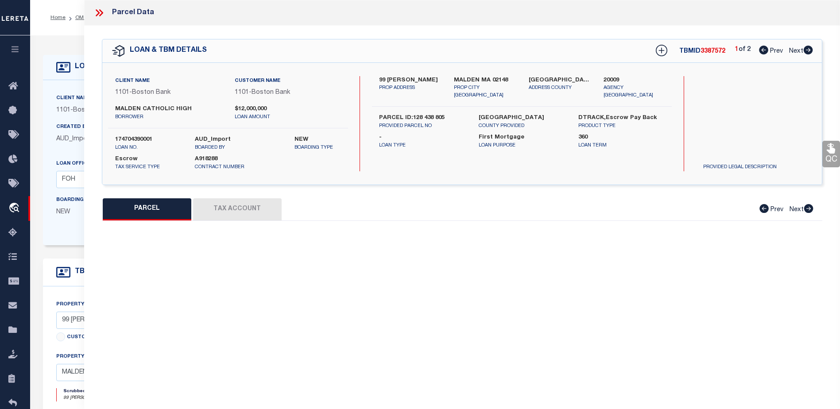
select select "AS"
select select
checkbox input "false"
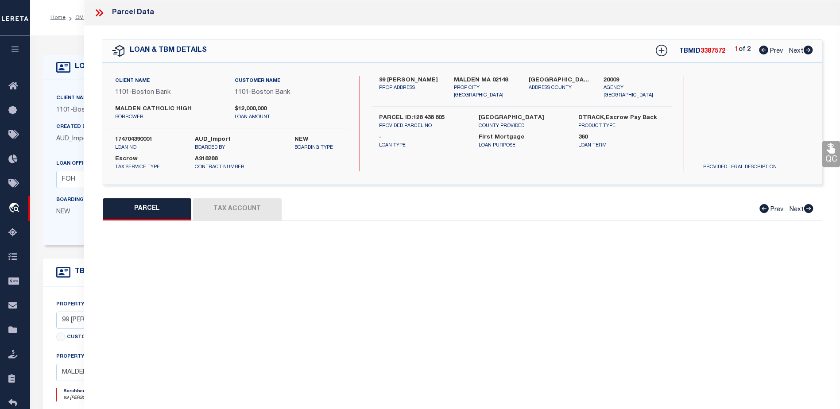
select select "CP"
type input "MALDEN CATHOLIC HIGH SCHOOL"
select select "AGF"
select select "ADD"
type input "99 CRYSTAL ST"
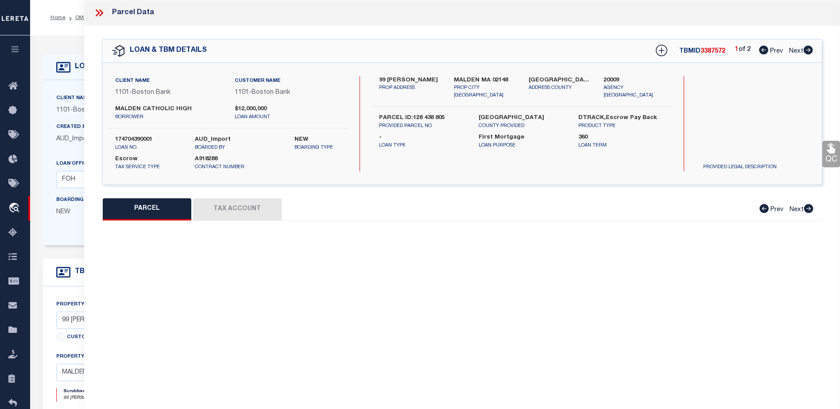
type input "MALDEN MA 02148"
type textarea "LOT:805 BLK:438 DIST:165 CITY/MUNI/TWP:MALDEN"
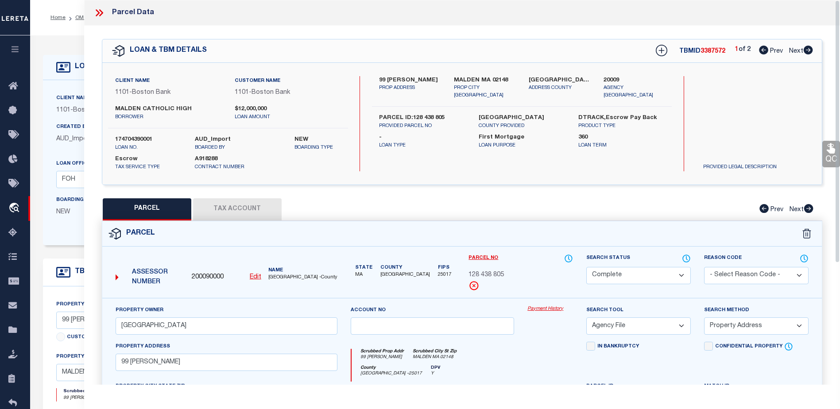
click at [220, 208] on button "Tax Account" at bounding box center [237, 209] width 89 height 22
select select "100"
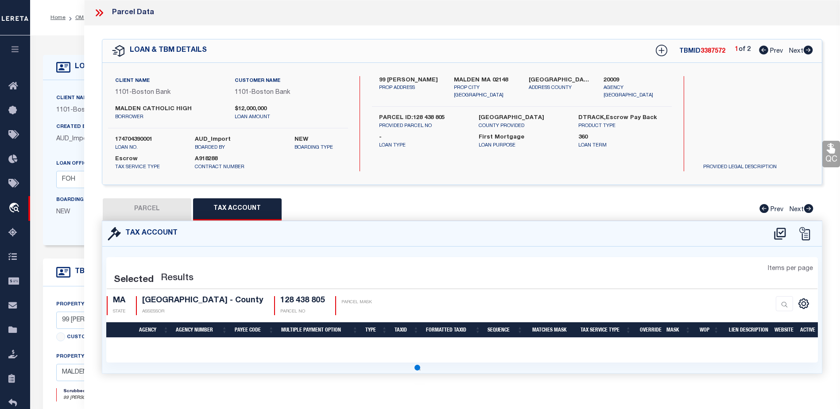
select select "100"
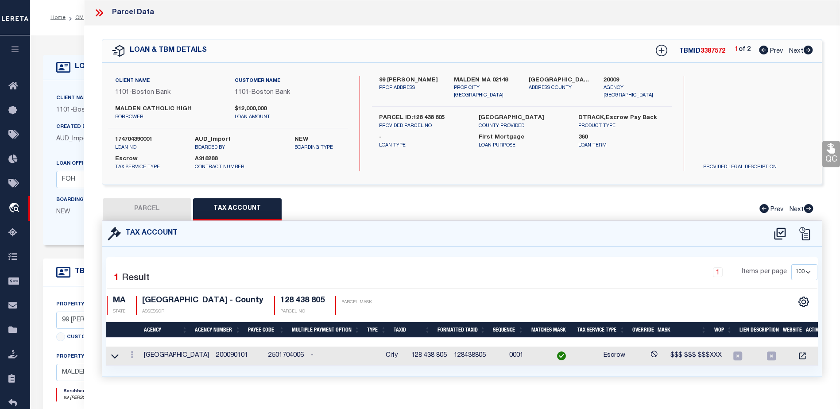
click at [101, 9] on icon at bounding box center [99, 13] width 12 height 12
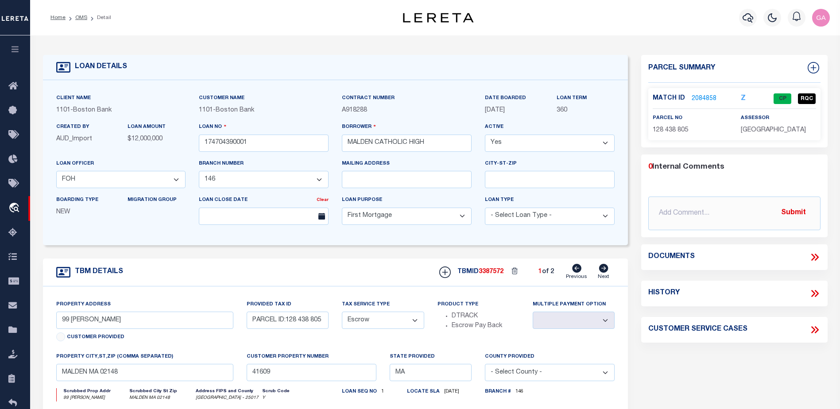
click at [808, 292] on div "History" at bounding box center [734, 294] width 172 height 12
click at [655, 292] on h4 "History" at bounding box center [663, 293] width 31 height 8
click at [814, 292] on icon at bounding box center [813, 293] width 4 height 7
select select "100"
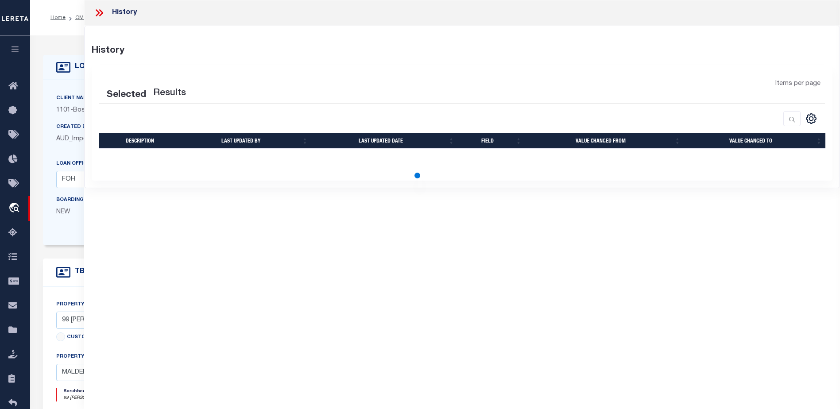
select select "100"
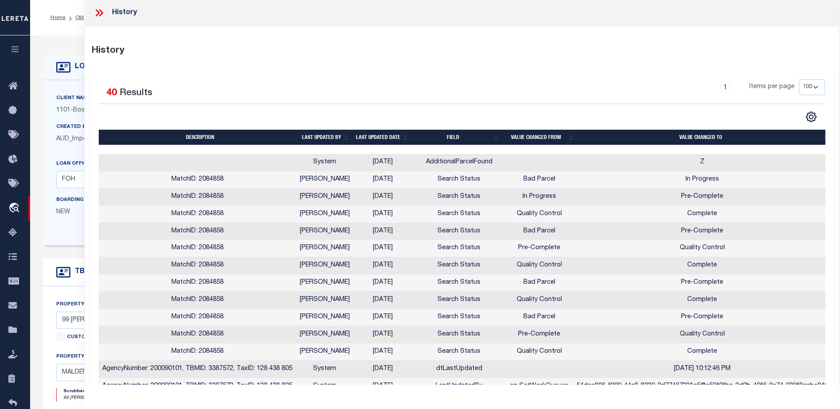
scroll to position [0, 6]
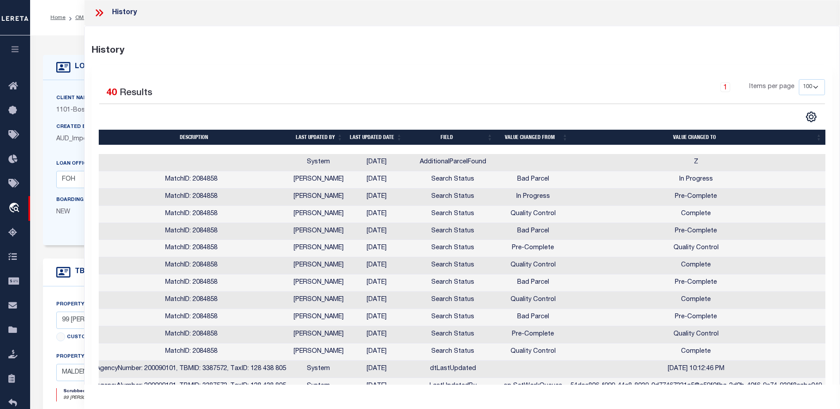
click at [104, 13] on icon at bounding box center [99, 13] width 12 height 12
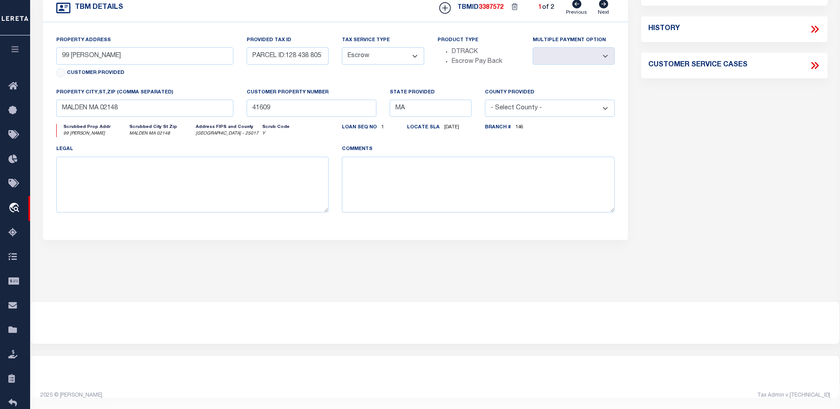
scroll to position [0, 0]
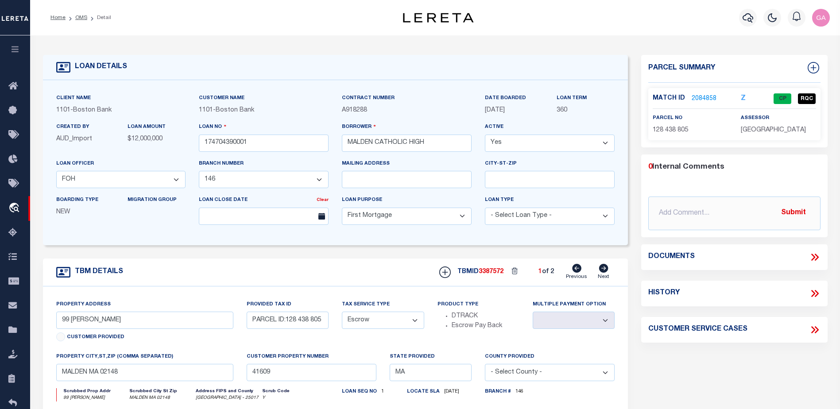
click at [695, 95] on link "2084858" at bounding box center [704, 98] width 25 height 9
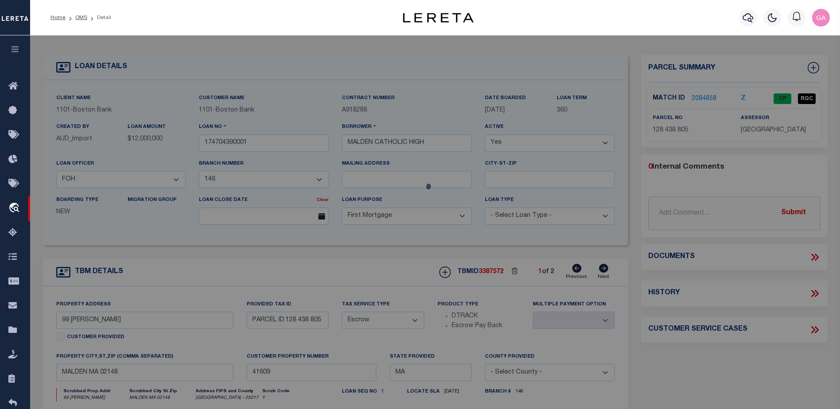
select select "AS"
select select
checkbox input "false"
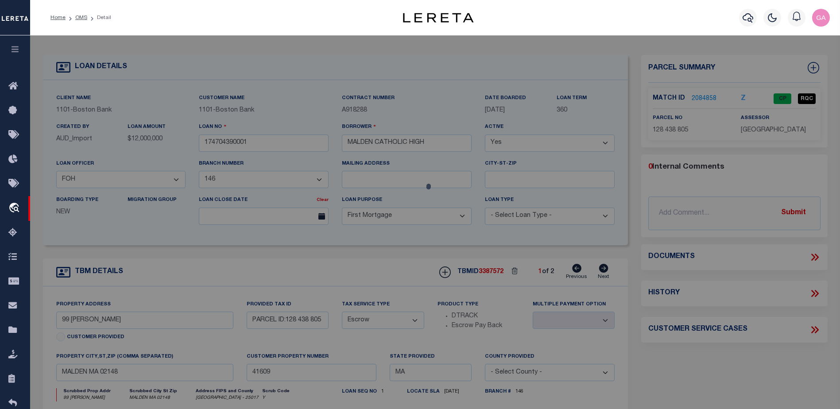
select select "CP"
type input "MALDEN CATHOLIC HIGH SCHOOL"
select select "AGF"
select select "ADD"
type input "99 CRYSTAL ST"
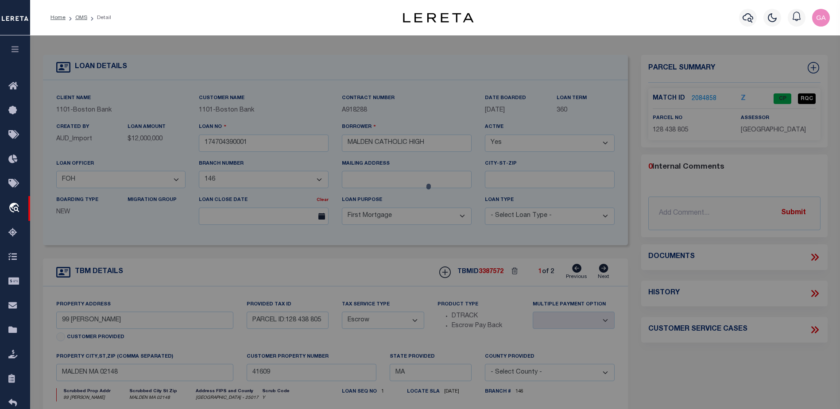
type input "MALDEN MA 02148"
type textarea "LOT:805 BLK:438 DIST:165 CITY/MUNI/TWP:MALDEN"
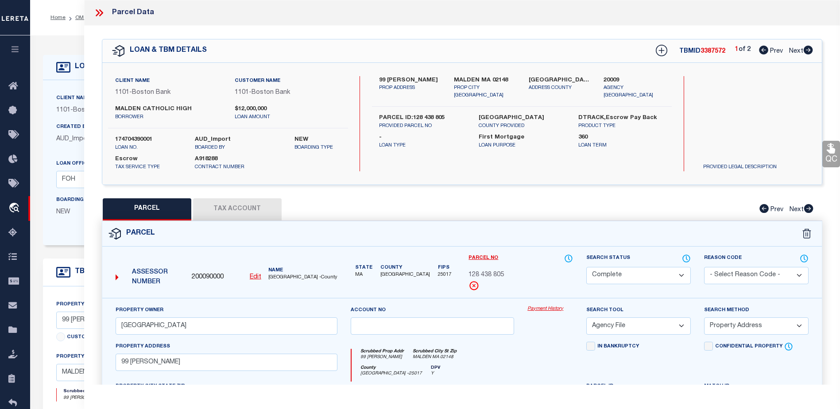
click at [229, 205] on button "Tax Account" at bounding box center [237, 209] width 89 height 22
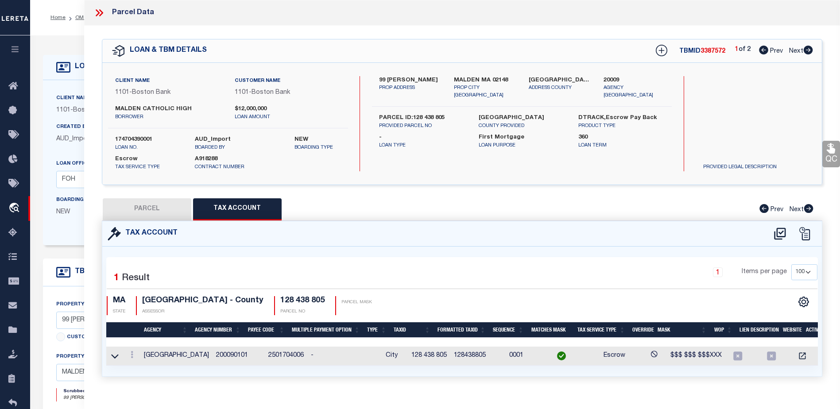
select select "100"
click at [166, 210] on button "PARCEL" at bounding box center [147, 209] width 89 height 22
select select "AS"
select select
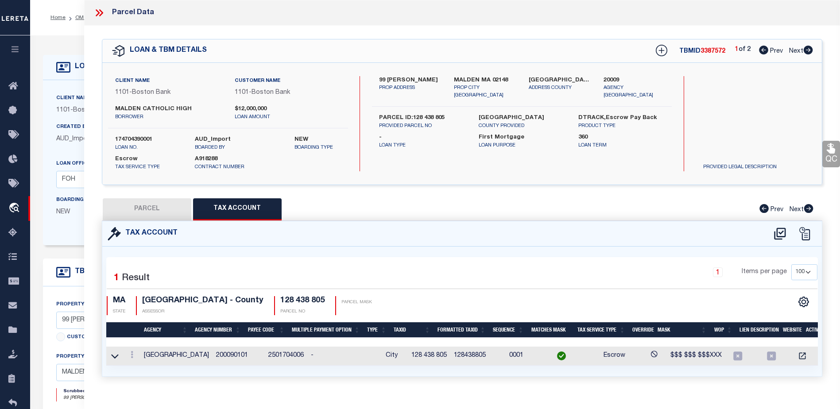
checkbox input "false"
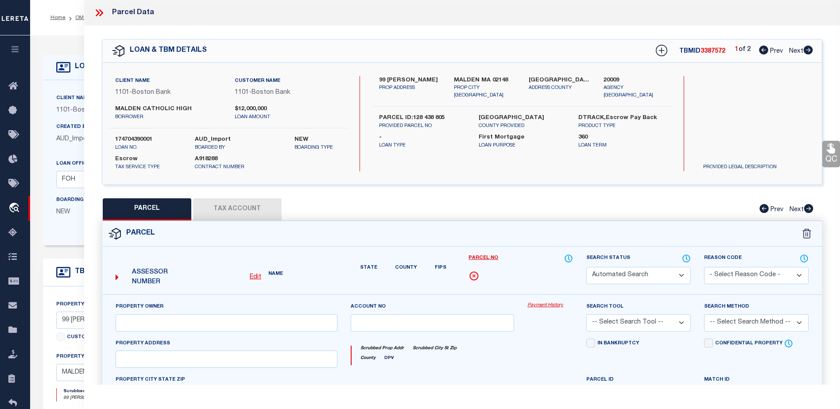
select select "CP"
type input "MALDEN CATHOLIC HIGH SCHOOL"
select select "AGF"
select select "ADD"
type input "99 CRYSTAL ST"
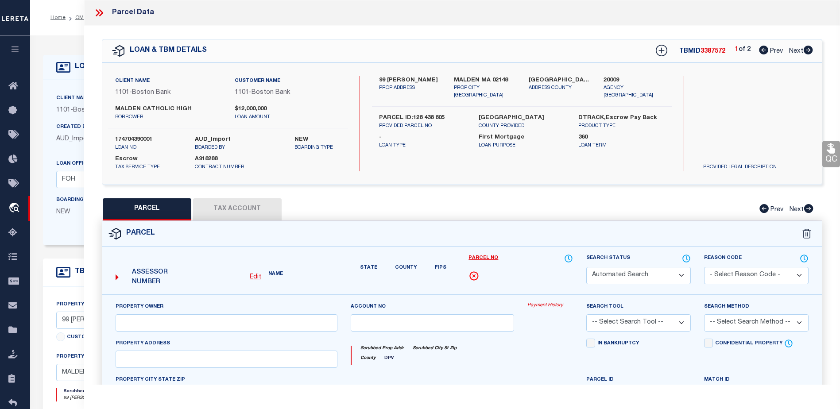
type input "MALDEN MA 02148"
type textarea "LOT:805 BLK:438 DIST:165 CITY/MUNI/TWP:MALDEN"
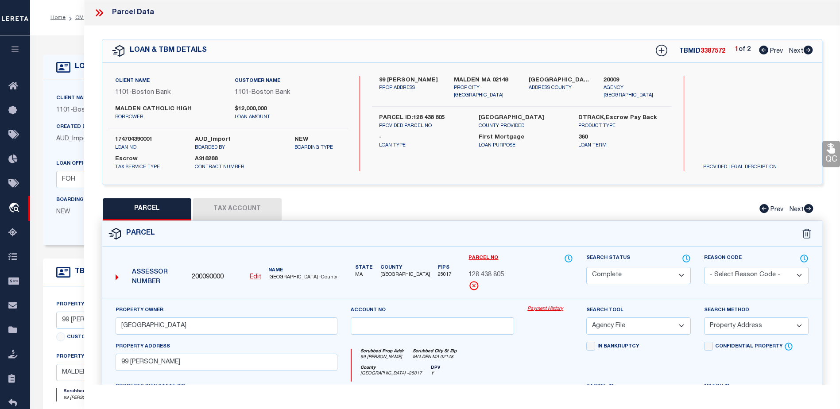
click at [97, 12] on icon at bounding box center [98, 12] width 4 height 7
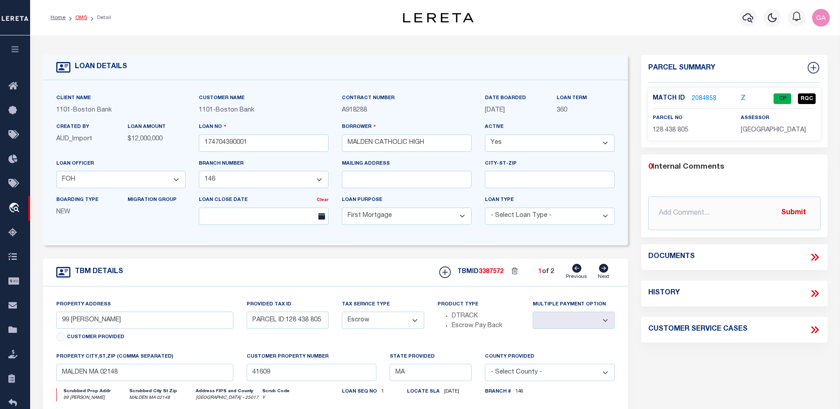
click at [78, 18] on link "OMS" at bounding box center [81, 17] width 12 height 5
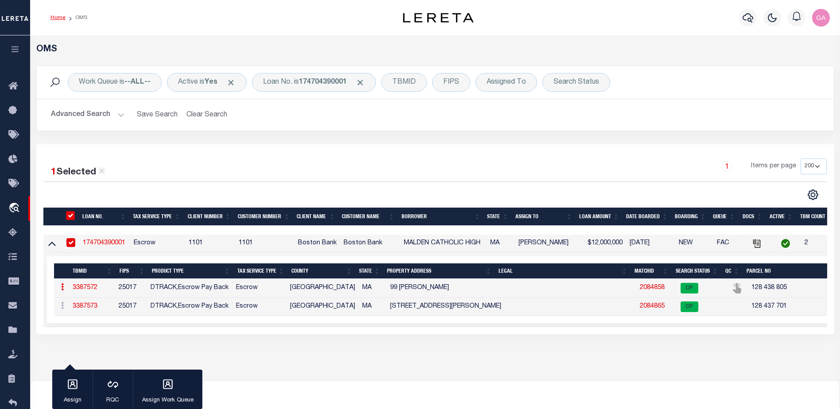
click at [59, 16] on link "Home" at bounding box center [57, 17] width 15 height 5
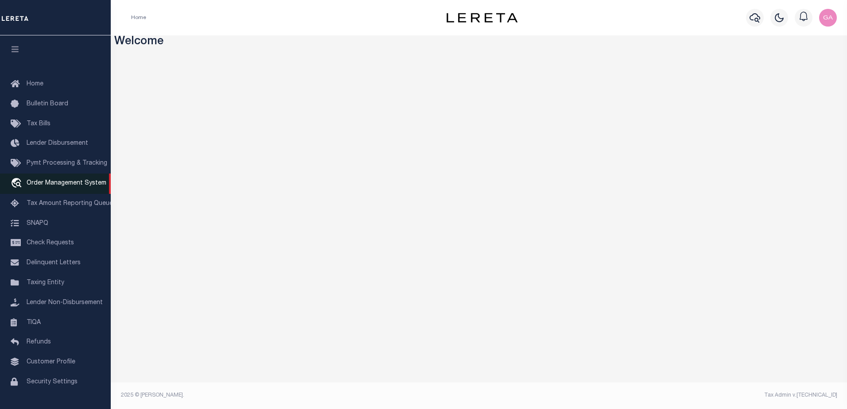
click at [57, 184] on span "Order Management System" at bounding box center [67, 183] width 80 height 6
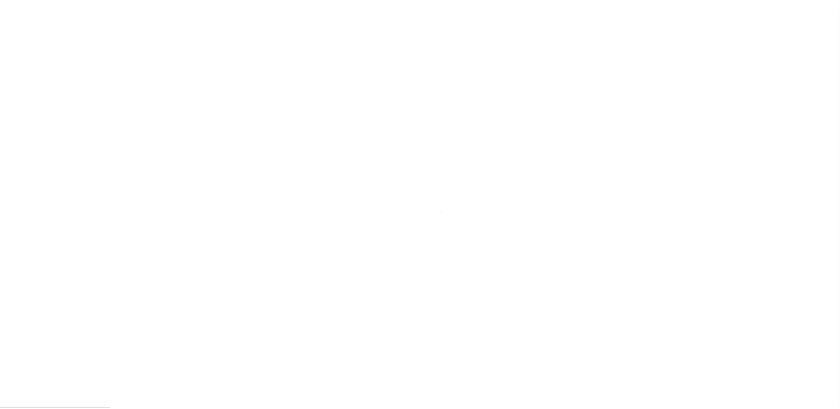
scroll to position [22, 0]
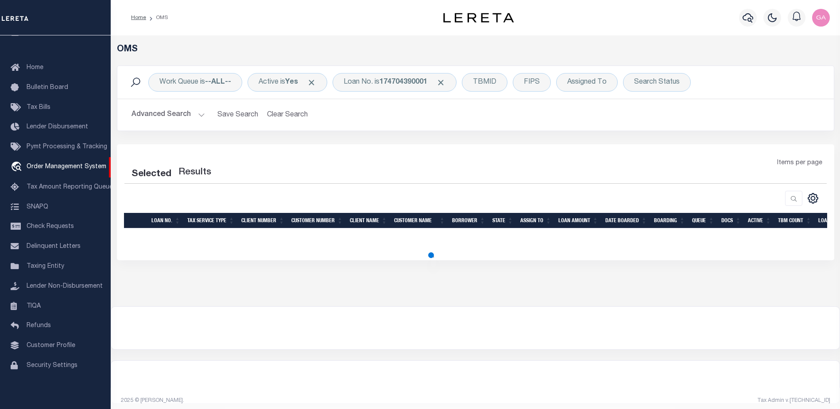
select select "200"
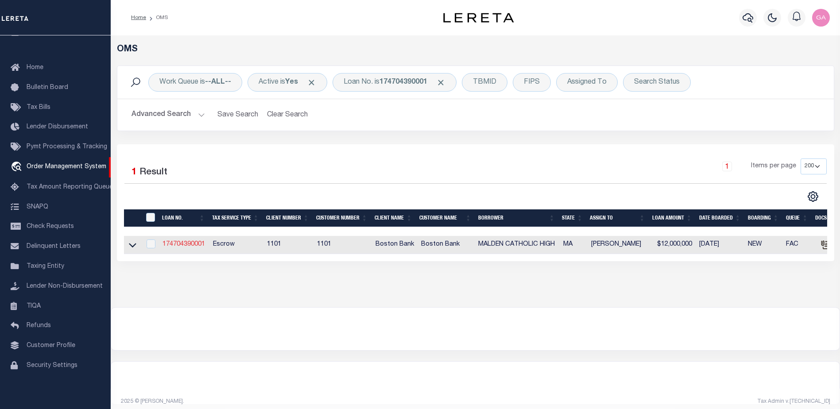
click at [177, 244] on link "174704390001" at bounding box center [184, 244] width 43 height 6
type input "174704390001"
type input "MALDEN CATHOLIC HIGH"
select select
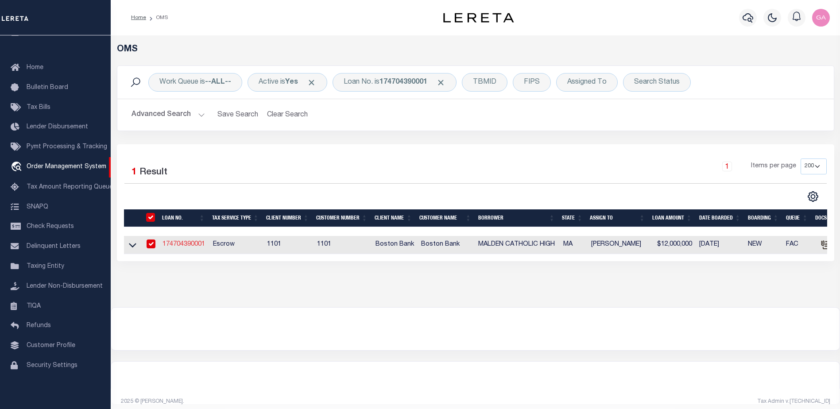
select select "10"
select select "Escrow"
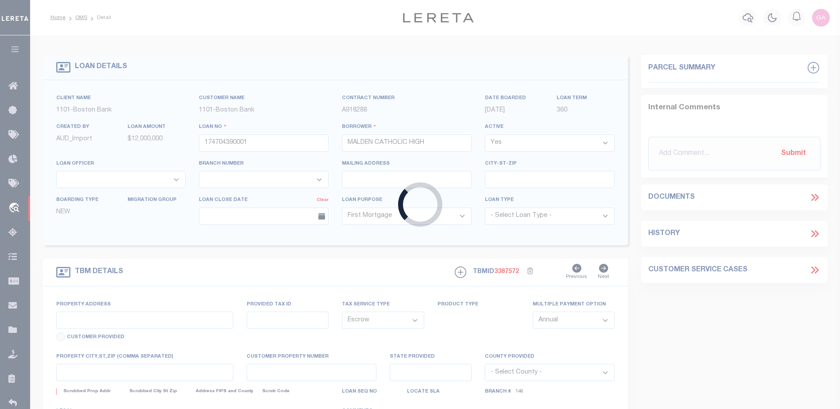
type input "99 [PERSON_NAME]"
type input "PARCEL ID:128 438 805"
select select
type input "MALDEN MA 02148"
type input "41609"
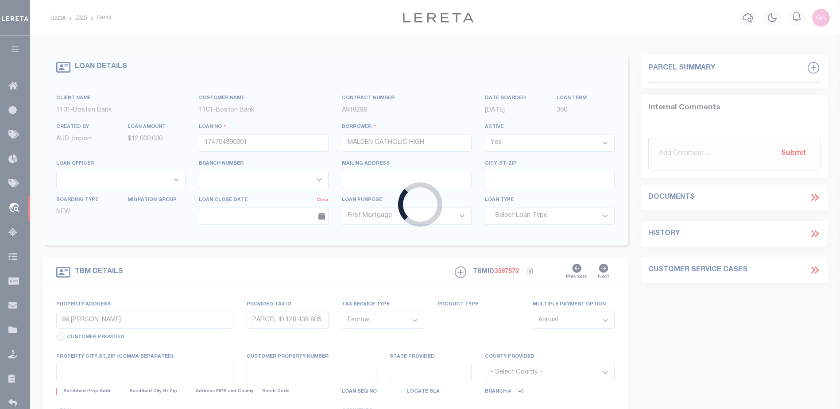
type input "MA"
select select
select select "45636"
select select "4566"
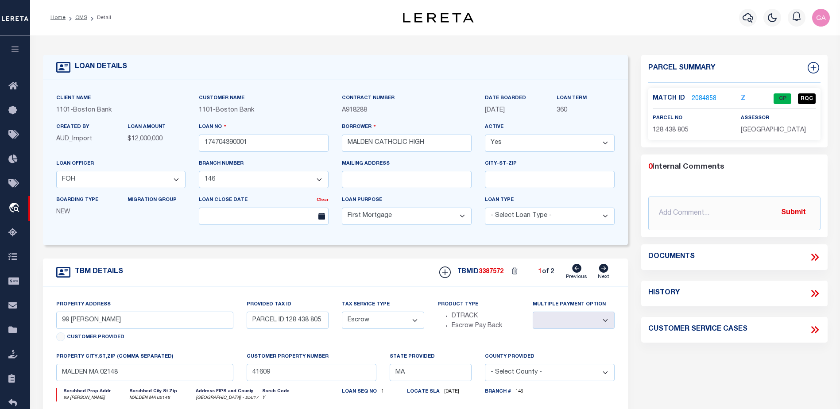
click at [67, 67] on icon at bounding box center [63, 67] width 14 height 14
click at [295, 324] on input "PARCEL ID:128 438 805" at bounding box center [288, 320] width 82 height 17
drag, startPoint x: 288, startPoint y: 320, endPoint x: 332, endPoint y: 329, distance: 44.4
click at [332, 329] on div "Provided Tax ID PARCEL ID:128 438 805" at bounding box center [287, 326] width 95 height 52
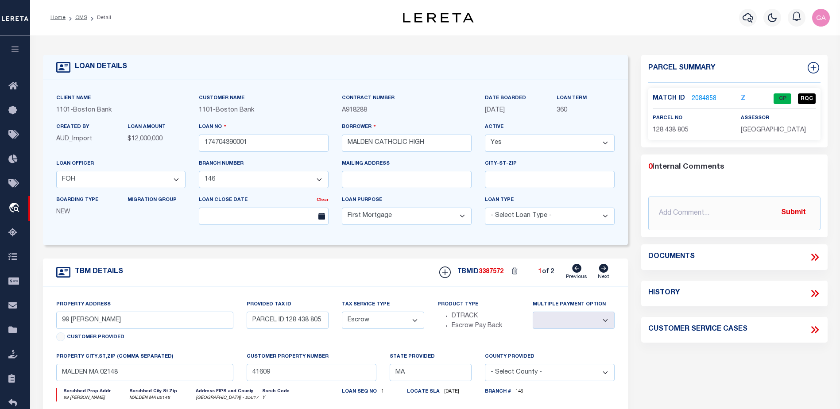
scroll to position [0, 0]
click at [279, 276] on div "TBM DETAILS TBMID 3387572 1 of 2 Next" at bounding box center [335, 273] width 585 height 28
click at [64, 274] on icon at bounding box center [63, 272] width 14 height 14
click at [65, 66] on icon at bounding box center [63, 67] width 14 height 14
click at [698, 97] on link "2084858" at bounding box center [704, 98] width 25 height 9
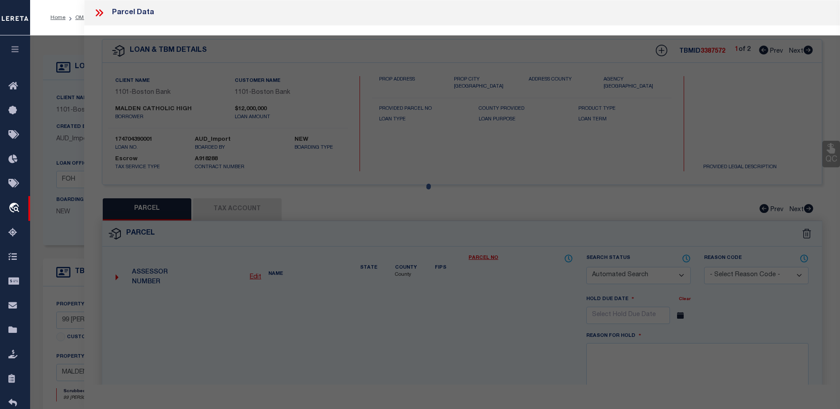
checkbox input "false"
select select "CP"
type input "[GEOGRAPHIC_DATA]"
select select "AGF"
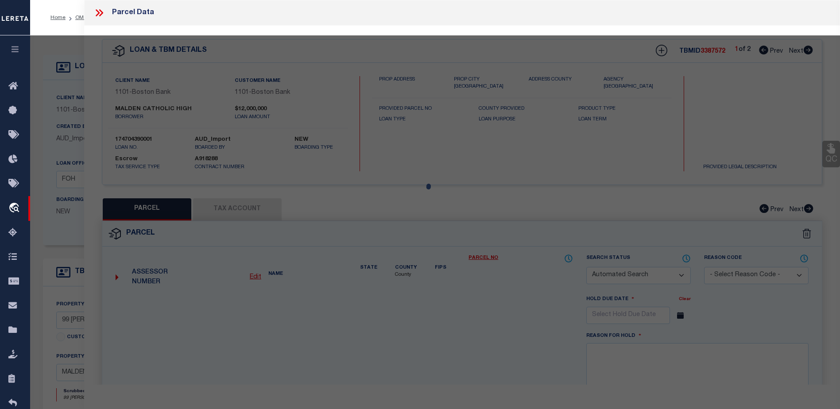
select select "ADD"
type input "99 [PERSON_NAME]"
type input "MALDEN MA 02148"
type textarea "LOT:805 BLK:438 DIST:165 CITY/[GEOGRAPHIC_DATA]/TWP:[GEOGRAPHIC_DATA]"
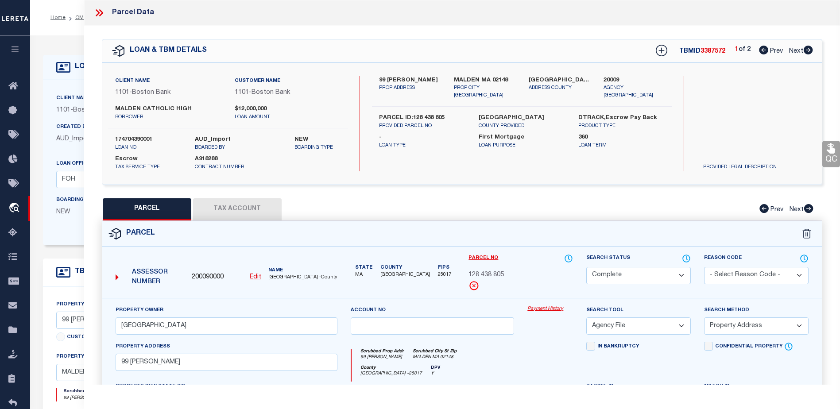
scroll to position [89, 0]
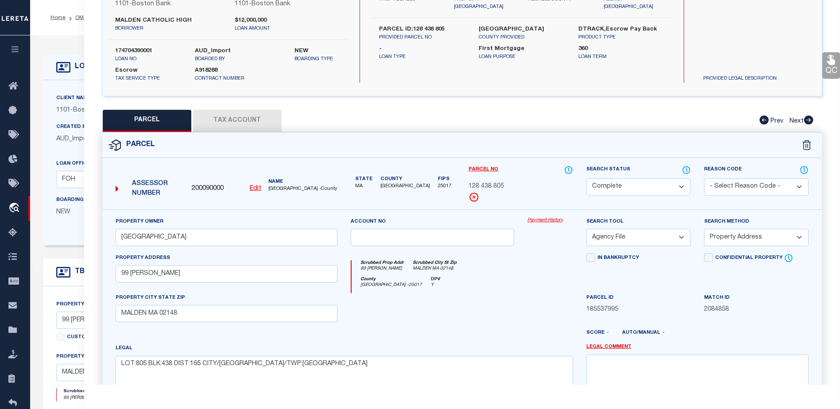
click at [616, 182] on select "Automated Search Bad Parcel Complete Duplicate Parcel High Dollar Reporting In …" at bounding box center [638, 186] width 105 height 17
click at [621, 184] on select "Automated Search Bad Parcel Complete Duplicate Parcel High Dollar Reporting In …" at bounding box center [638, 186] width 105 height 17
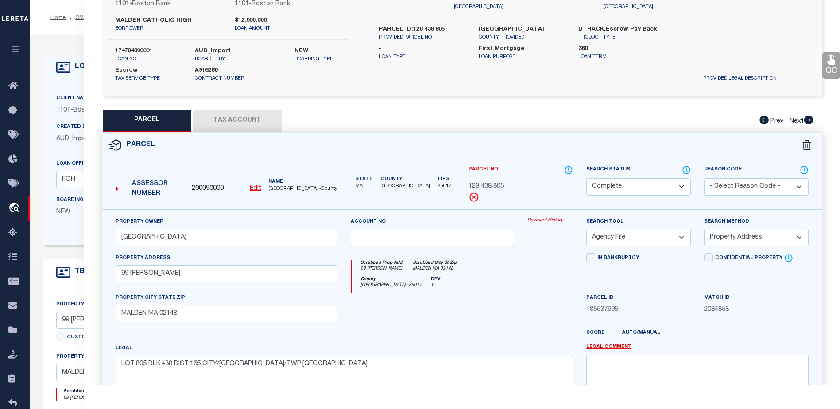
click at [621, 184] on select "Automated Search Bad Parcel Complete Duplicate Parcel High Dollar Reporting In …" at bounding box center [638, 186] width 105 height 17
click at [539, 194] on div "Parcel No 128 438 805" at bounding box center [521, 183] width 105 height 37
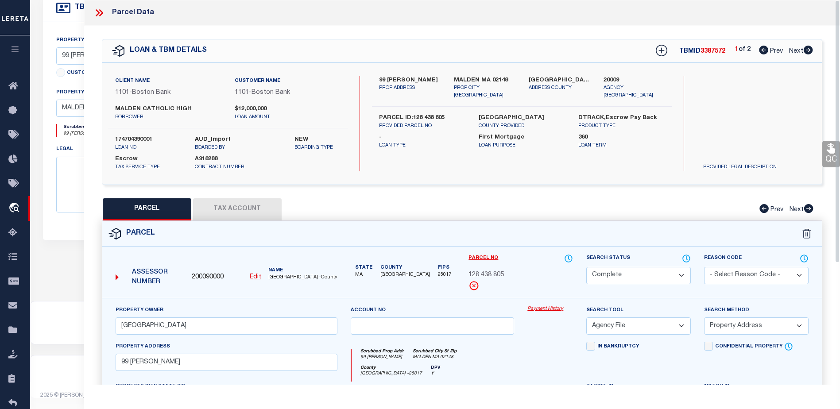
scroll to position [2, 0]
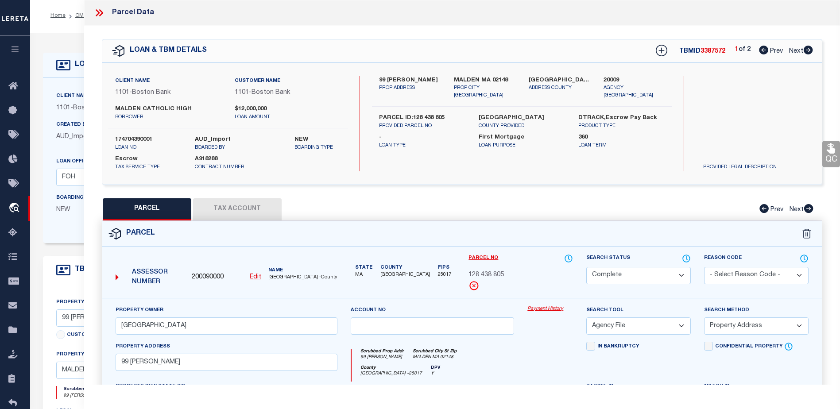
click at [100, 12] on icon at bounding box center [99, 13] width 12 height 12
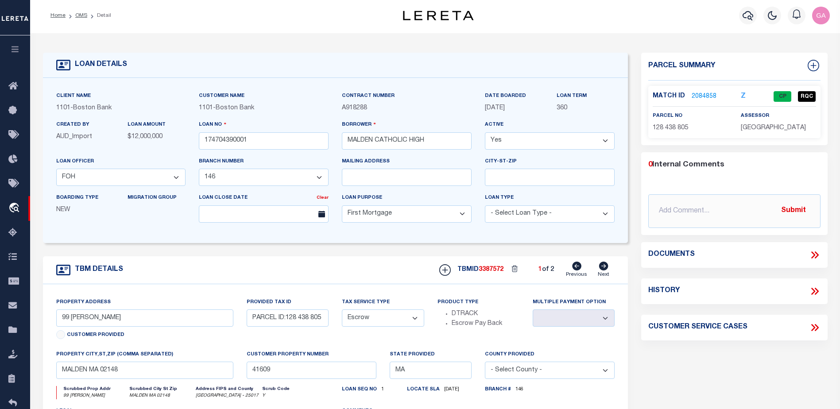
click at [812, 291] on icon at bounding box center [815, 292] width 12 height 12
select select "100"
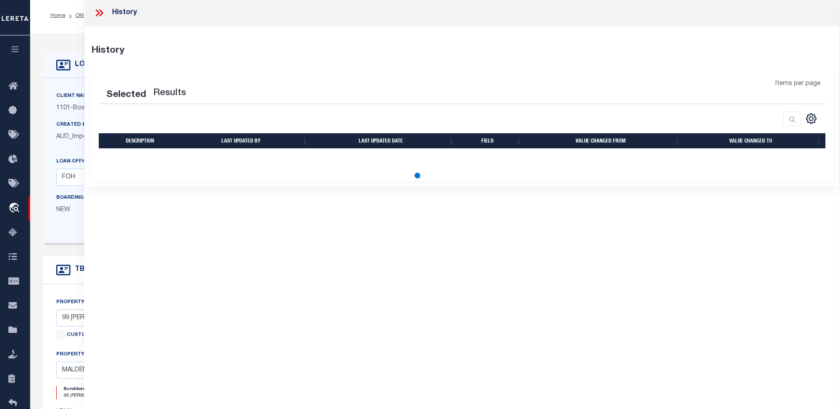
select select "100"
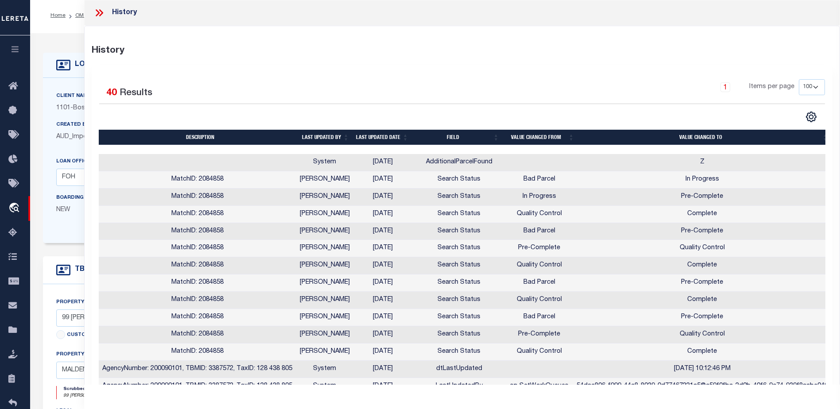
click at [97, 12] on icon at bounding box center [99, 13] width 12 height 12
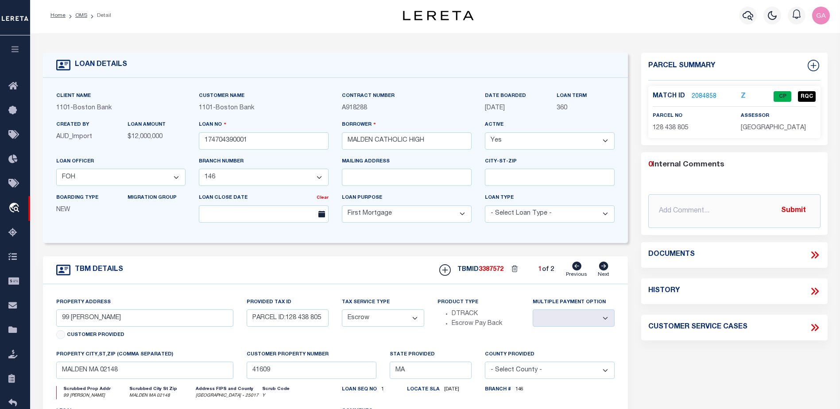
scroll to position [0, 0]
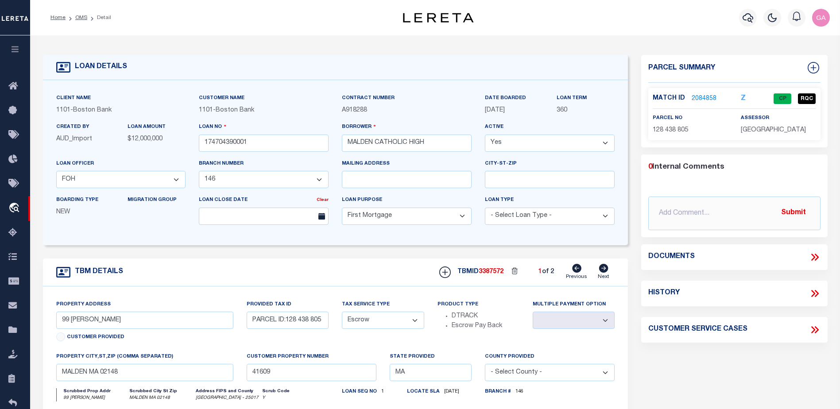
click at [699, 96] on link "2084858" at bounding box center [704, 98] width 25 height 9
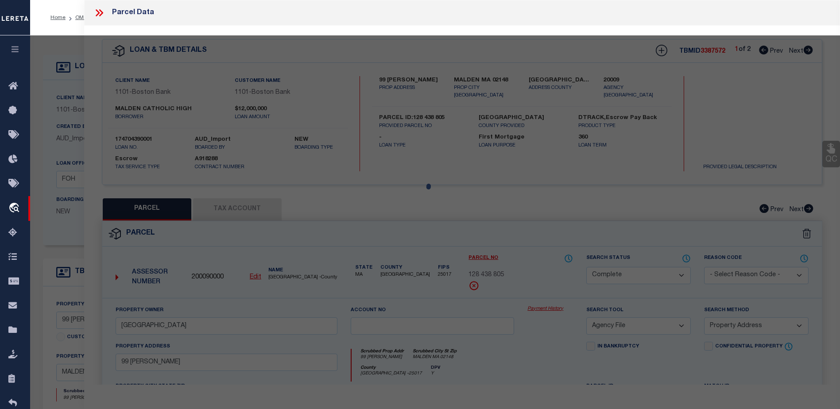
select select "AS"
select select
checkbox input "false"
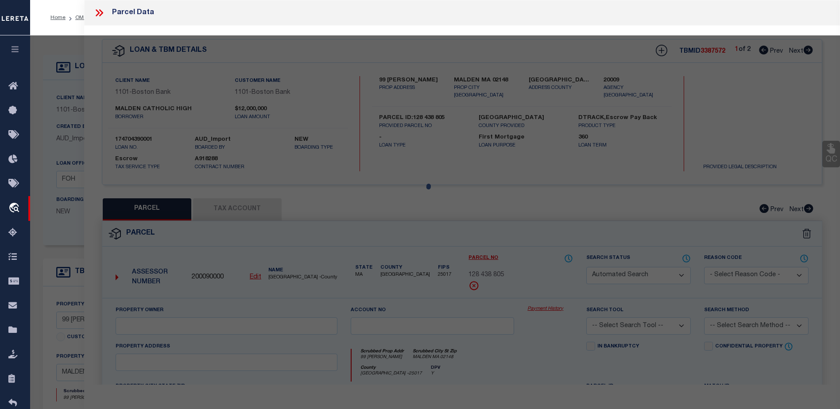
select select "CP"
type input "MALDEN CATHOLIC HIGH SCHOOL"
select select "AGF"
select select "ADD"
type input "99 CRYSTAL ST"
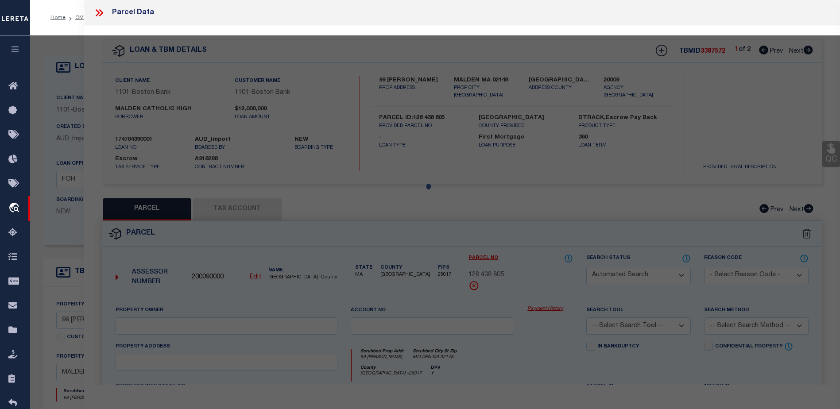
type input "MALDEN MA 02148"
type textarea "LOT:805 BLK:438 DIST:165 CITY/MUNI/TWP:MALDEN"
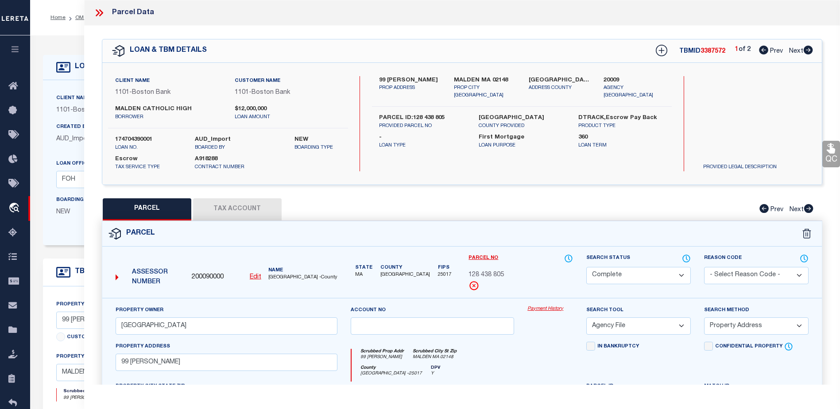
click at [240, 209] on button "Tax Account" at bounding box center [237, 209] width 89 height 22
select select "100"
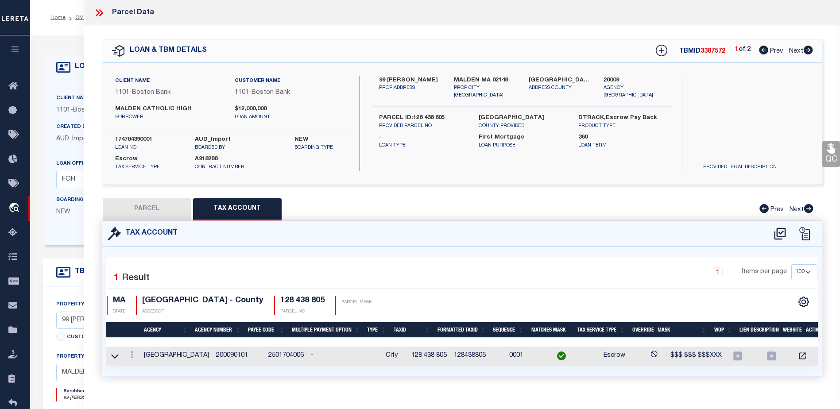
click at [156, 203] on button "PARCEL" at bounding box center [147, 209] width 89 height 22
select select "AS"
select select
checkbox input "false"
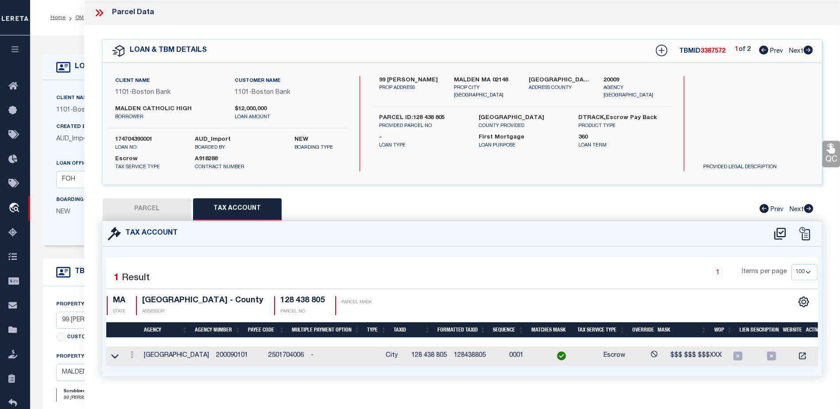
checkbox input "false"
select select "CP"
type input "MALDEN CATHOLIC HIGH SCHOOL"
select select "AGF"
select select "ADD"
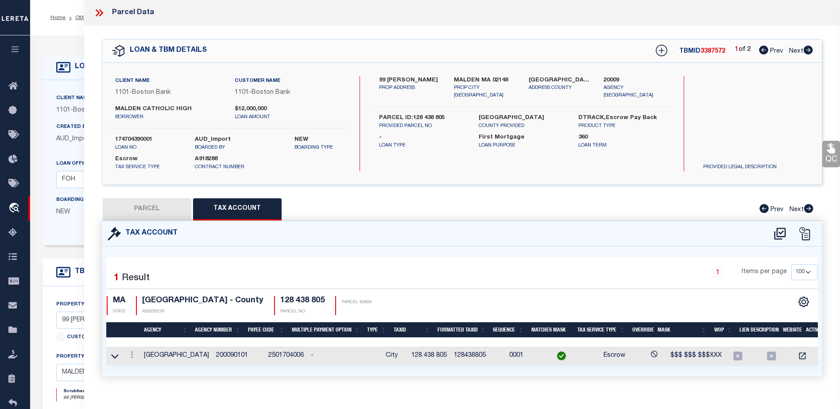
type input "99 CRYSTAL ST"
type input "MALDEN MA 02148"
type textarea "LOT:805 BLK:438 DIST:165 CITY/MUNI/TWP:MALDEN"
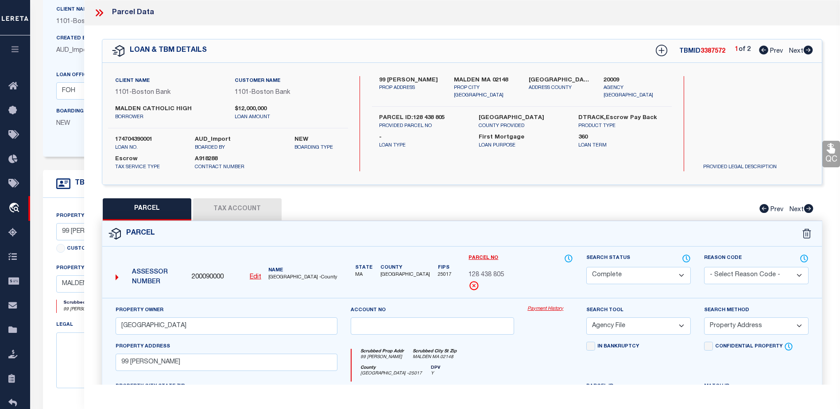
click at [95, 11] on icon at bounding box center [99, 13] width 12 height 12
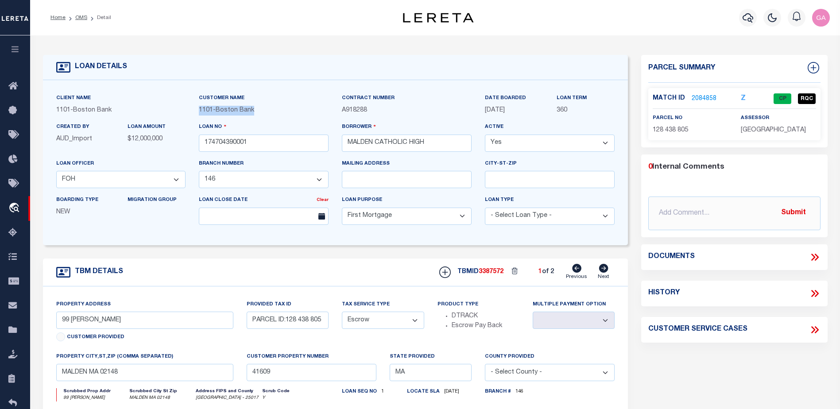
drag, startPoint x: 200, startPoint y: 109, endPoint x: 268, endPoint y: 112, distance: 68.3
click at [268, 112] on div "1101 - Boston Bank" at bounding box center [264, 111] width 130 height 10
click at [784, 95] on span "CP" at bounding box center [783, 98] width 18 height 11
click at [784, 98] on span "CP" at bounding box center [783, 98] width 18 height 11
click at [805, 96] on span "RQC" at bounding box center [807, 98] width 18 height 11
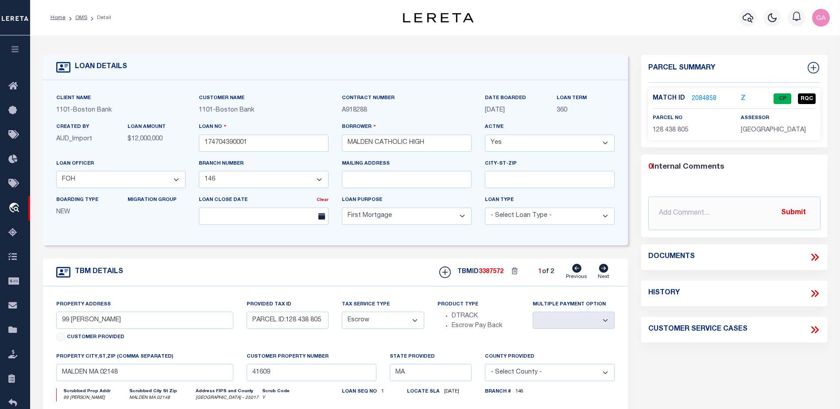
click at [743, 99] on icon "Z" at bounding box center [743, 98] width 5 height 7
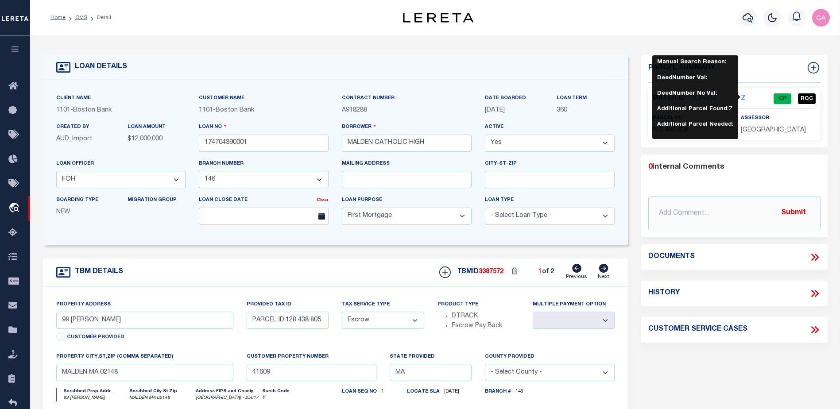
click at [755, 53] on div "LOAN DETAILS Client Name 1101 - Boston Bank Customer Name" at bounding box center [435, 291] width 798 height 495
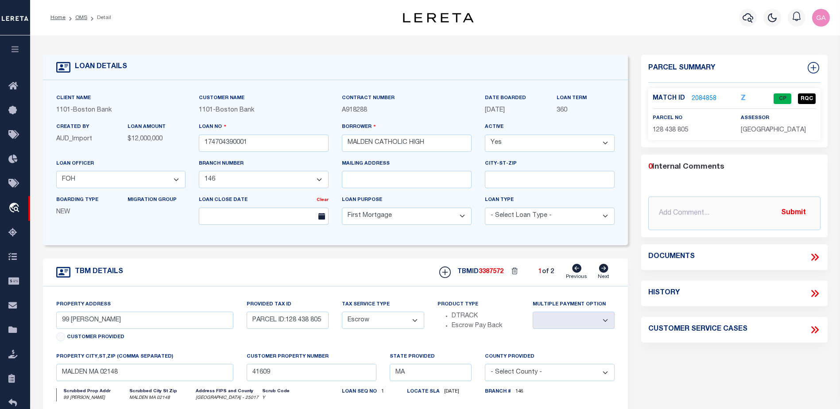
click at [706, 96] on link "2084858" at bounding box center [704, 98] width 25 height 9
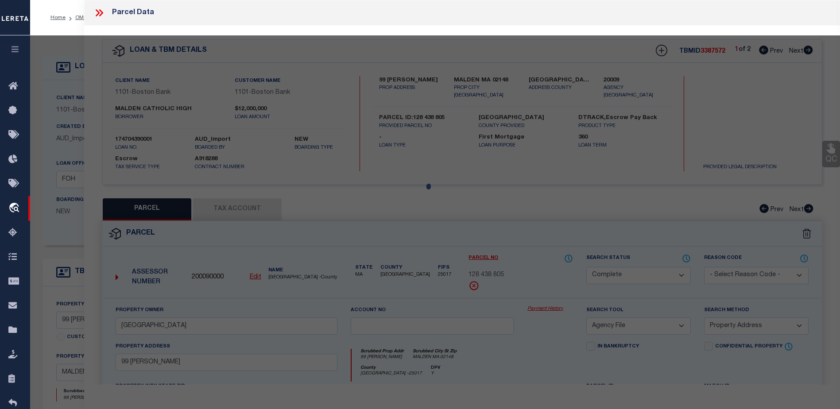
select select "AS"
select select
checkbox input "false"
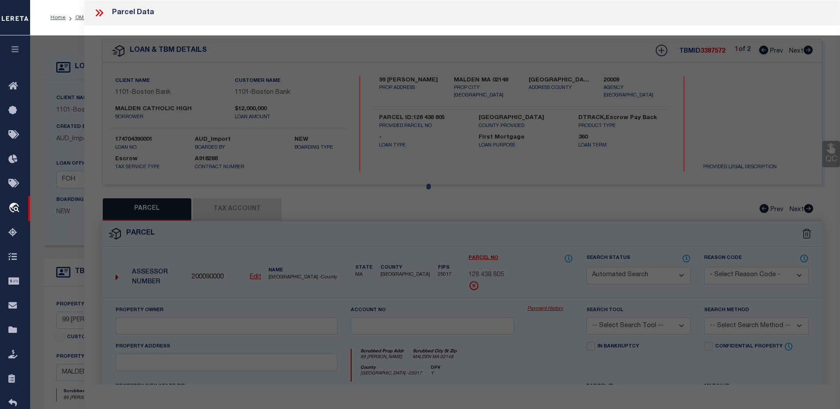
select select "CP"
type input "MALDEN CATHOLIC HIGH SCHOOL"
select select "AGF"
select select "ADD"
type input "99 CRYSTAL ST"
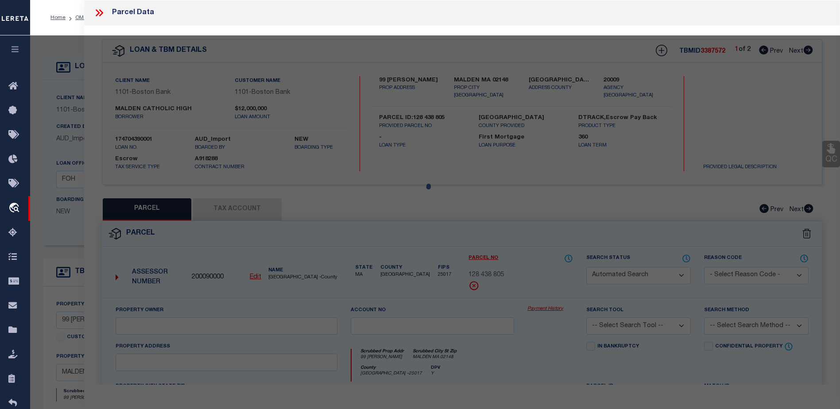
type input "MALDEN MA 02148"
type textarea "LOT:805 BLK:438 DIST:165 CITY/MUNI/TWP:MALDEN"
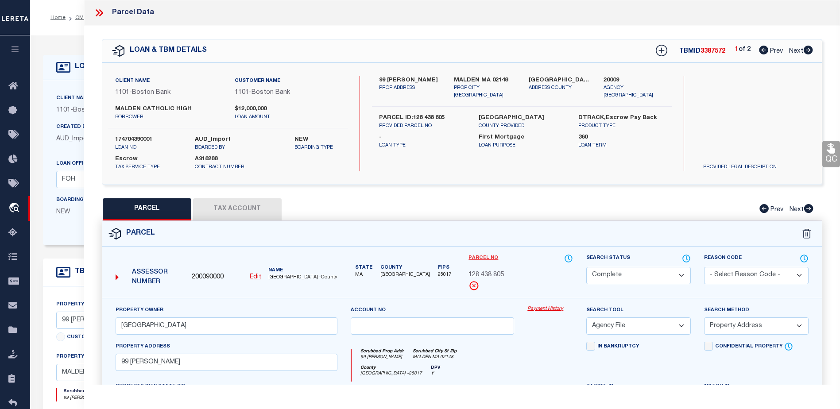
click at [485, 258] on link "Parcel No" at bounding box center [484, 259] width 30 height 8
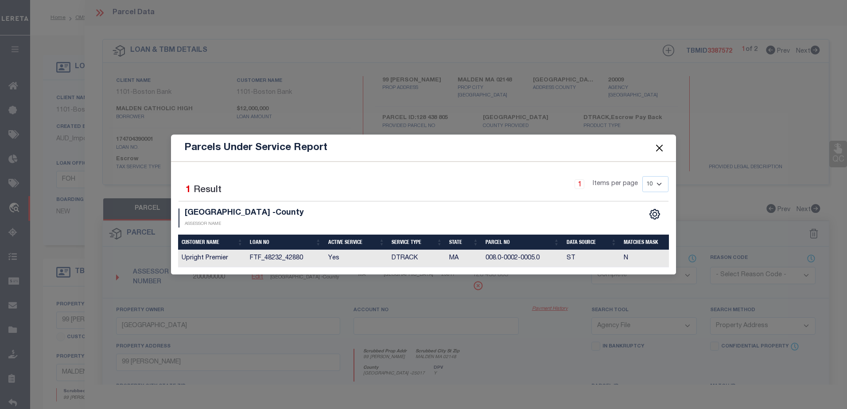
click at [658, 147] on button "Close" at bounding box center [660, 148] width 12 height 12
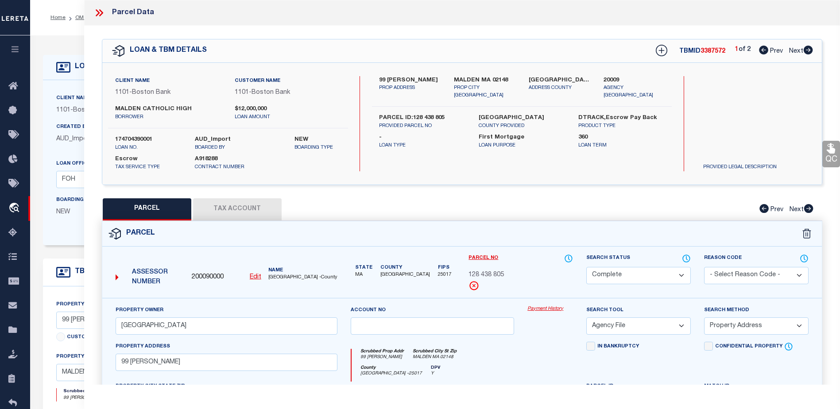
click at [103, 11] on icon at bounding box center [99, 13] width 12 height 12
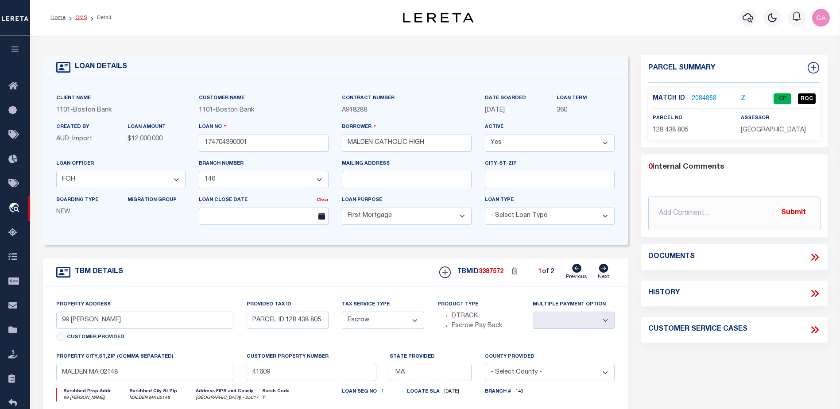
click at [80, 18] on link "OMS" at bounding box center [81, 17] width 12 height 5
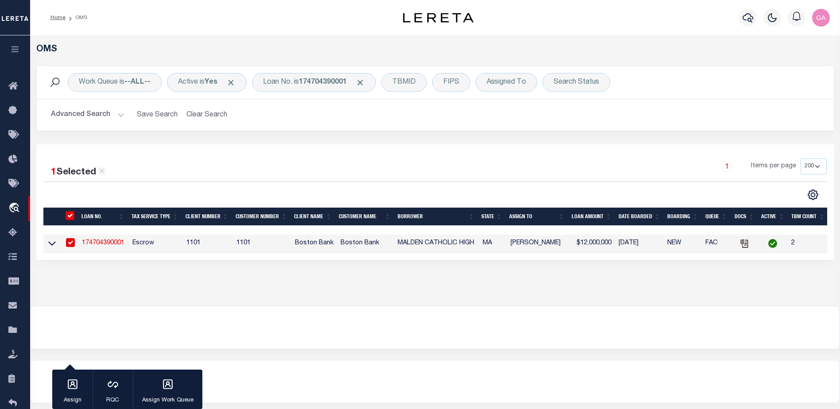
click at [98, 244] on link "174704390001" at bounding box center [103, 243] width 43 height 6
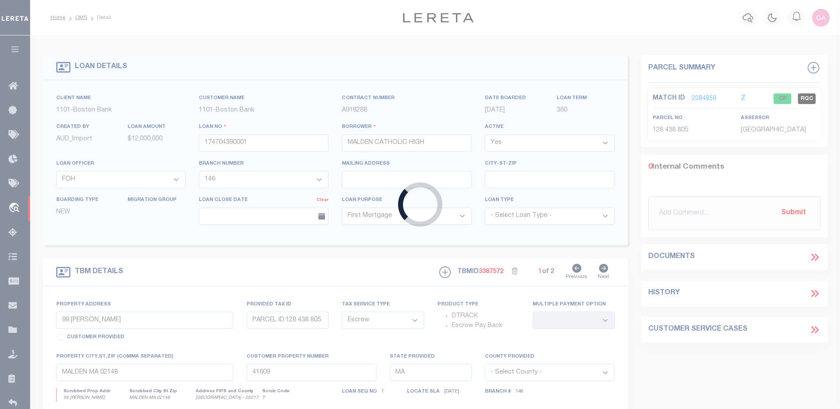
select select "45636"
select select "4566"
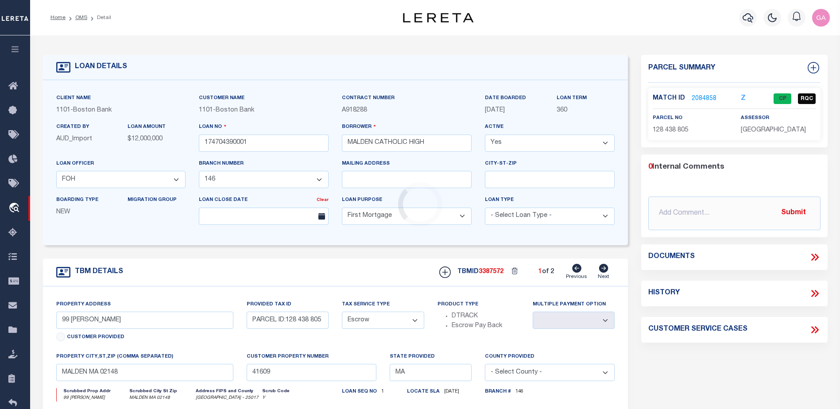
select select
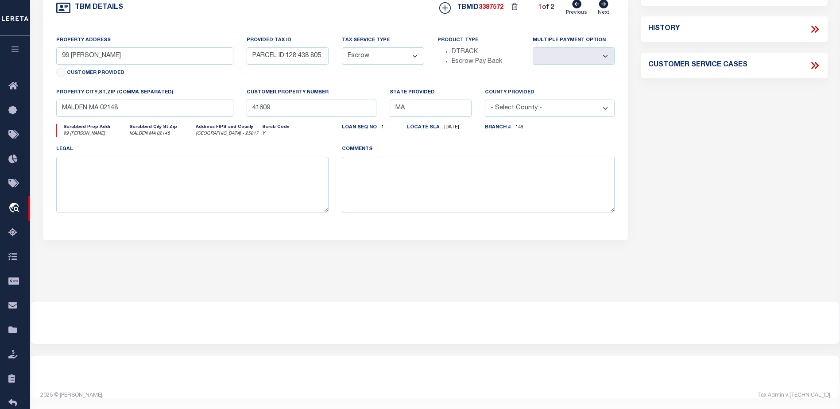
scroll to position [2, 0]
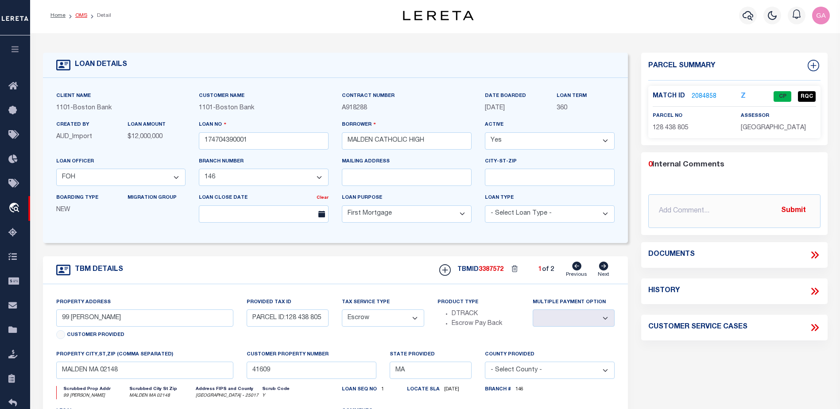
click at [82, 15] on link "OMS" at bounding box center [81, 15] width 12 height 5
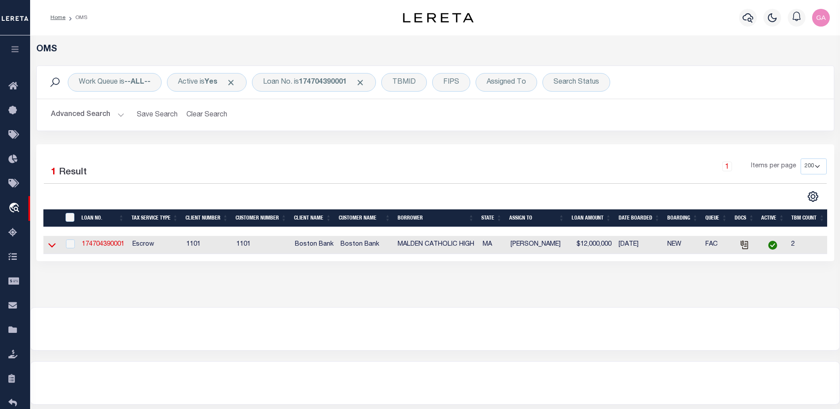
click at [53, 248] on icon at bounding box center [52, 244] width 8 height 9
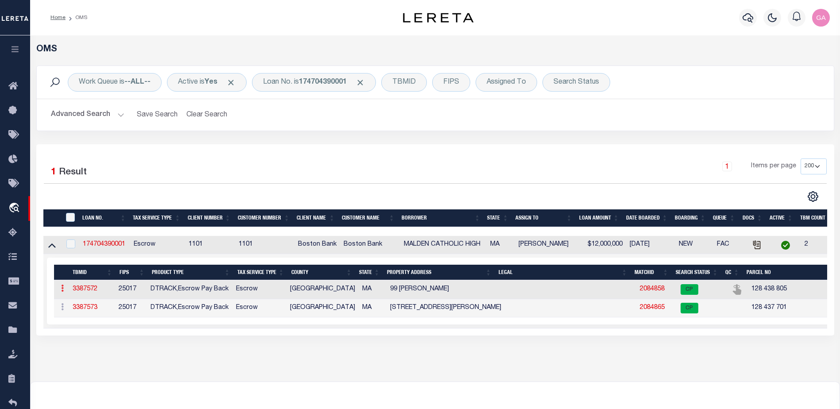
click at [62, 291] on icon at bounding box center [62, 288] width 3 height 7
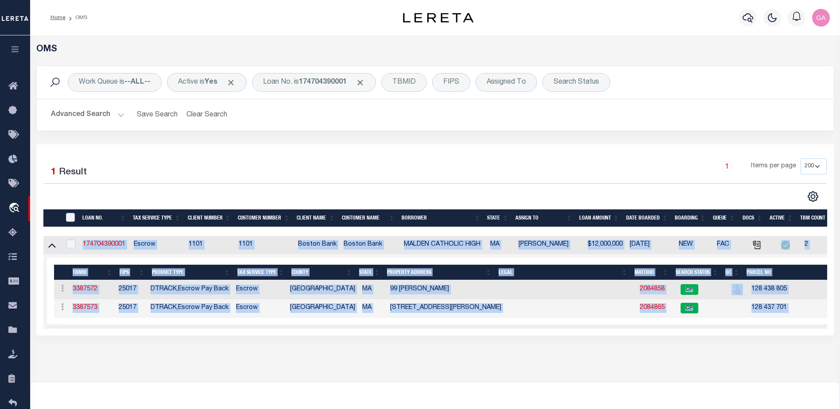
drag, startPoint x: 303, startPoint y: 336, endPoint x: 607, endPoint y: 346, distance: 304.4
click at [607, 346] on div "OMS Work Queue is --ALL-- Active is Yes Loan No. is 174704390001 TBMID FIPS Ass…" at bounding box center [435, 199] width 805 height 311
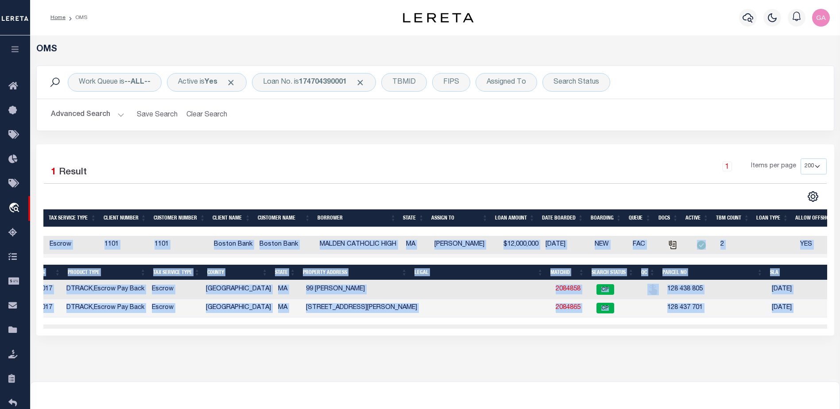
scroll to position [0, 109]
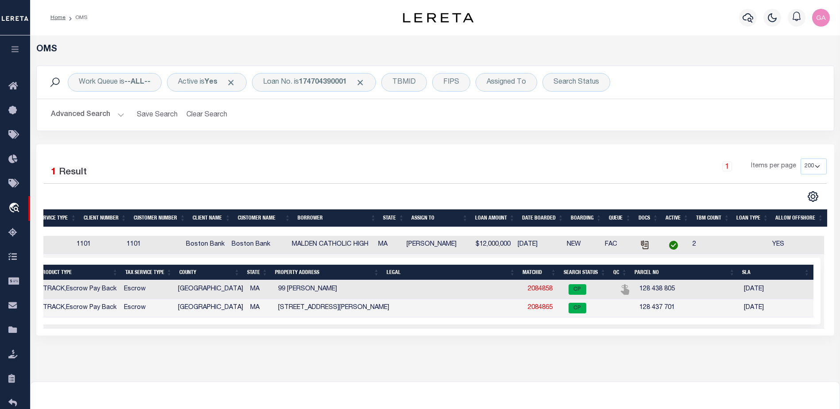
drag, startPoint x: 694, startPoint y: 364, endPoint x: 644, endPoint y: 345, distance: 52.9
click at [694, 364] on div "OMS Work Queue is --ALL-- Active is Yes Loan No. is 174704390001 TBMID FIPS Ass…" at bounding box center [435, 208] width 810 height 346
click at [570, 286] on span "CP" at bounding box center [578, 289] width 18 height 11
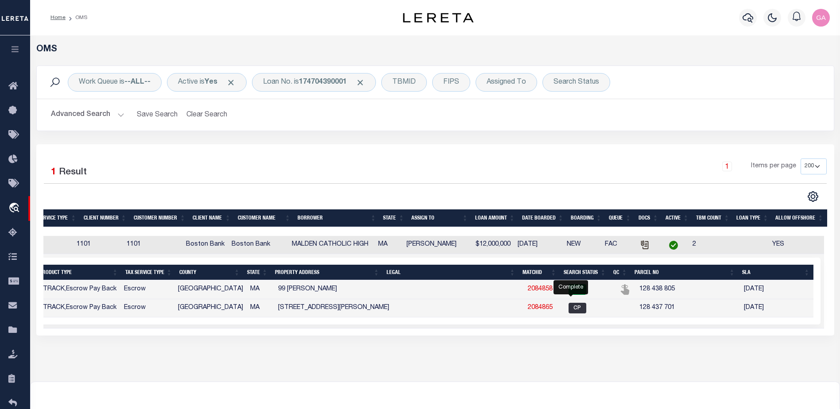
click at [570, 309] on span "CP" at bounding box center [578, 308] width 18 height 11
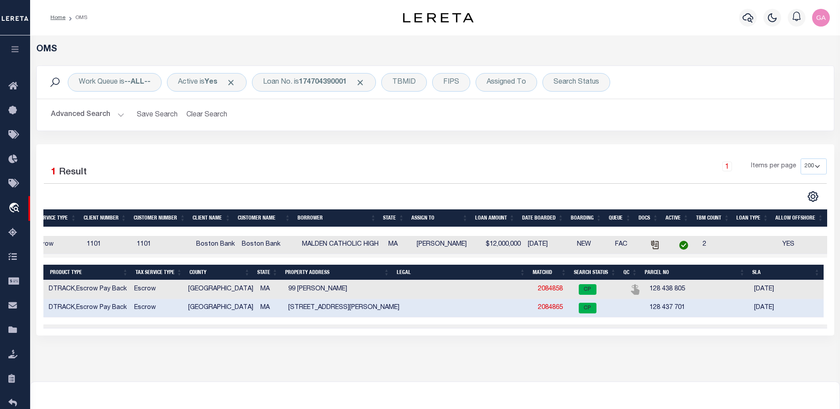
scroll to position [0, 0]
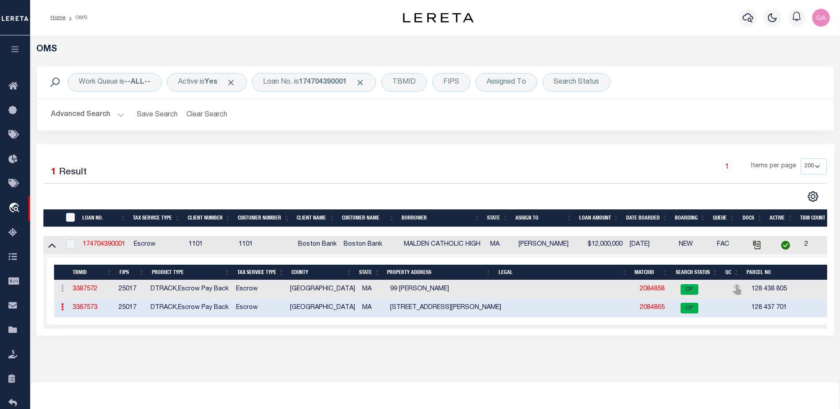
click at [84, 311] on link "3387573" at bounding box center [85, 308] width 25 height 6
select select "4566"
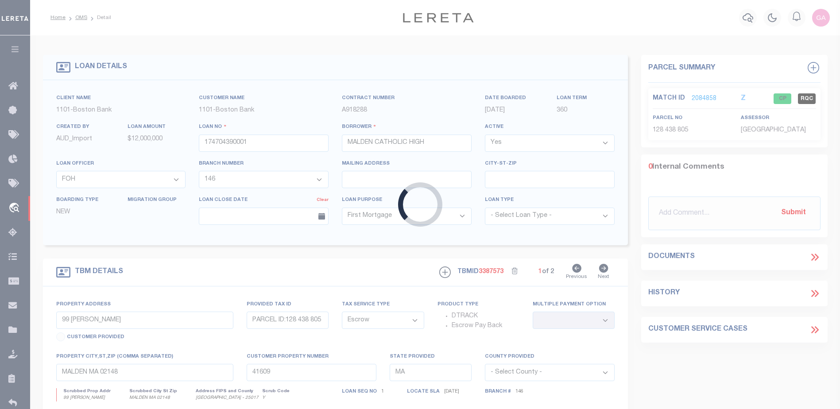
select select "45636"
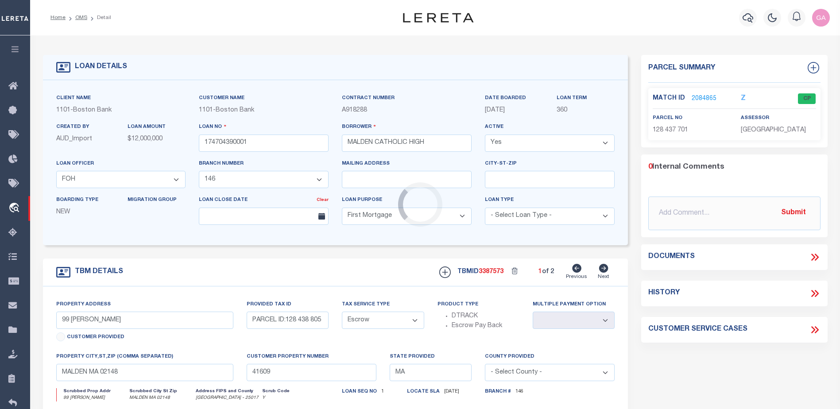
type input "50 CRYSTAL ST"
type input "PARCEL ID:128 437 701"
select select
type input "41610"
select select
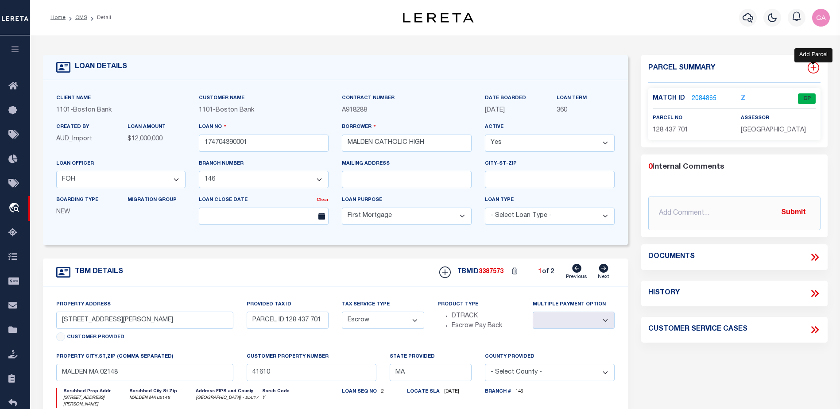
click at [816, 67] on icon at bounding box center [814, 68] width 12 height 12
select select "IP"
type textarea "-"
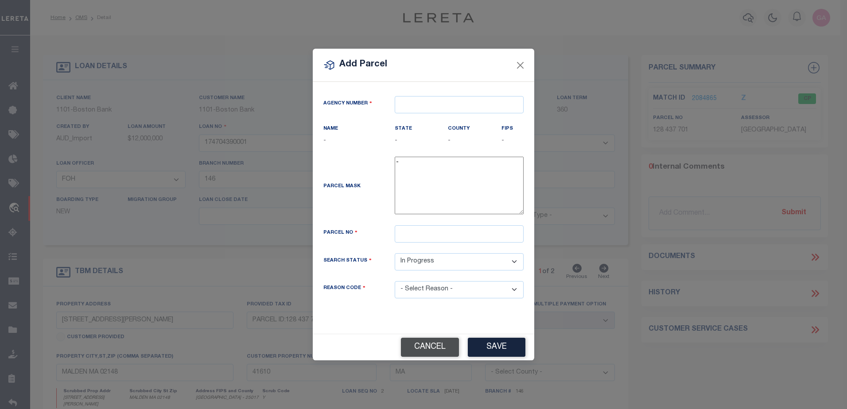
click at [432, 341] on button "Cancel" at bounding box center [430, 347] width 58 height 19
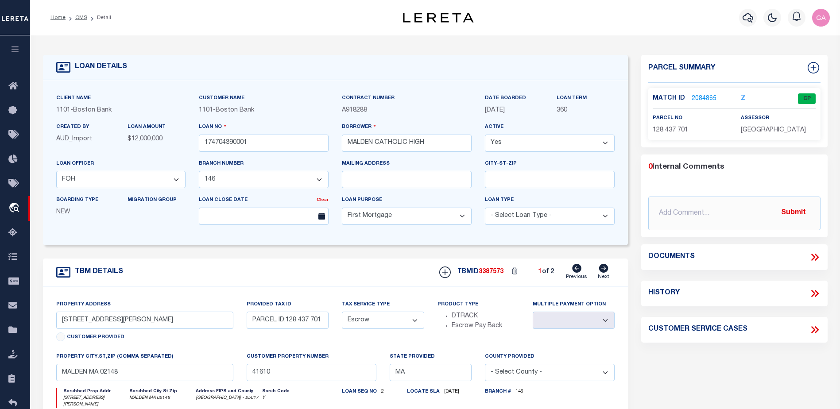
click at [815, 255] on icon at bounding box center [815, 258] width 12 height 12
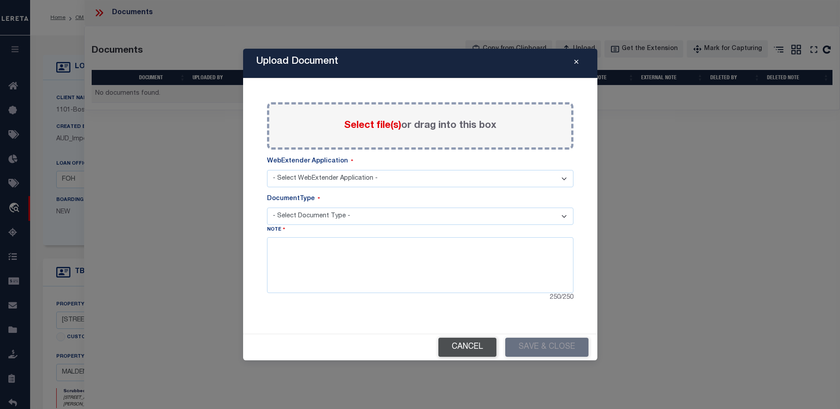
click at [477, 353] on button "Cancel" at bounding box center [467, 347] width 58 height 19
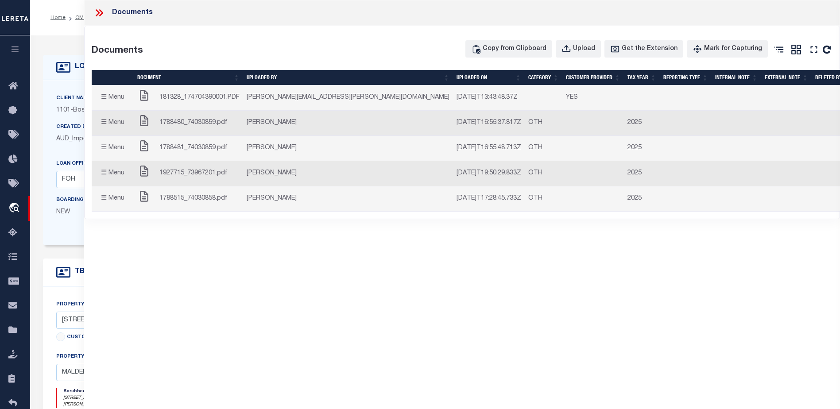
click at [101, 15] on icon at bounding box center [101, 12] width 4 height 7
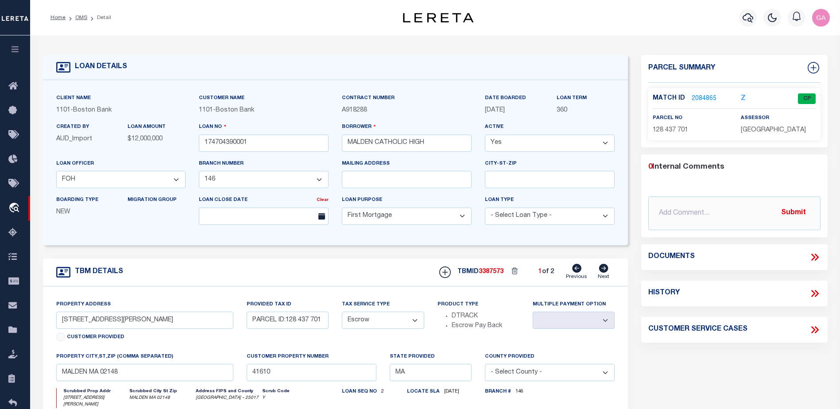
click at [813, 296] on icon at bounding box center [815, 294] width 12 height 12
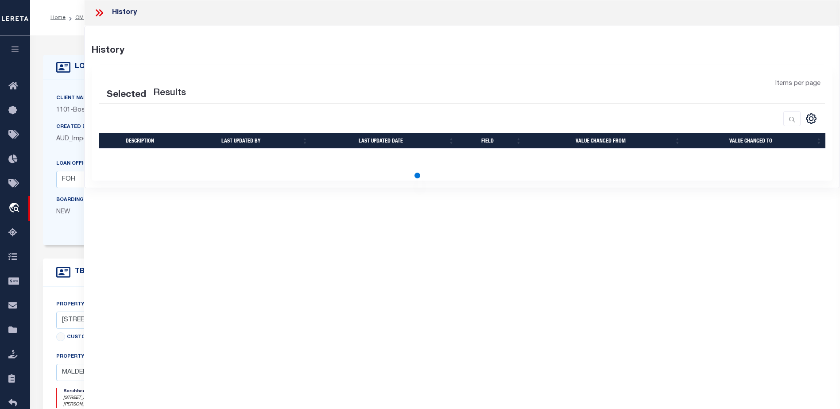
select select "100"
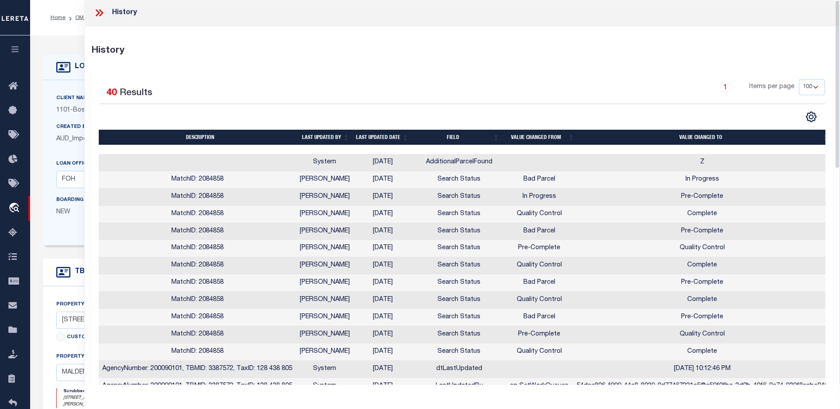
click at [97, 13] on icon at bounding box center [99, 13] width 12 height 12
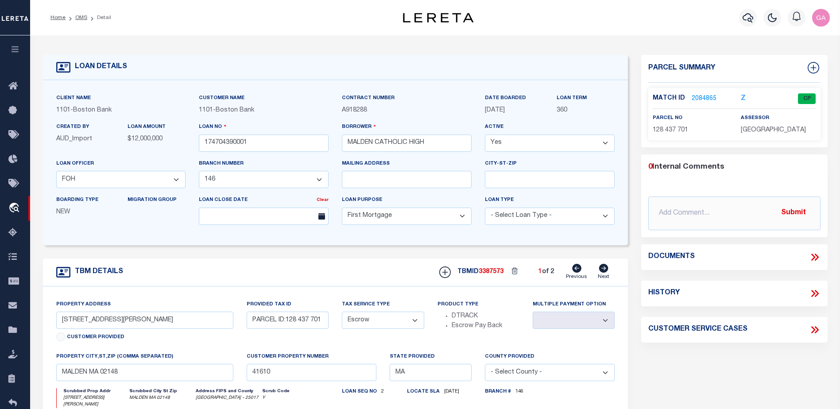
click at [82, 14] on li "OMS" at bounding box center [77, 18] width 22 height 8
click at [83, 17] on link "OMS" at bounding box center [81, 17] width 12 height 5
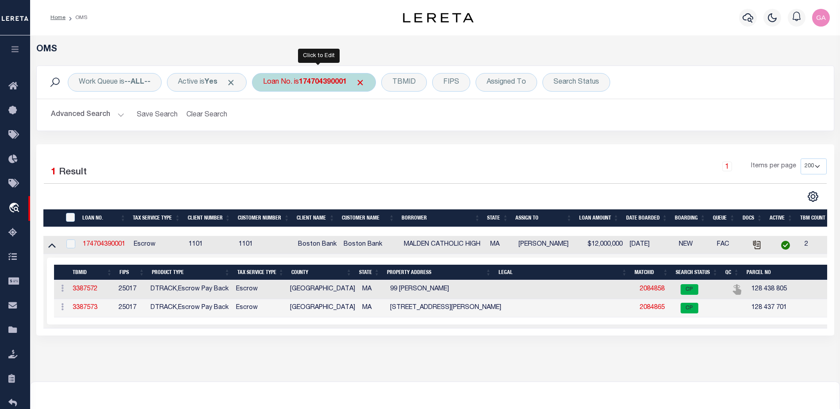
click at [341, 89] on div "Loan No. is 174704390001" at bounding box center [314, 82] width 124 height 19
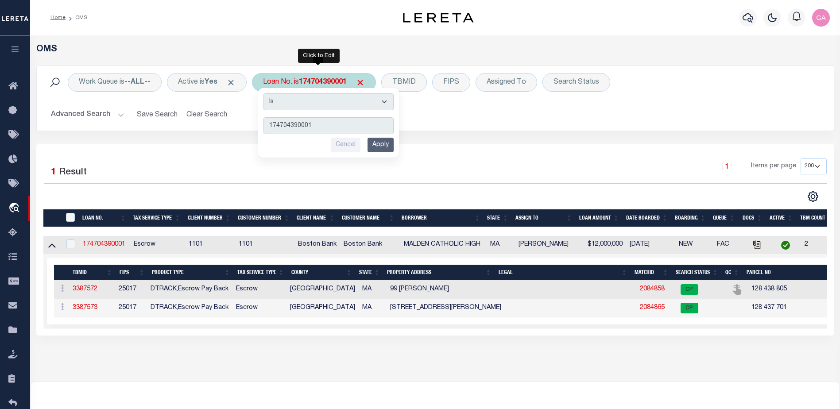
click at [332, 128] on input "174704390001" at bounding box center [329, 125] width 130 height 17
click at [384, 145] on input "Apply" at bounding box center [381, 145] width 26 height 15
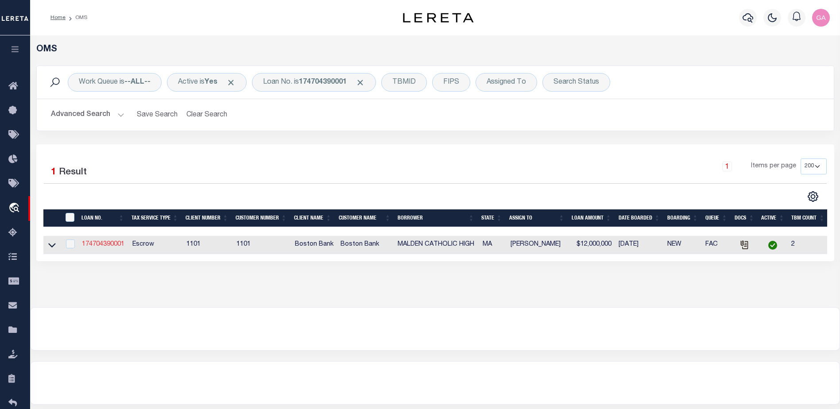
click at [100, 244] on link "174704390001" at bounding box center [103, 244] width 43 height 6
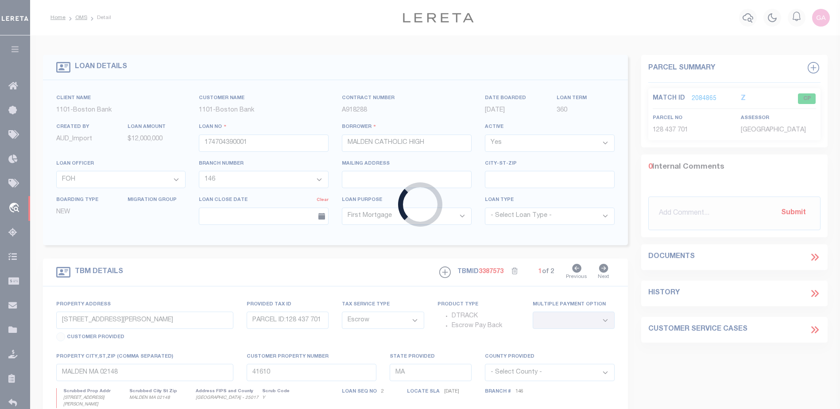
select select "45636"
select select "4566"
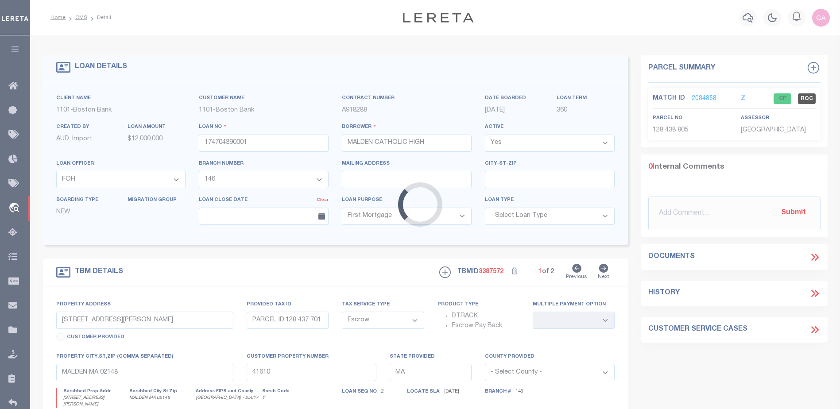
type input "99 CRYSTAL ST"
type input "PARCEL ID:128 438 805"
select select
type input "41609"
select select
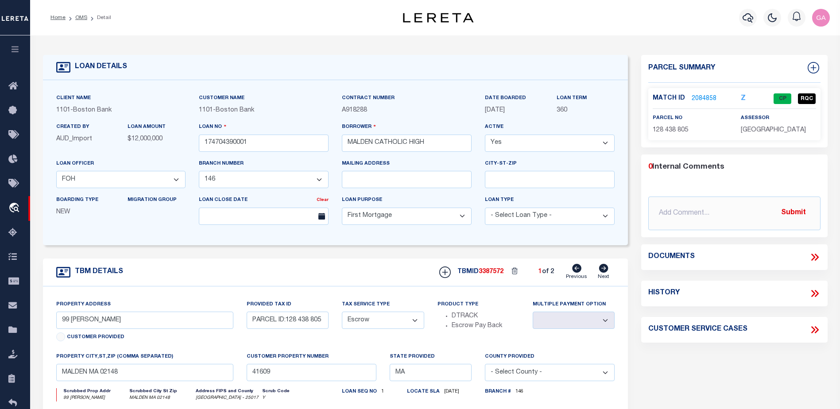
click at [703, 98] on link "2084858" at bounding box center [704, 98] width 25 height 9
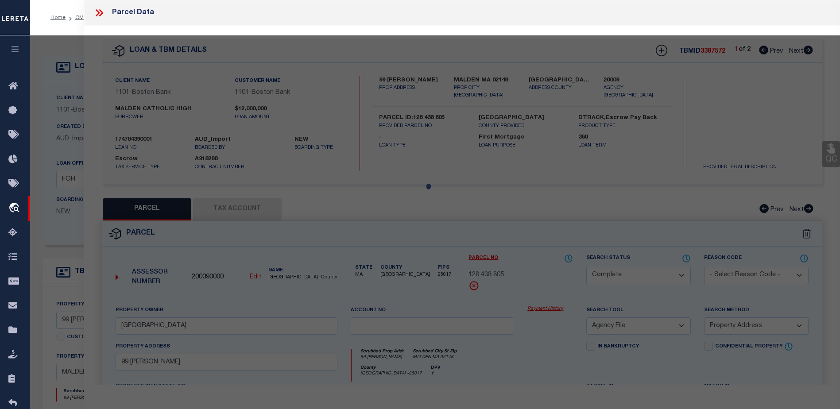
select select "AS"
select select
checkbox input "false"
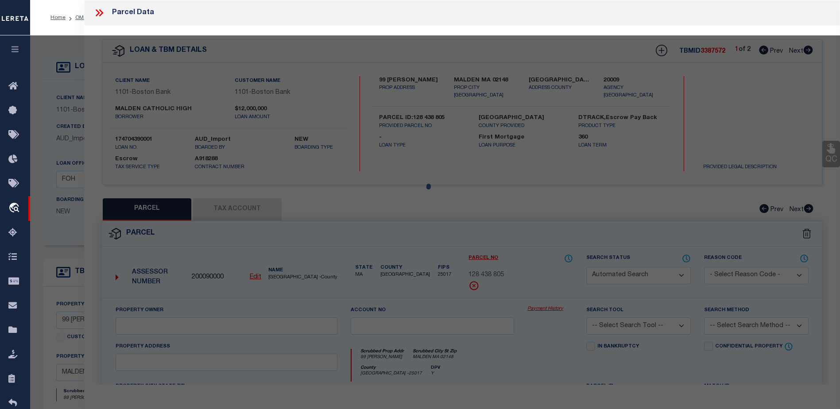
select select "CP"
type input "MALDEN CATHOLIC HIGH SCHOOL"
select select "AGF"
select select "ADD"
type input "99 CRYSTAL ST"
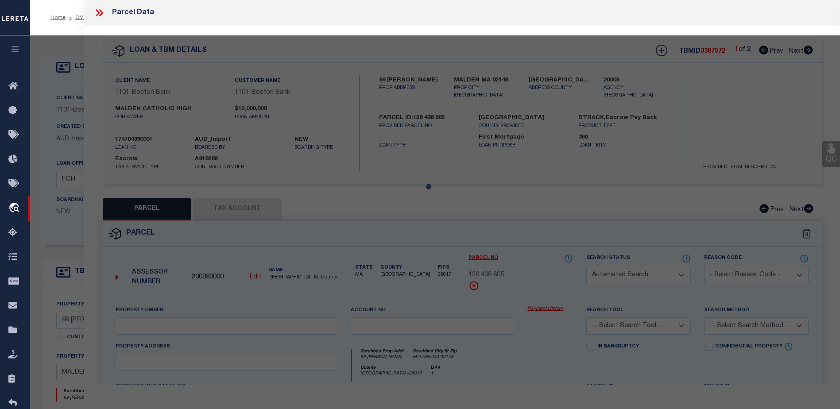
type input "MALDEN MA 02148"
type textarea "LOT:805 BLK:438 DIST:165 CITY/MUNI/TWP:MALDEN"
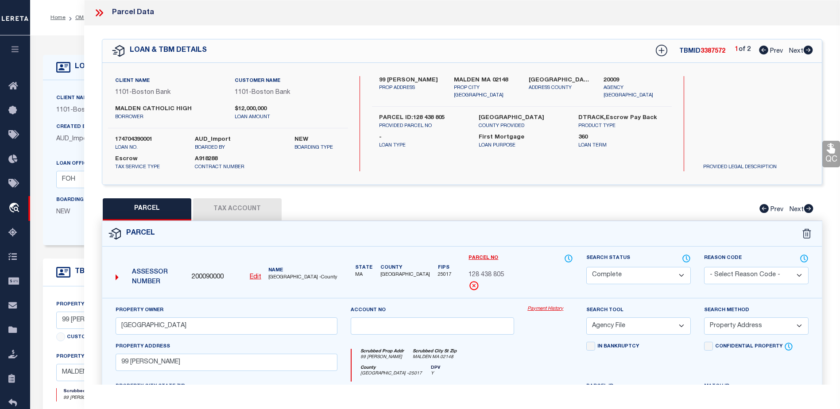
scroll to position [89, 0]
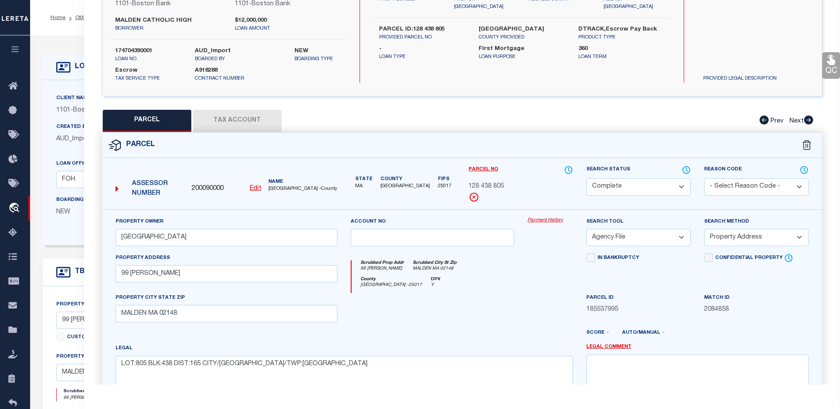
click at [647, 185] on select "Automated Search Bad Parcel Complete Duplicate Parcel High Dollar Reporting In …" at bounding box center [638, 186] width 105 height 17
click at [564, 121] on div "PARCEL Tax Account Prev Next" at bounding box center [462, 121] width 721 height 22
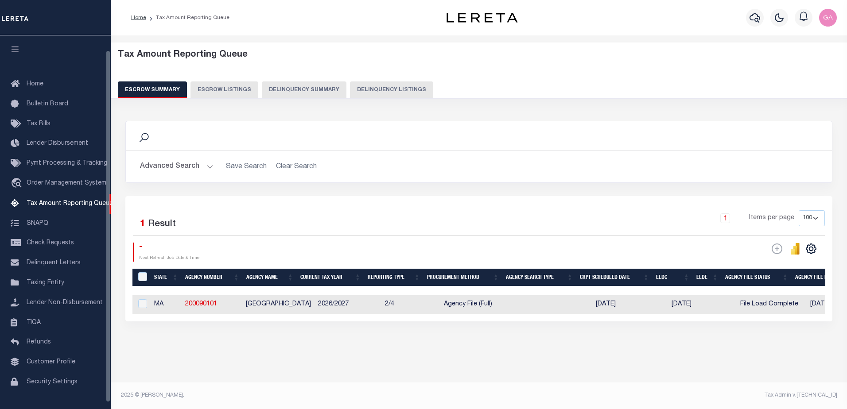
select select "100"
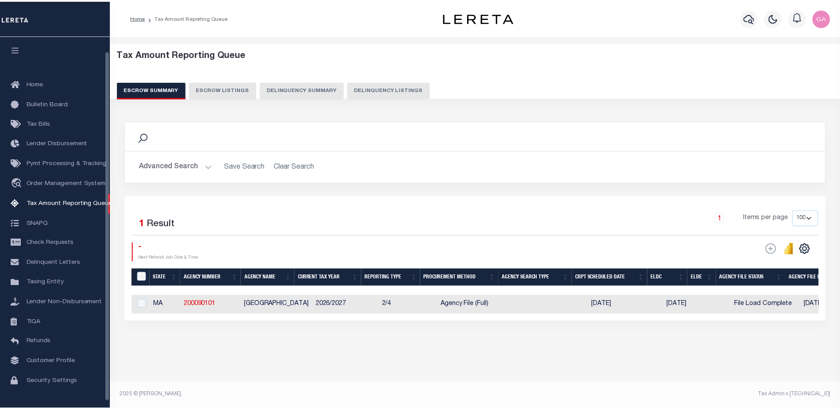
scroll to position [16, 0]
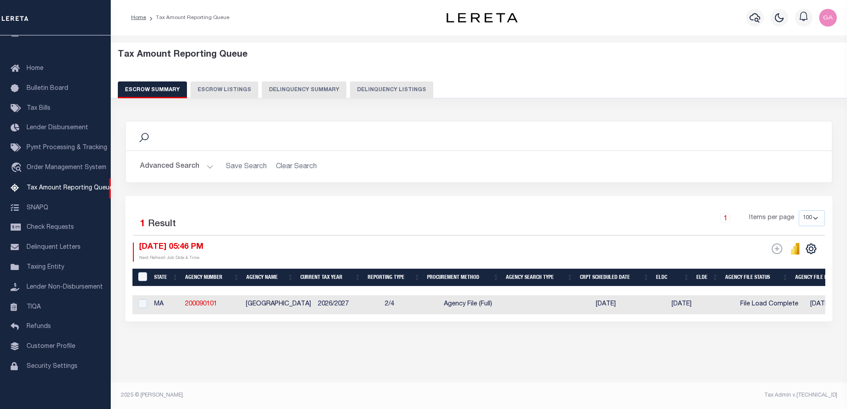
click at [209, 168] on button "Advanced Search" at bounding box center [177, 166] width 74 height 17
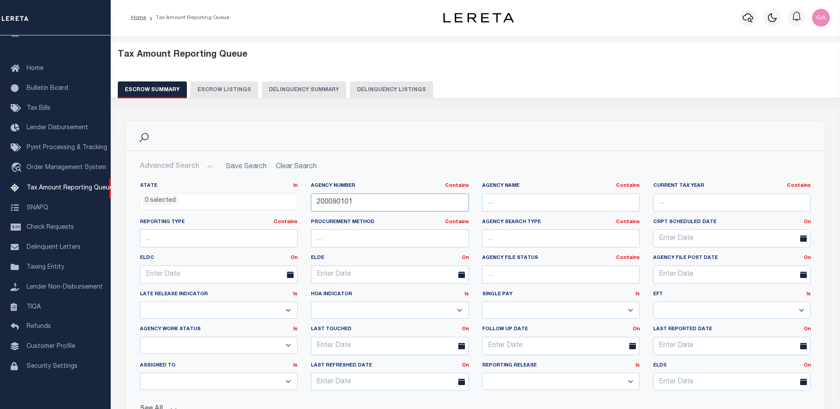
click at [378, 206] on input "200090101" at bounding box center [390, 203] width 158 height 18
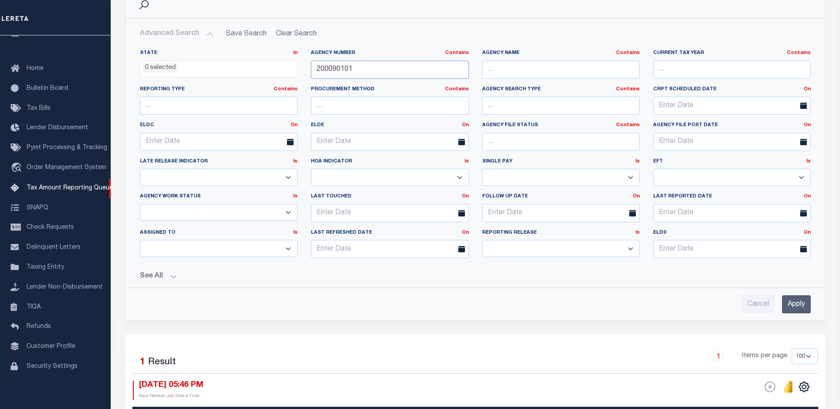
scroll to position [89, 0]
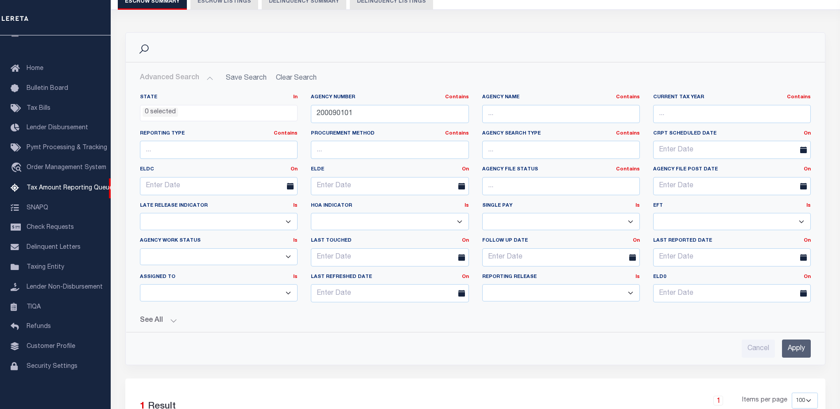
click at [791, 353] on input "Apply" at bounding box center [796, 349] width 29 height 18
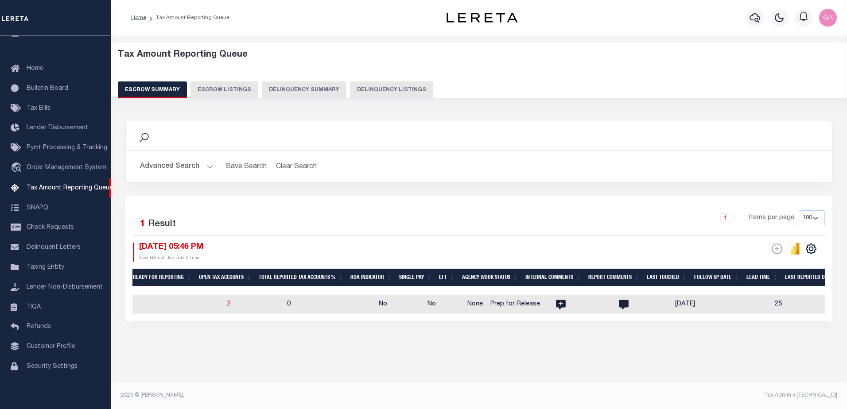
scroll to position [0, 0]
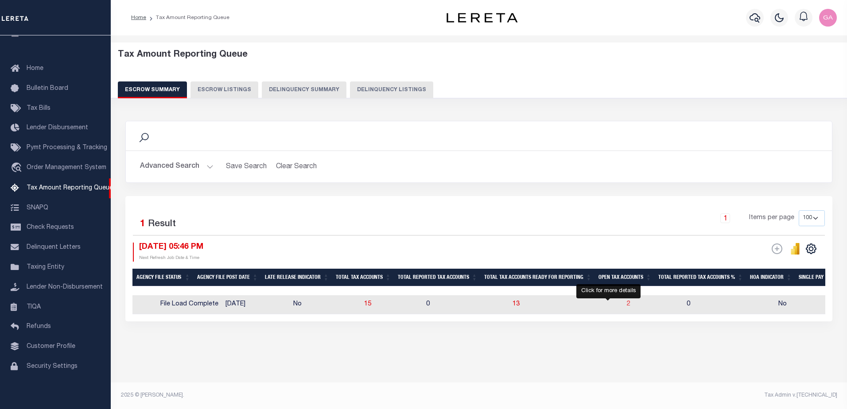
click at [627, 306] on span "2" at bounding box center [629, 304] width 4 height 6
select select "100"
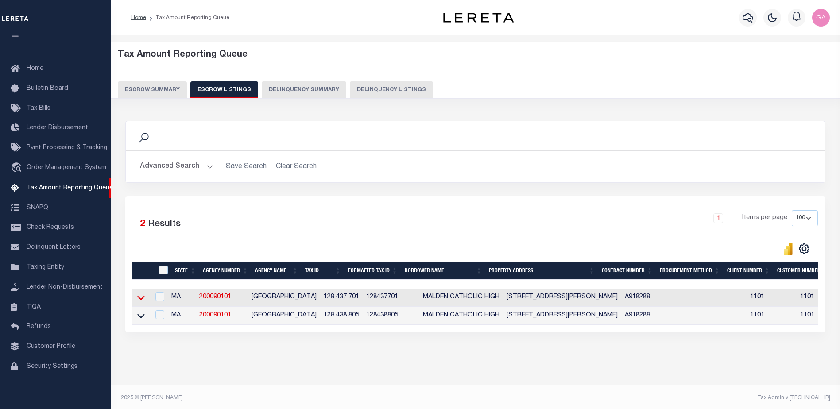
click at [142, 299] on icon at bounding box center [141, 297] width 8 height 9
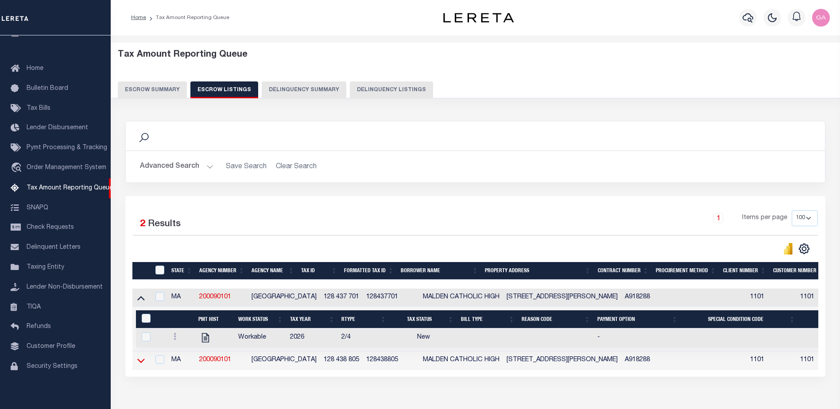
click at [137, 365] on icon at bounding box center [141, 360] width 8 height 9
